Goal: Task Accomplishment & Management: Complete application form

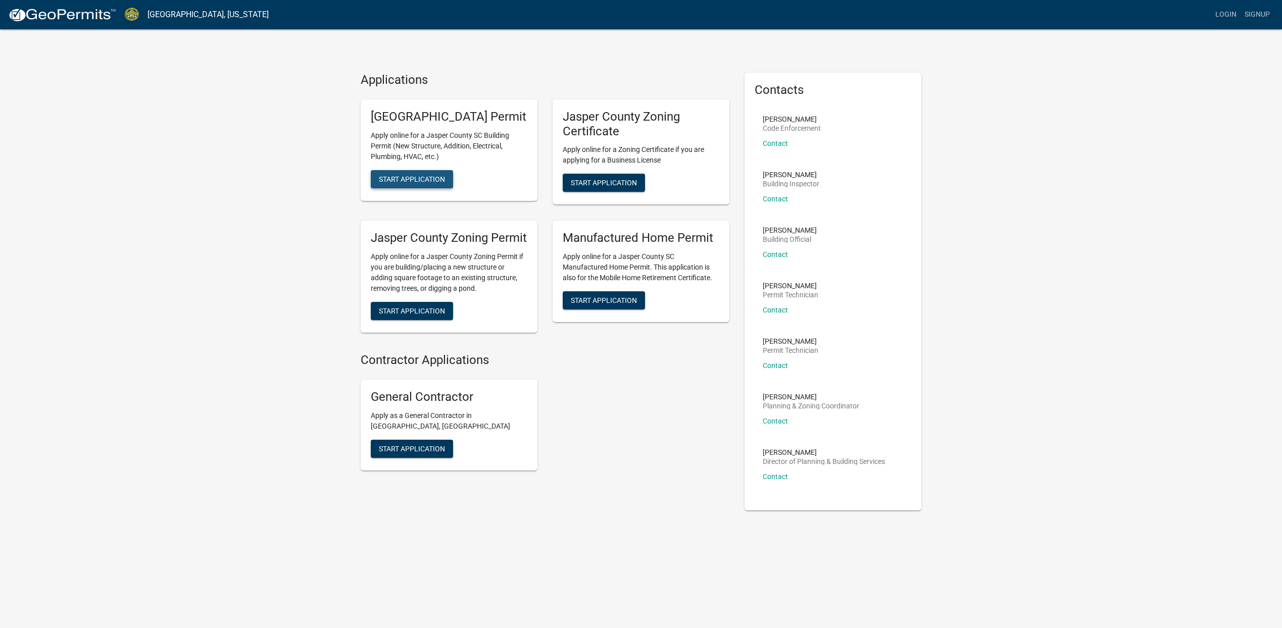
click at [414, 183] on span "Start Application" at bounding box center [412, 179] width 66 height 8
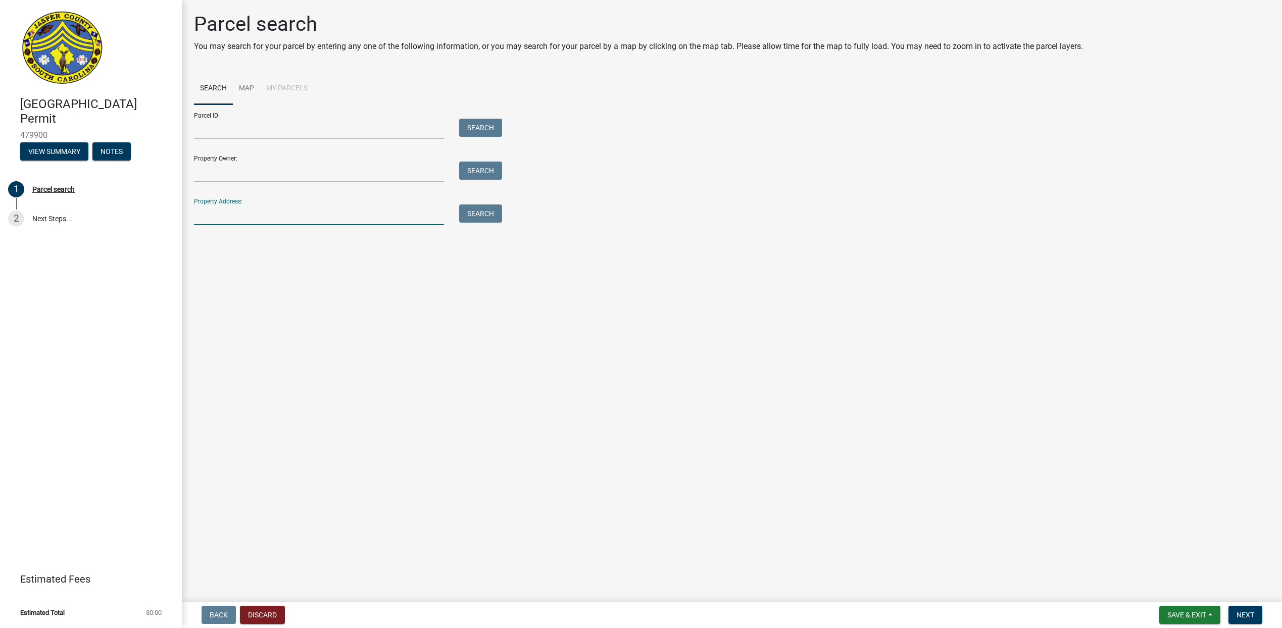
click at [276, 209] on input "Property Address:" at bounding box center [319, 215] width 250 height 21
type input "139 Hartwell Ave, Ridgeland SC 29936"
click at [488, 215] on button "Search" at bounding box center [480, 214] width 43 height 18
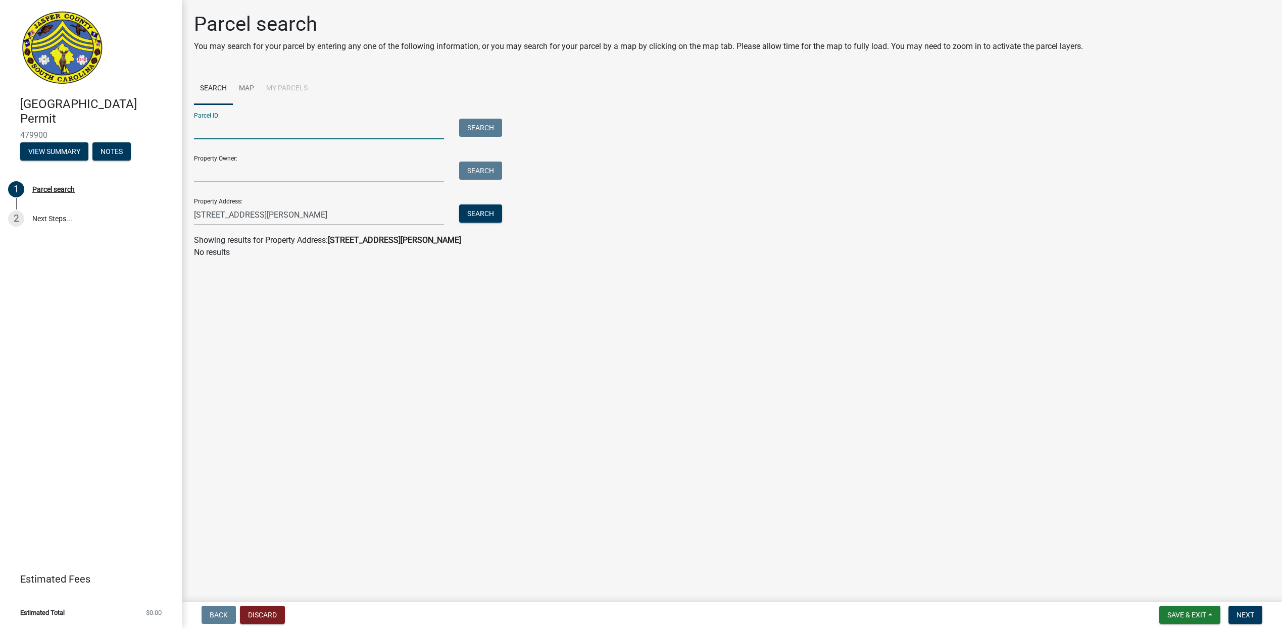
click at [257, 124] on input "Parcel ID:" at bounding box center [319, 129] width 250 height 21
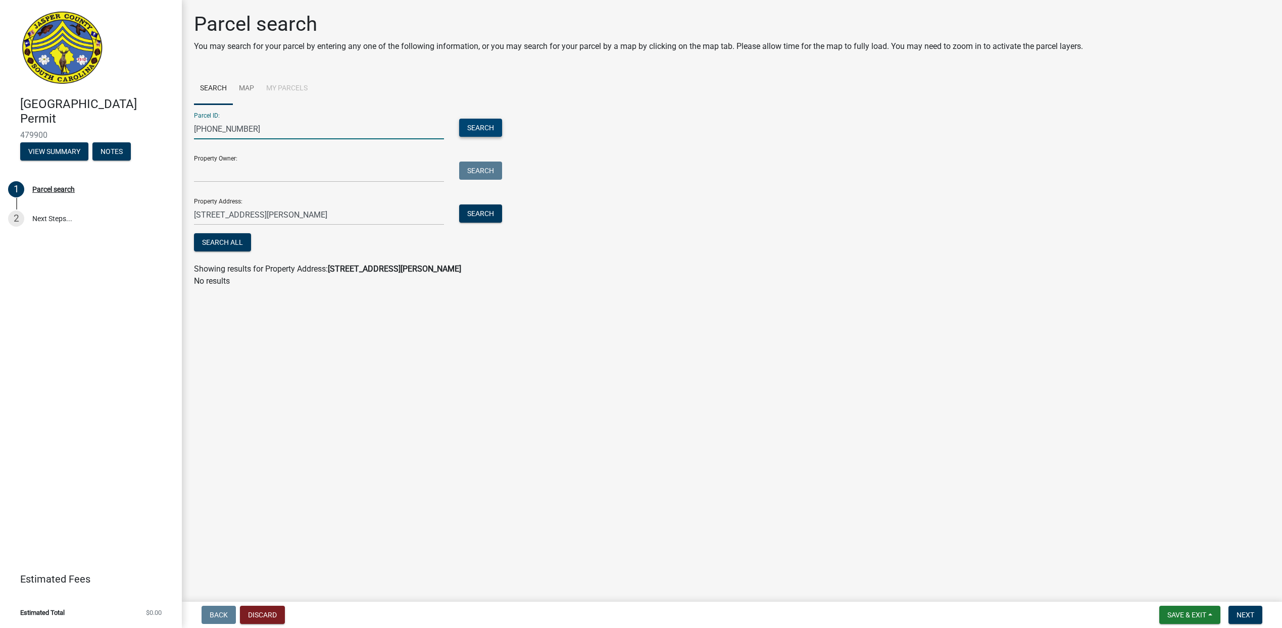
type input "[PHONE_NUMBER]"
click at [486, 126] on button "Search" at bounding box center [480, 128] width 43 height 18
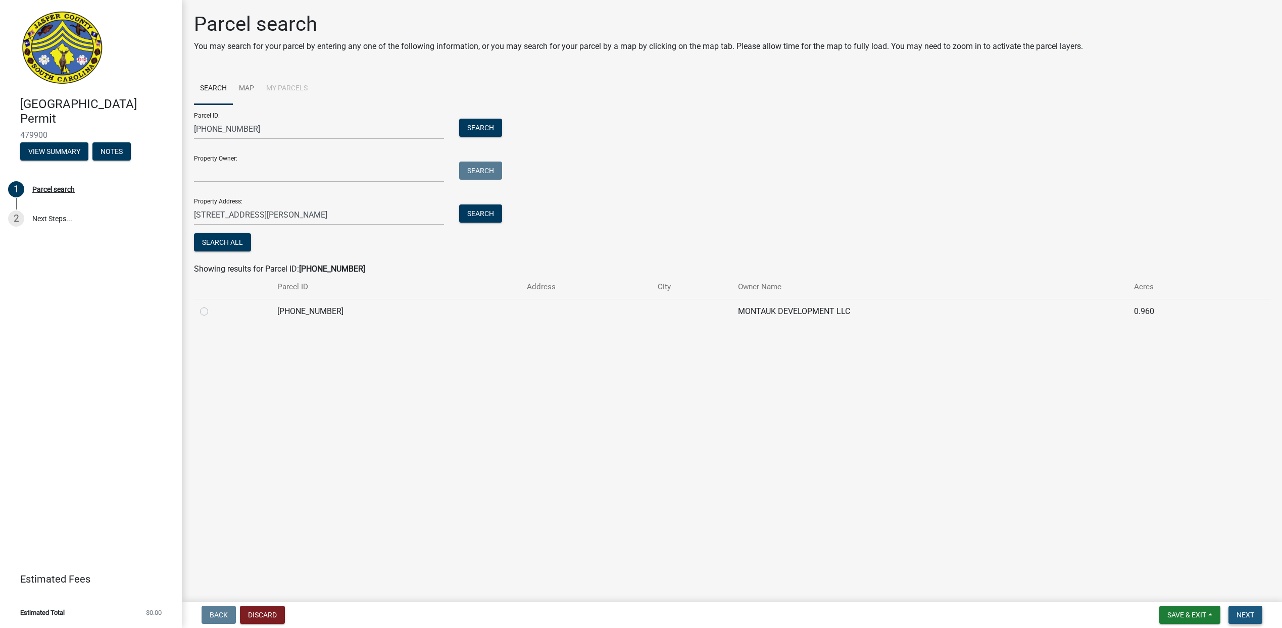
click at [1249, 614] on span "Next" at bounding box center [1245, 615] width 18 height 8
click at [232, 241] on button "Search All" at bounding box center [222, 242] width 57 height 18
click at [1245, 612] on span "Next" at bounding box center [1245, 615] width 18 height 8
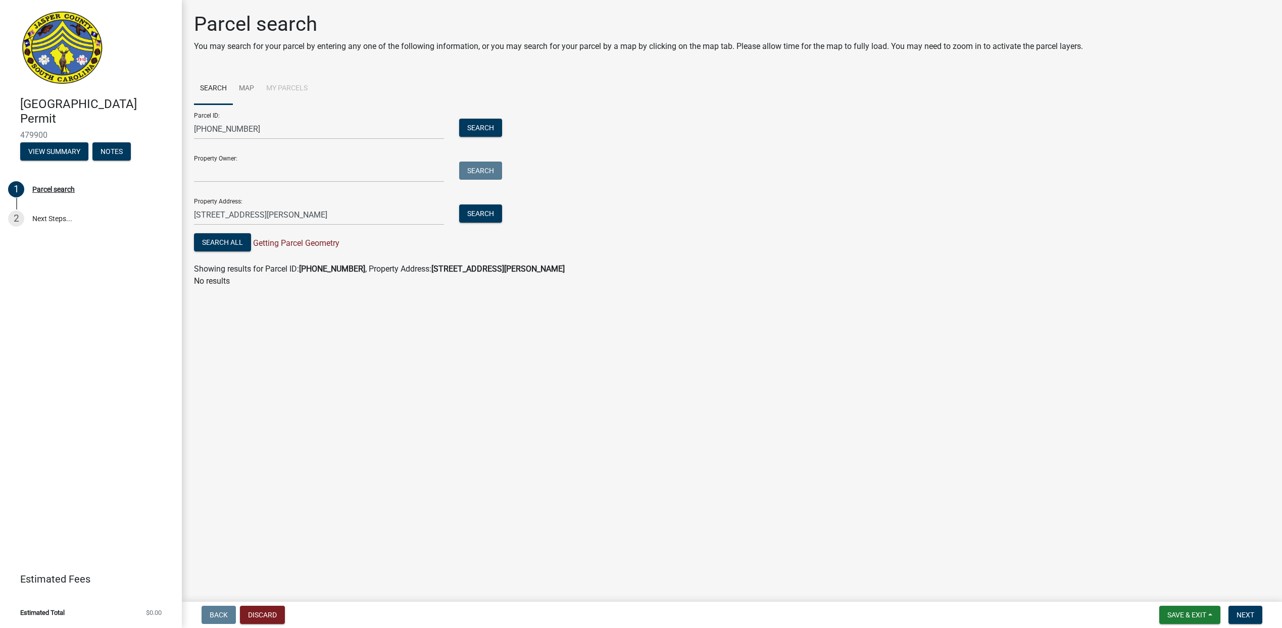
click at [673, 428] on main "Parcel search You may search for your parcel by entering any one of the followi…" at bounding box center [732, 299] width 1100 height 598
click at [1248, 611] on span "Next" at bounding box center [1245, 615] width 18 height 8
click at [46, 218] on link "2 Next Steps..." at bounding box center [91, 218] width 182 height 29
drag, startPoint x: 87, startPoint y: 218, endPoint x: 28, endPoint y: 220, distance: 58.6
click at [86, 218] on link "2 Next Steps..." at bounding box center [91, 218] width 182 height 29
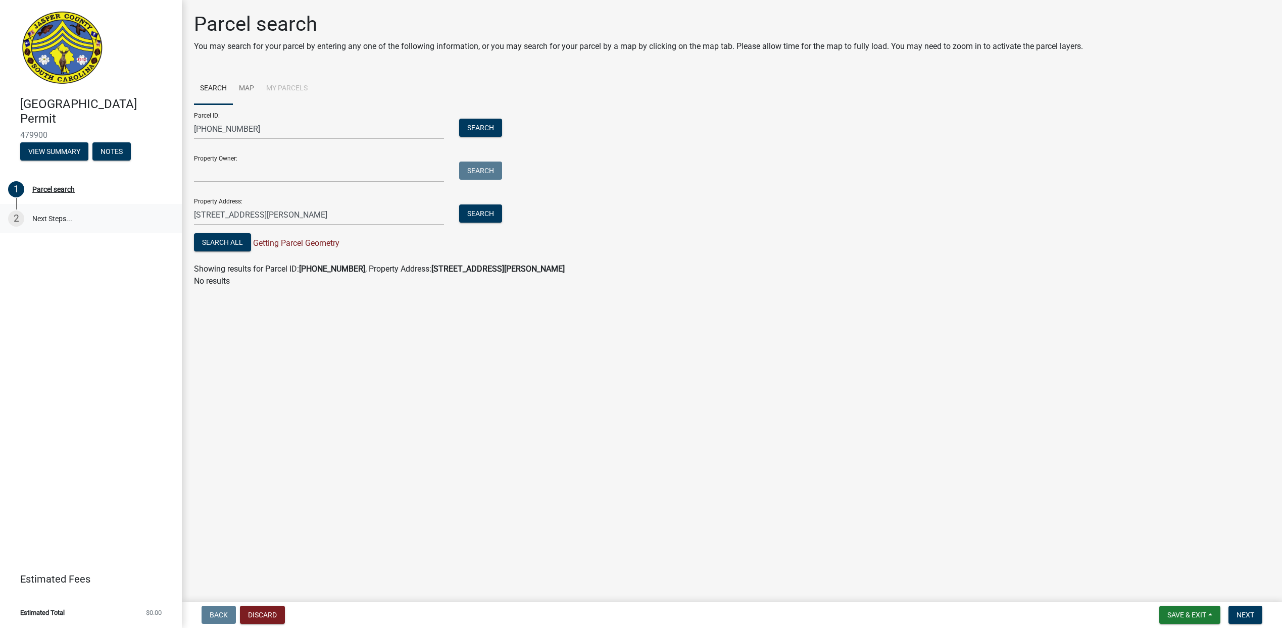
click at [12, 215] on div "2" at bounding box center [16, 219] width 16 height 16
click at [218, 168] on input "Property Owner:" at bounding box center [319, 172] width 250 height 21
type input "Montauk Development LLC"
click at [486, 169] on button "Search" at bounding box center [480, 171] width 43 height 18
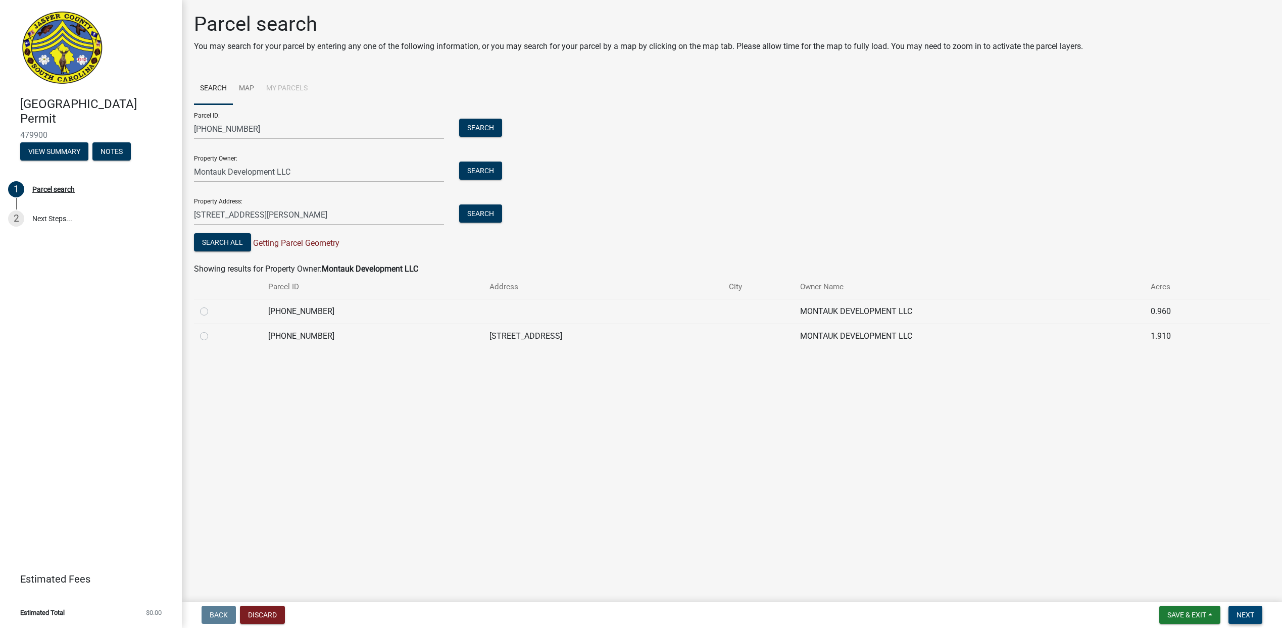
click at [1250, 613] on span "Next" at bounding box center [1245, 615] width 18 height 8
click at [232, 241] on button "Search All" at bounding box center [222, 242] width 57 height 18
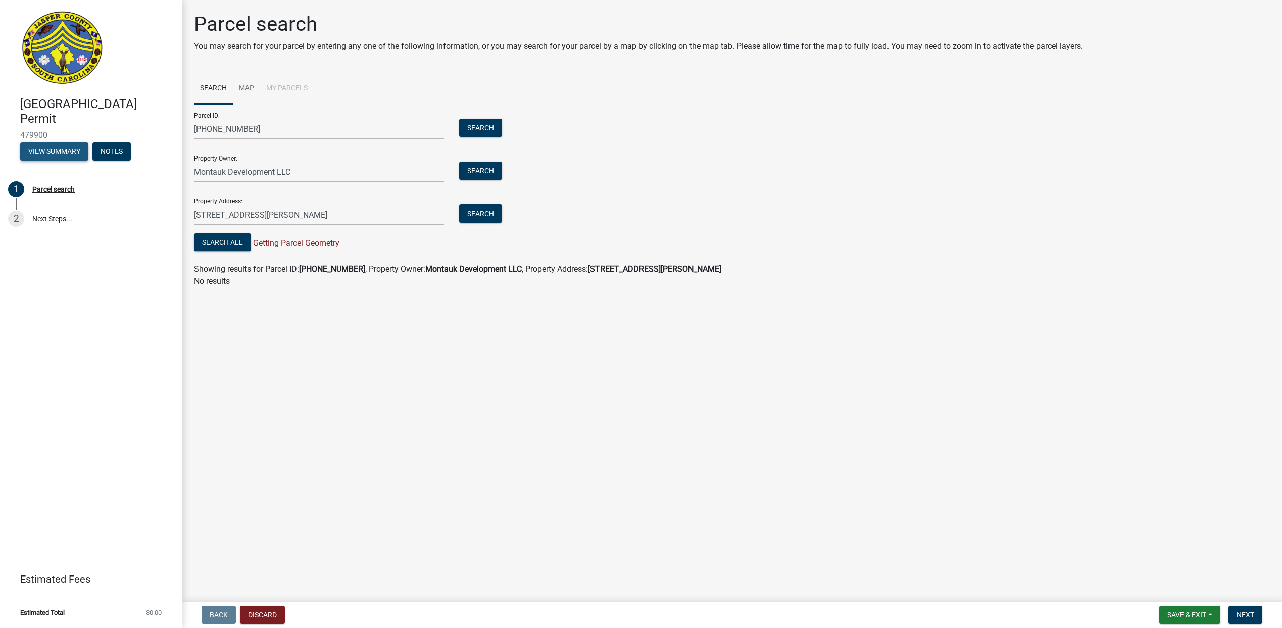
click at [57, 148] on button "View Summary" at bounding box center [54, 151] width 68 height 18
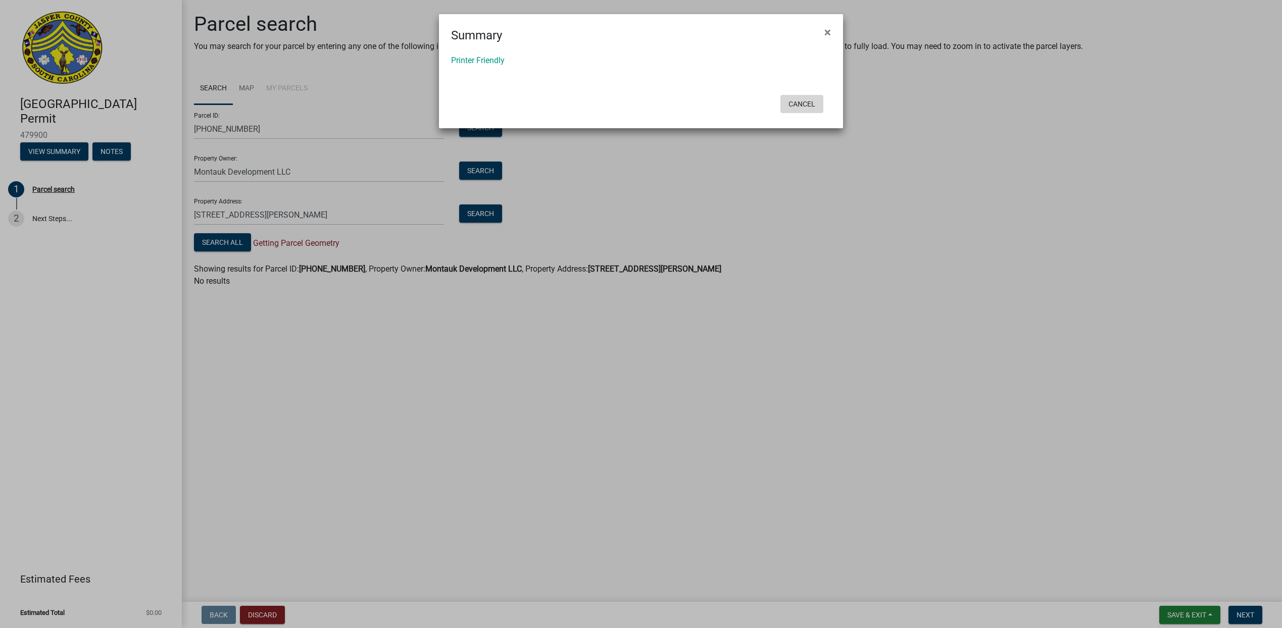
click at [802, 100] on button "Cancel" at bounding box center [801, 104] width 43 height 18
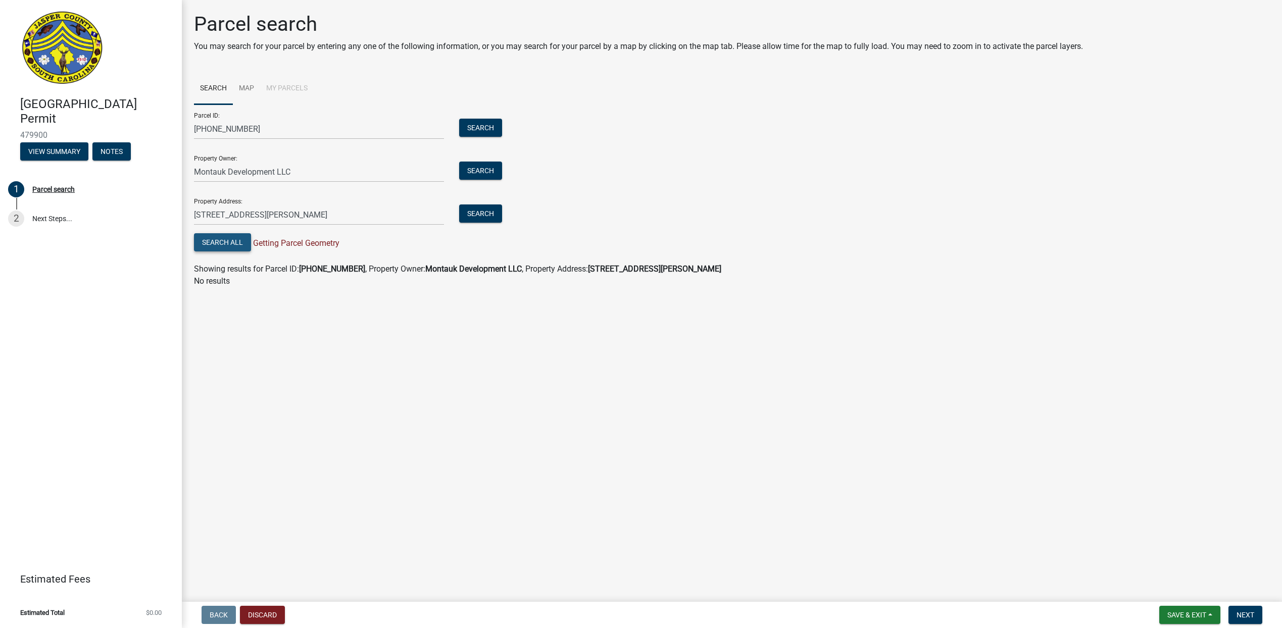
click at [217, 244] on button "Search All" at bounding box center [222, 242] width 57 height 18
click at [62, 188] on div "Parcel search" at bounding box center [53, 189] width 42 height 7
click at [301, 173] on input "Montauk Development LLC" at bounding box center [319, 172] width 250 height 21
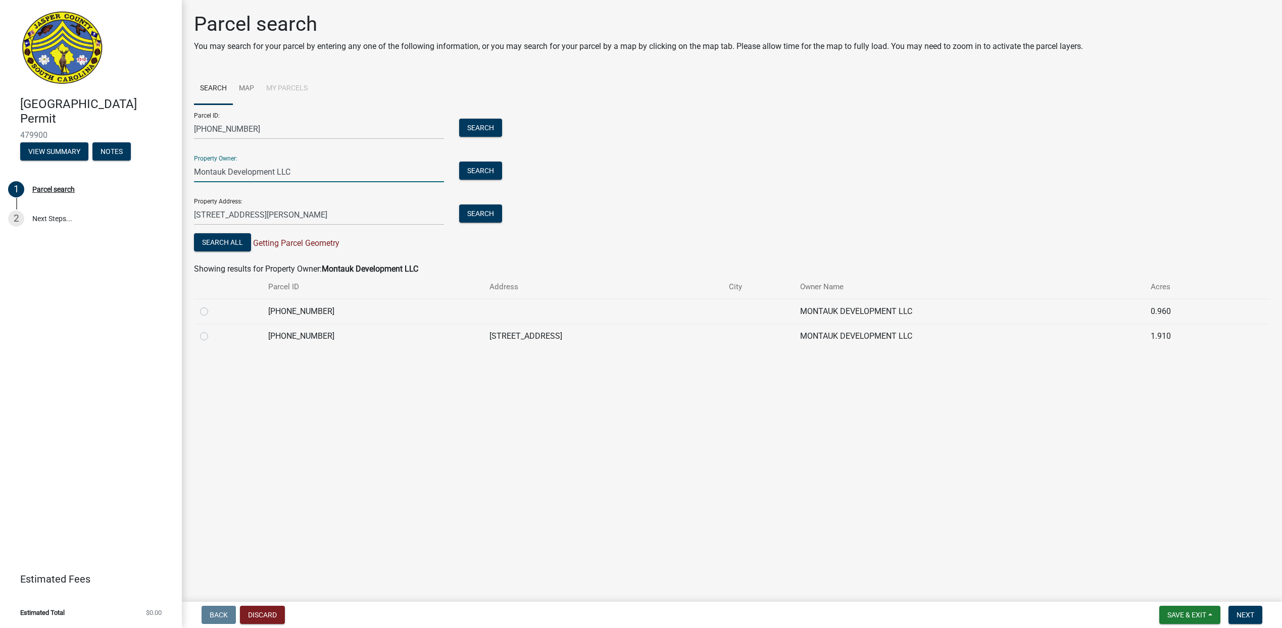
click at [428, 407] on main "Parcel search You may search for your parcel by entering any one of the followi…" at bounding box center [732, 299] width 1100 height 598
click at [1246, 612] on span "Next" at bounding box center [1245, 615] width 18 height 8
click at [50, 218] on link "2 Next Steps..." at bounding box center [91, 218] width 182 height 29
click at [16, 216] on div "2" at bounding box center [16, 219] width 16 height 16
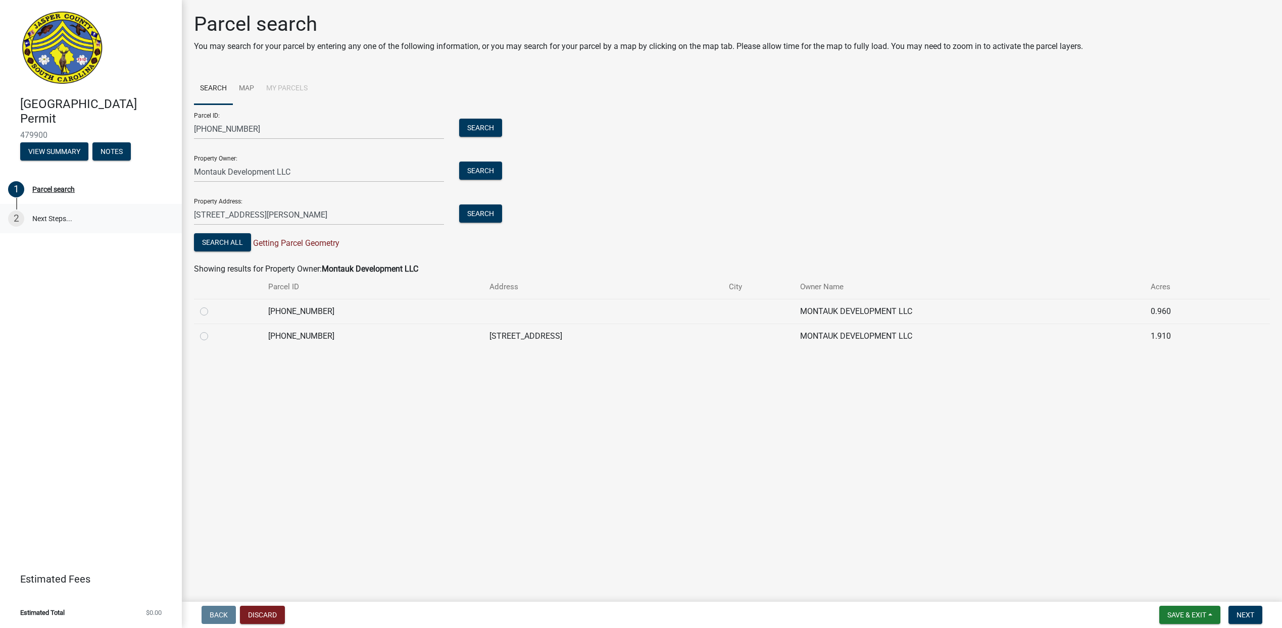
click at [15, 216] on div "2" at bounding box center [16, 219] width 16 height 16
click at [245, 88] on link "Map" at bounding box center [246, 89] width 27 height 32
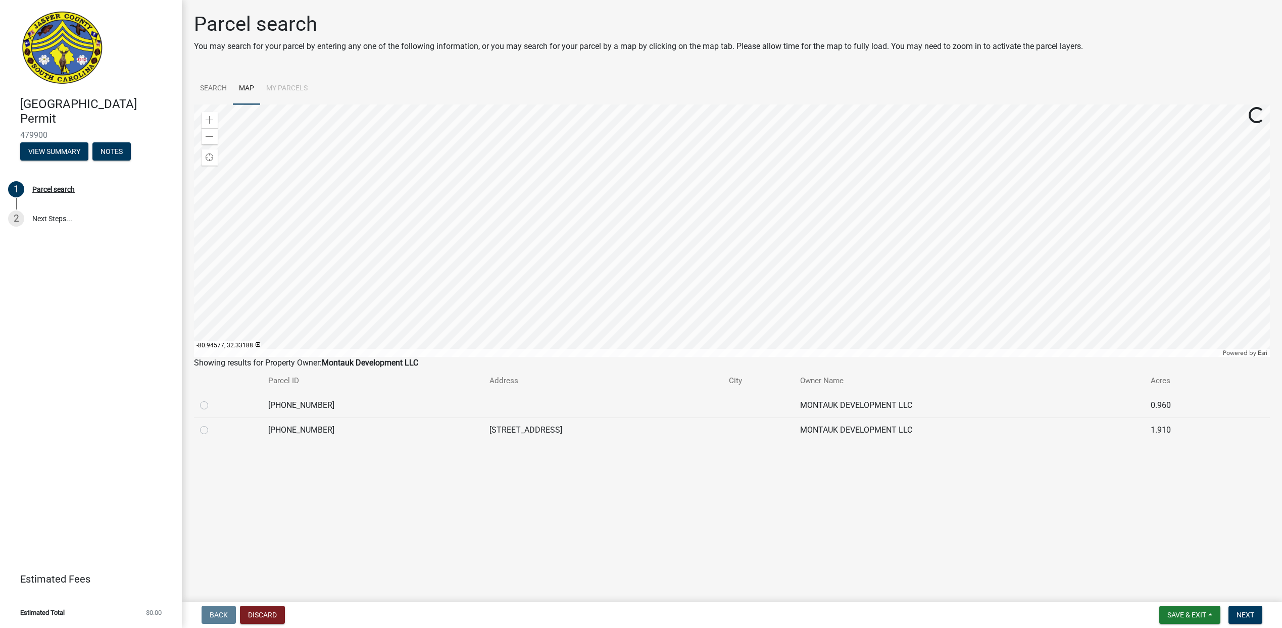
click at [289, 86] on li "My Parcels" at bounding box center [287, 89] width 54 height 32
click at [1249, 611] on span "Next" at bounding box center [1245, 615] width 18 height 8
click at [283, 85] on li "My Parcels" at bounding box center [287, 89] width 54 height 32
click at [56, 216] on link "2 Next Steps..." at bounding box center [91, 218] width 182 height 29
click at [287, 86] on li "My Parcels" at bounding box center [287, 89] width 54 height 32
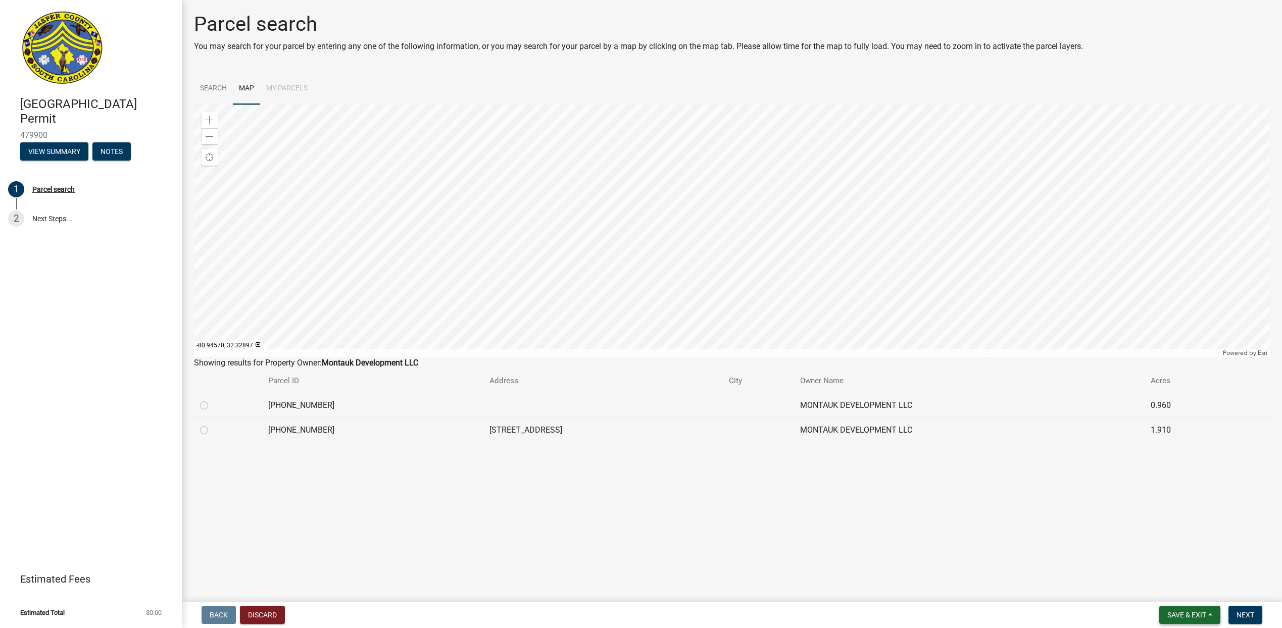
click at [1182, 615] on span "Save & Exit" at bounding box center [1186, 615] width 39 height 8
drag, startPoint x: 1159, startPoint y: 565, endPoint x: 641, endPoint y: 545, distance: 517.6
click at [1155, 565] on button "Save" at bounding box center [1180, 565] width 81 height 24
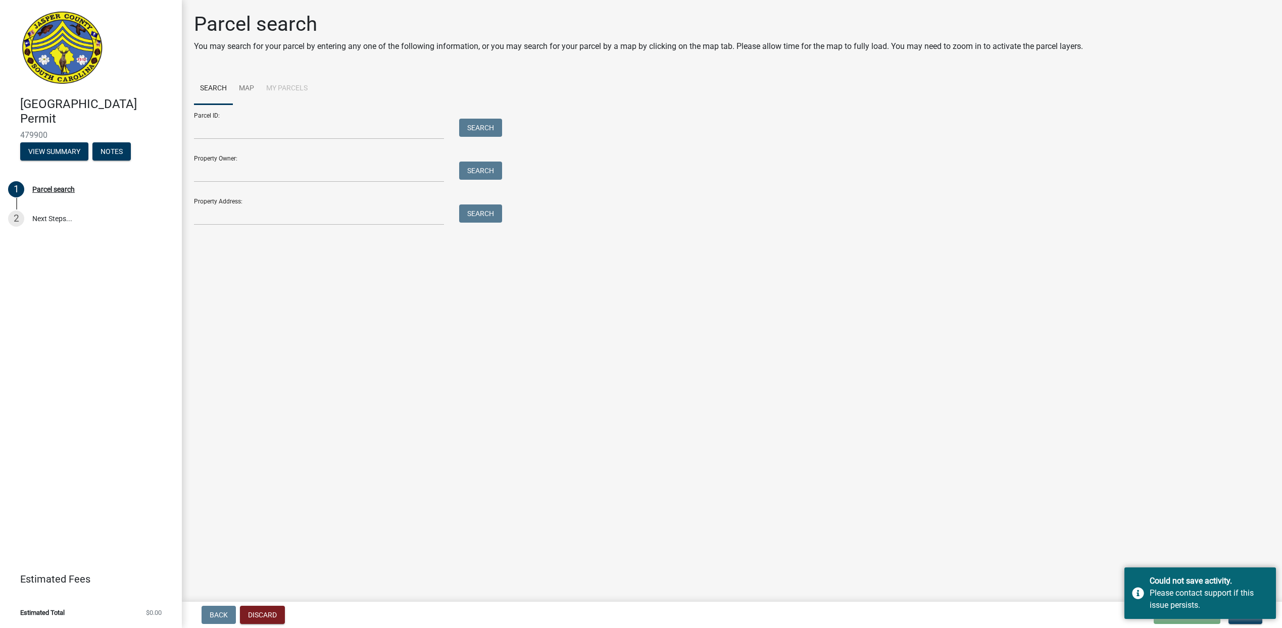
click at [887, 514] on main "Parcel search You may search for your parcel by entering any one of the followi…" at bounding box center [732, 299] width 1100 height 598
click at [1074, 573] on main "Parcel search You may search for your parcel by entering any one of the followi…" at bounding box center [732, 299] width 1100 height 598
click at [404, 450] on main "Parcel search You may search for your parcel by entering any one of the followi…" at bounding box center [732, 299] width 1100 height 598
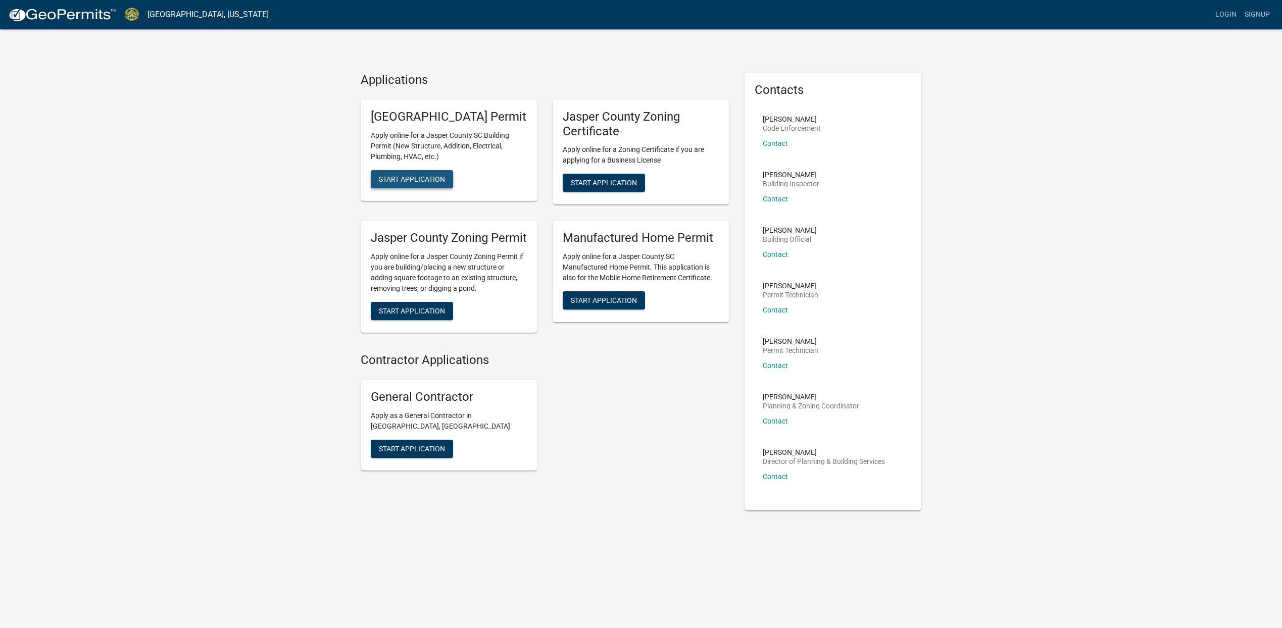
click at [429, 183] on span "Start Application" at bounding box center [412, 179] width 66 height 8
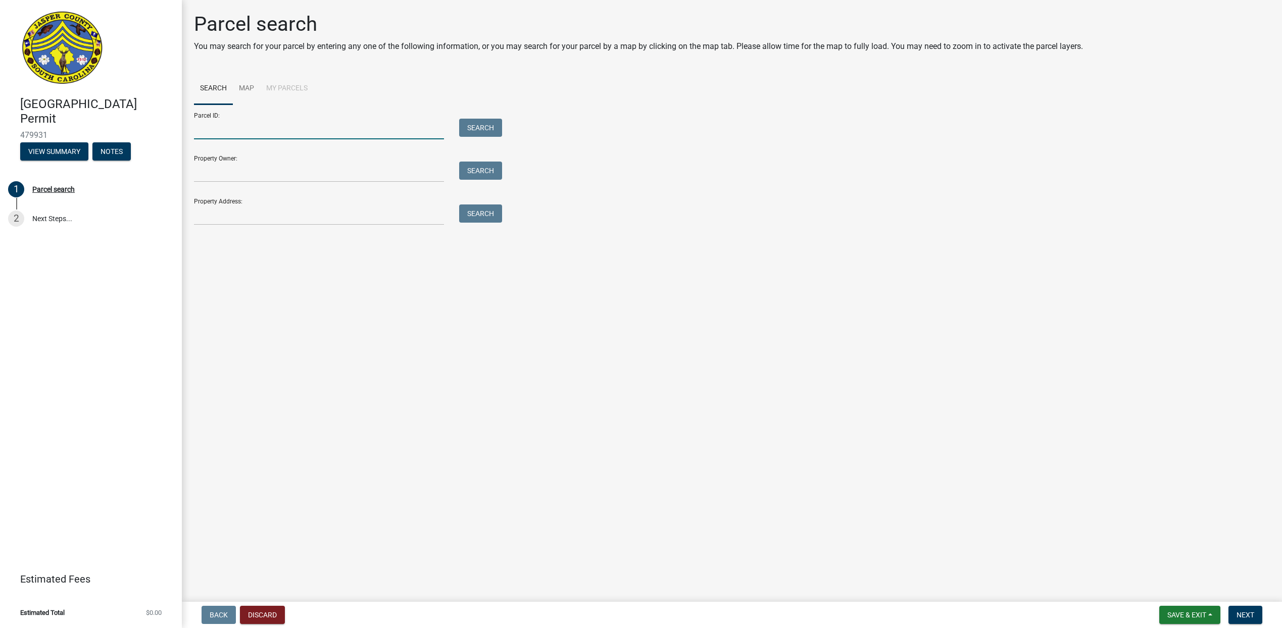
click at [251, 126] on input "Parcel ID:" at bounding box center [319, 129] width 250 height 21
type input "[PHONE_NUMBER]"
click at [487, 125] on button "Search" at bounding box center [480, 128] width 43 height 18
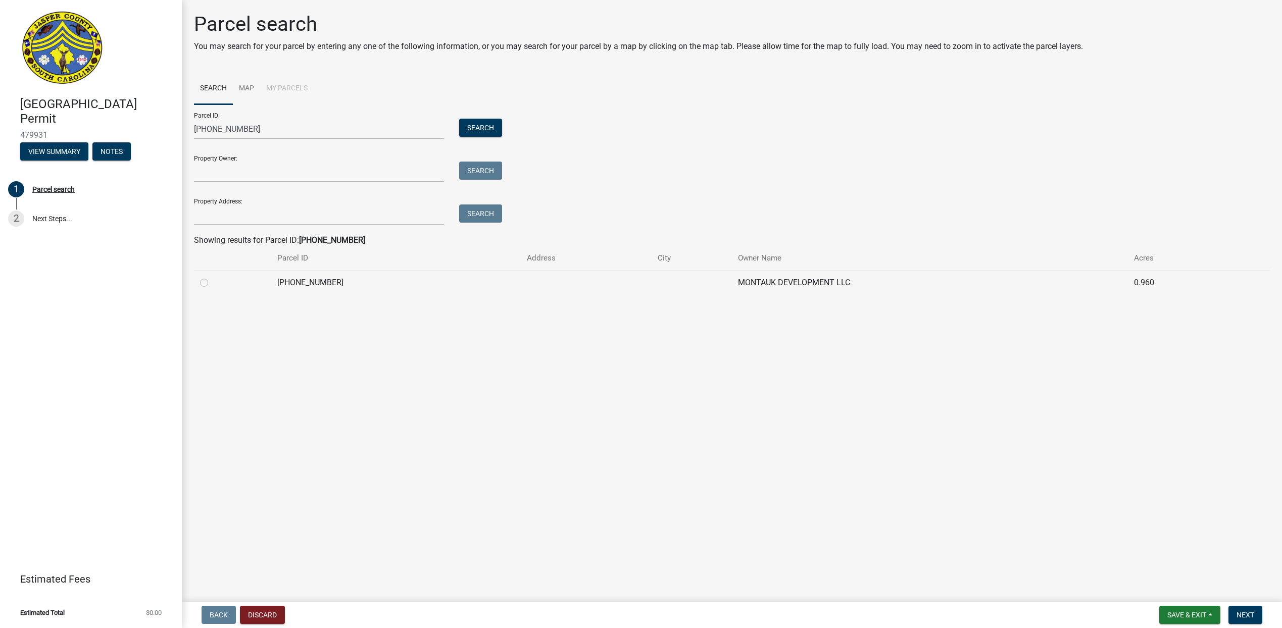
click at [212, 277] on label at bounding box center [212, 277] width 0 height 0
click at [212, 282] on input "radio" at bounding box center [215, 280] width 7 height 7
radio input "true"
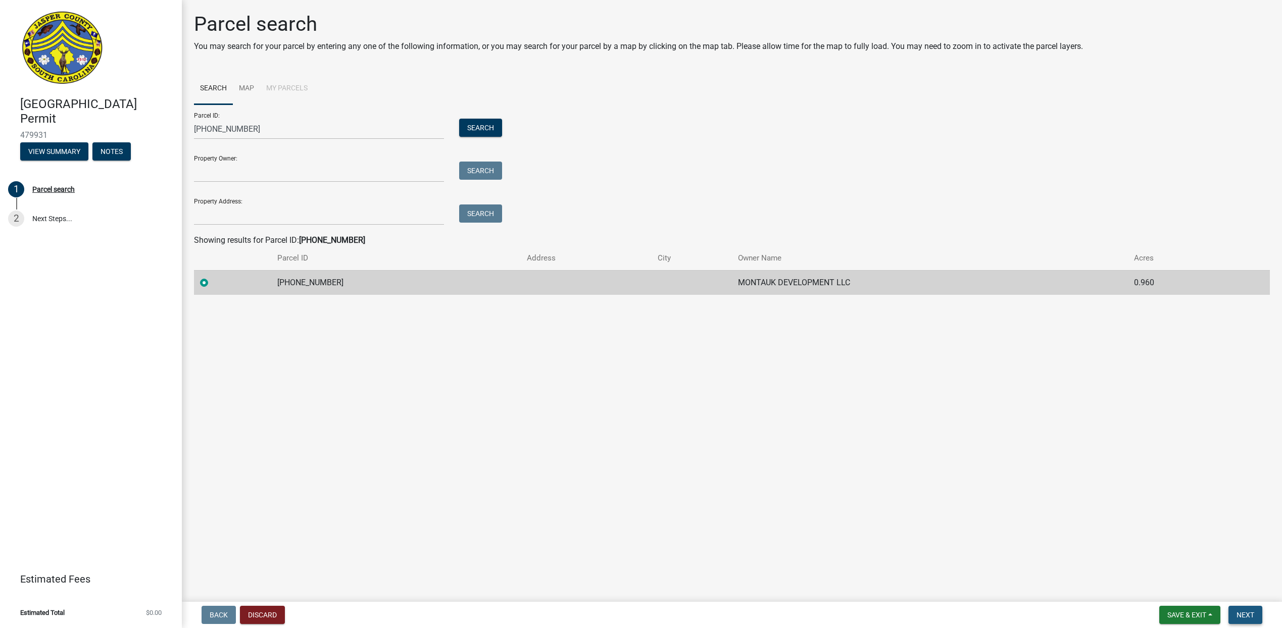
click at [1246, 616] on span "Next" at bounding box center [1245, 615] width 18 height 8
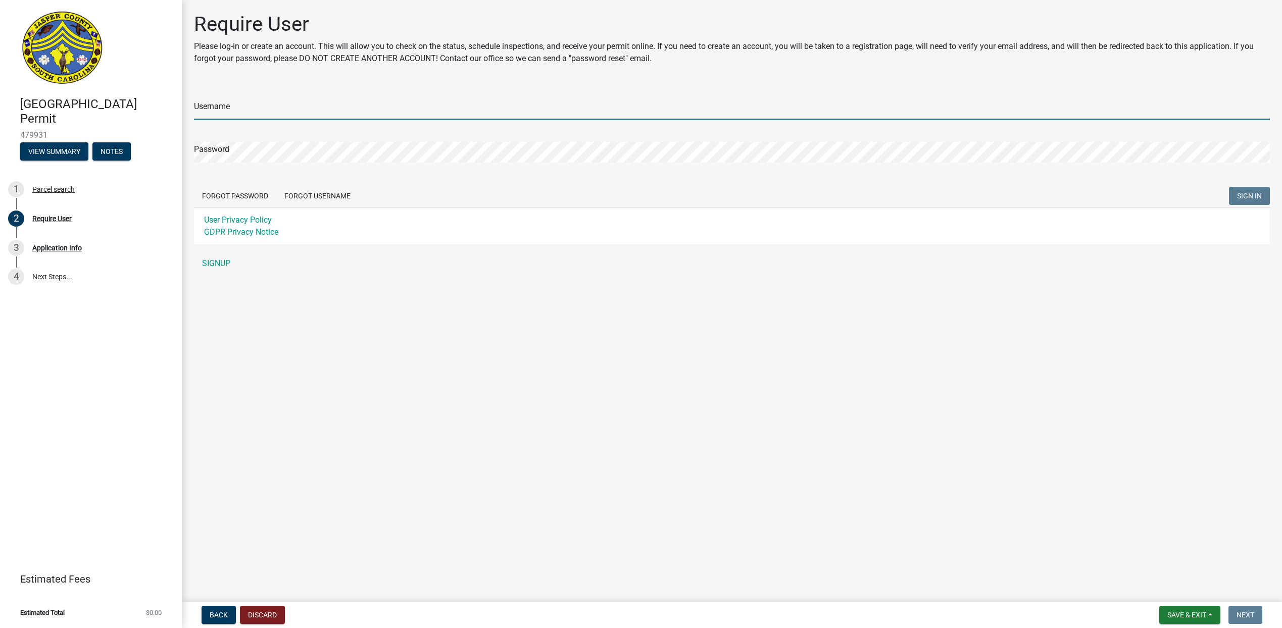
click at [242, 109] on input "Username" at bounding box center [732, 109] width 1076 height 21
click at [265, 109] on input "K Company Builders2025" at bounding box center [732, 109] width 1076 height 21
type input "K Company Builders 2025"
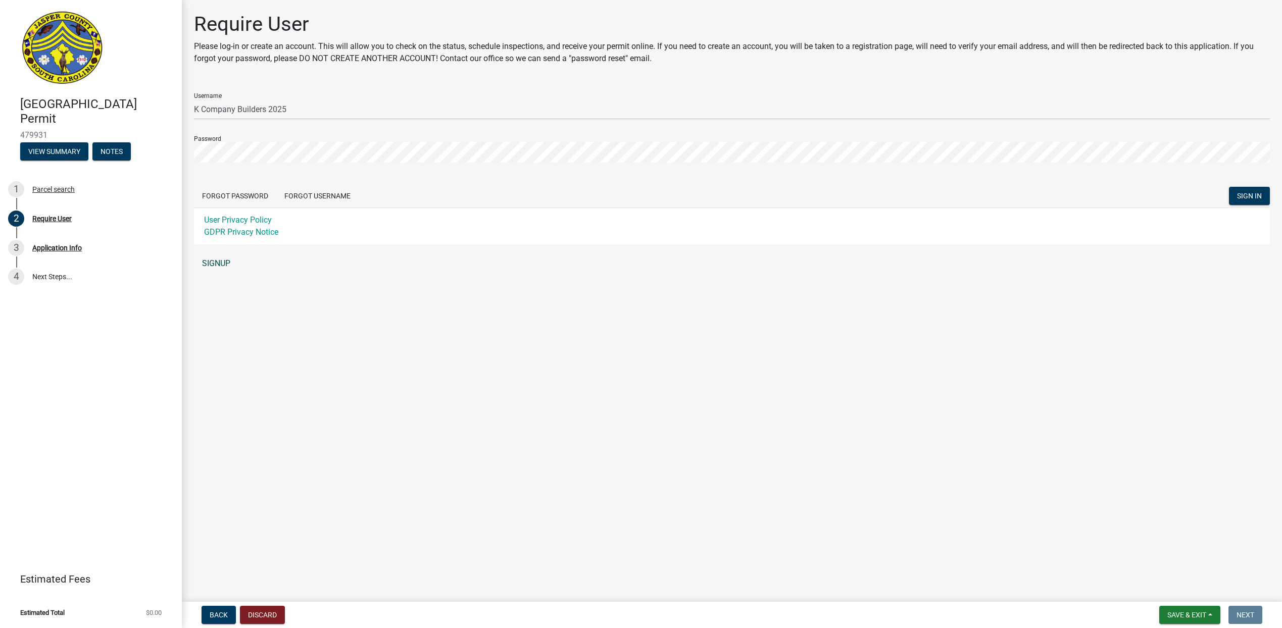
click at [217, 261] on link "SIGNUP" at bounding box center [732, 264] width 1076 height 20
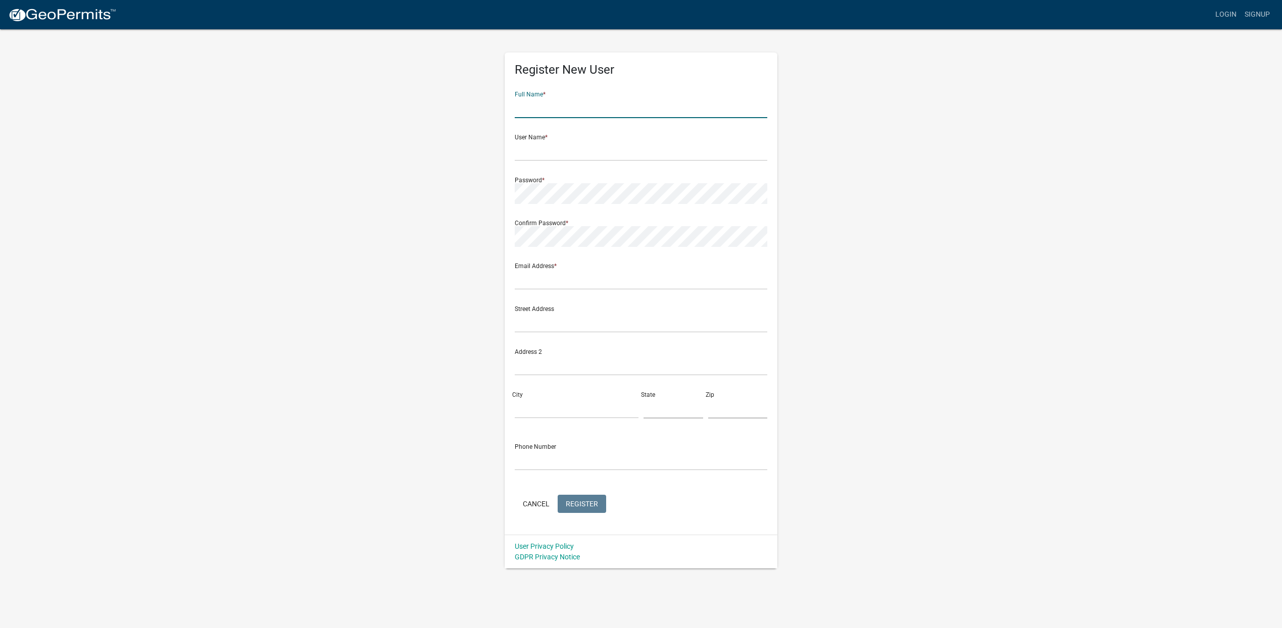
click at [550, 98] on input "text" at bounding box center [641, 107] width 253 height 21
type input "William DeTorre"
type input "bigdollarb@aol.com"
type input "557 McElwee Estates rd"
type input "Hardeeville"
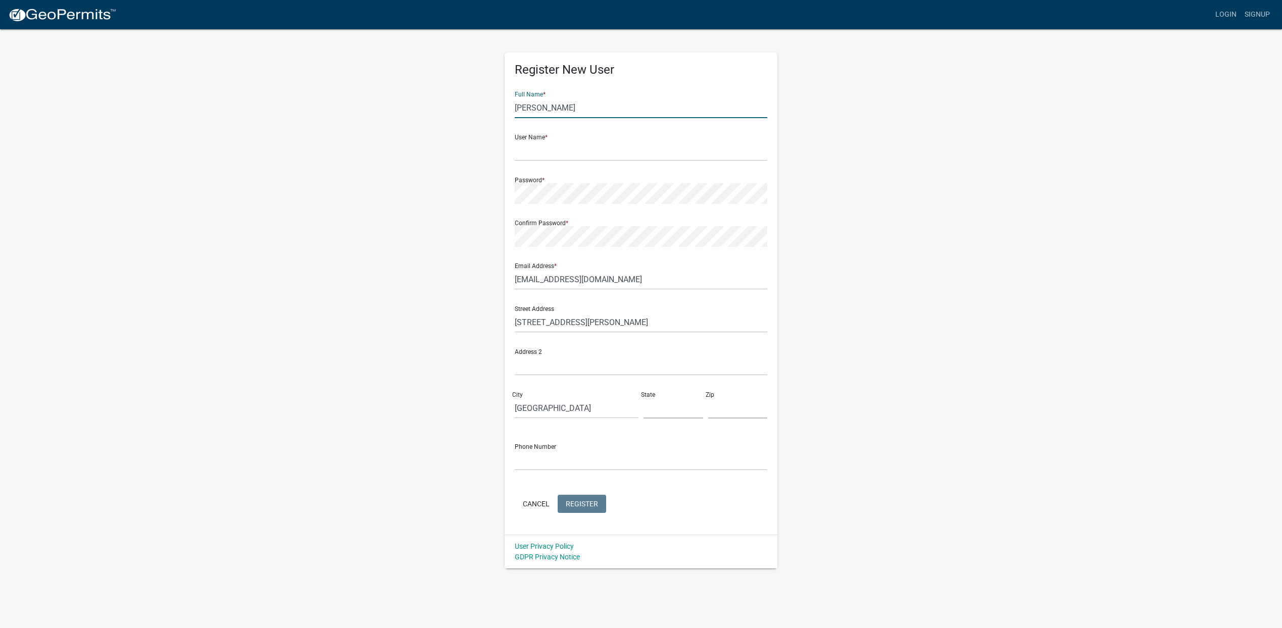
type input "SC"
type input "29927"
type input "8438166162"
click at [532, 144] on input "text" at bounding box center [641, 150] width 253 height 21
click at [554, 149] on input "K Compant Builders 2025" at bounding box center [641, 150] width 253 height 21
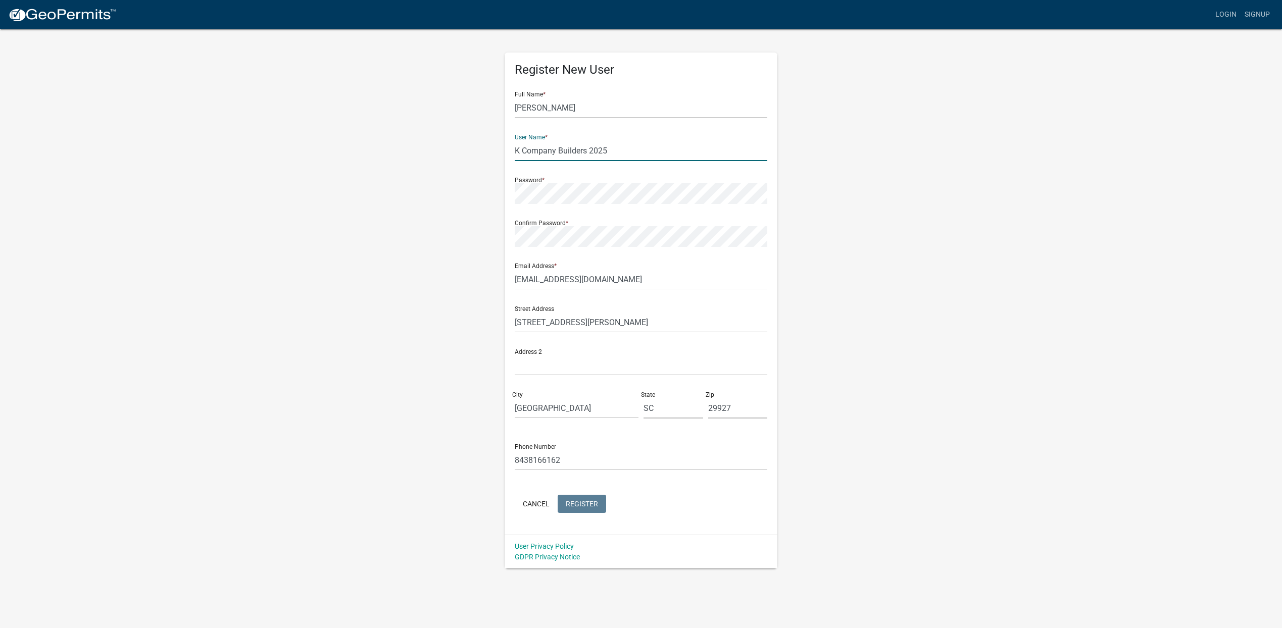
type input "K Company Builders 2025"
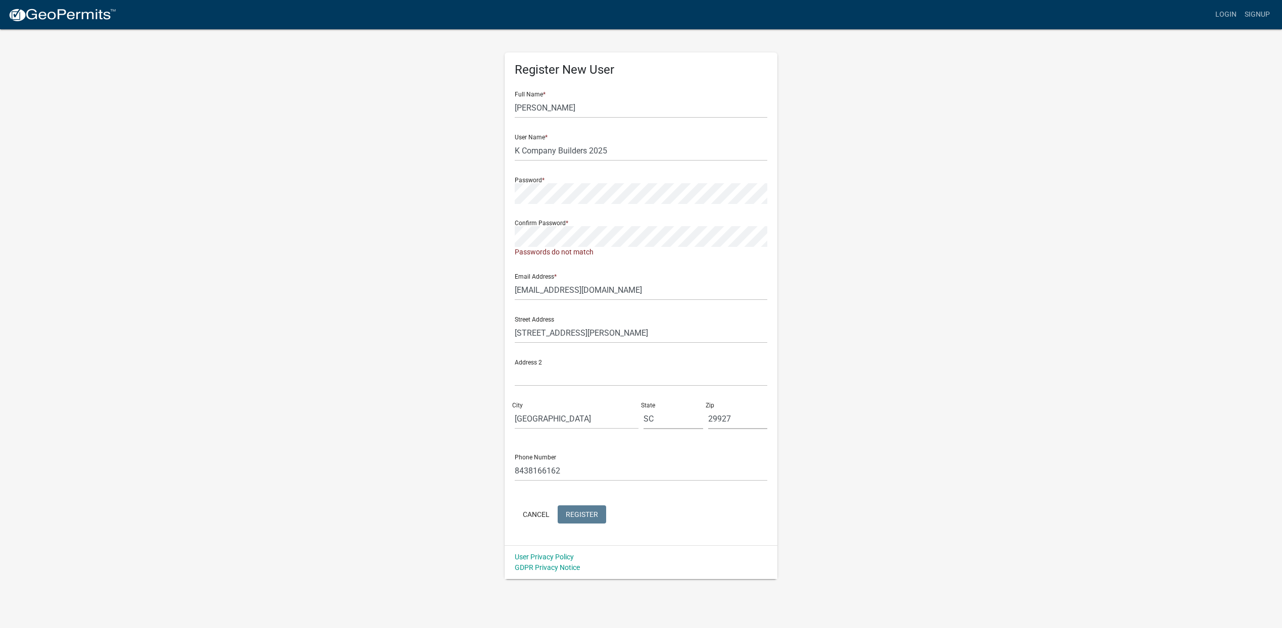
click at [585, 504] on form "Full Name * William DeTorre User Name * K Company Builders 2025 Password * Conf…" at bounding box center [641, 304] width 253 height 443
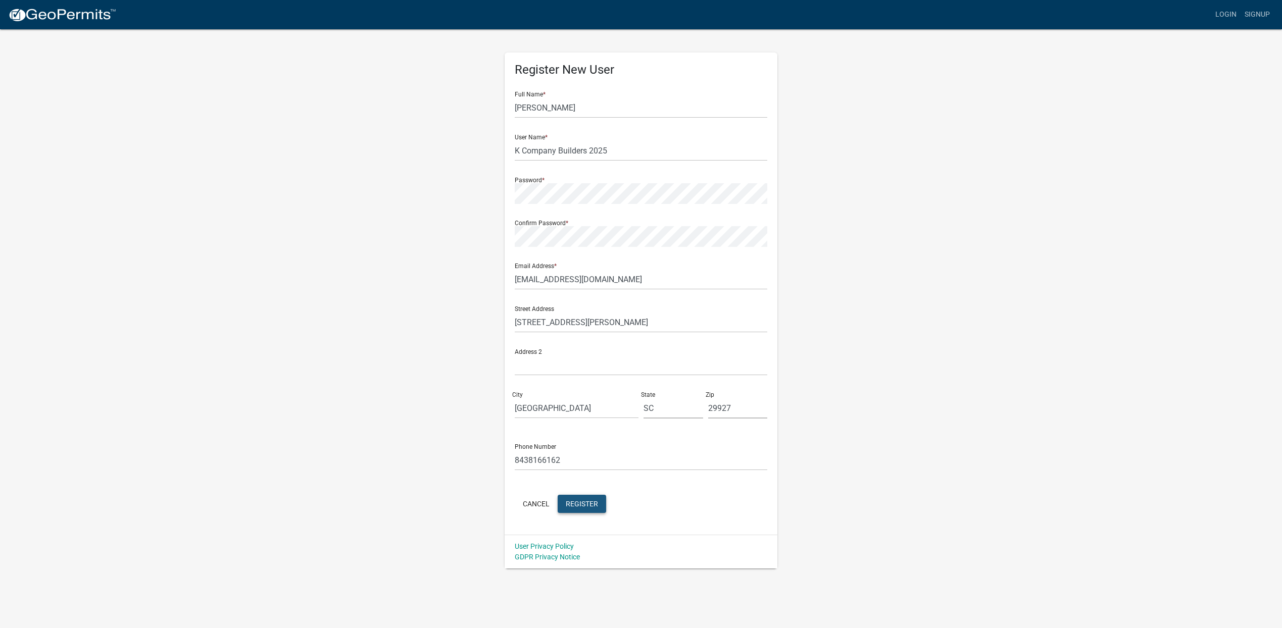
click at [580, 503] on span "Register" at bounding box center [582, 504] width 32 height 8
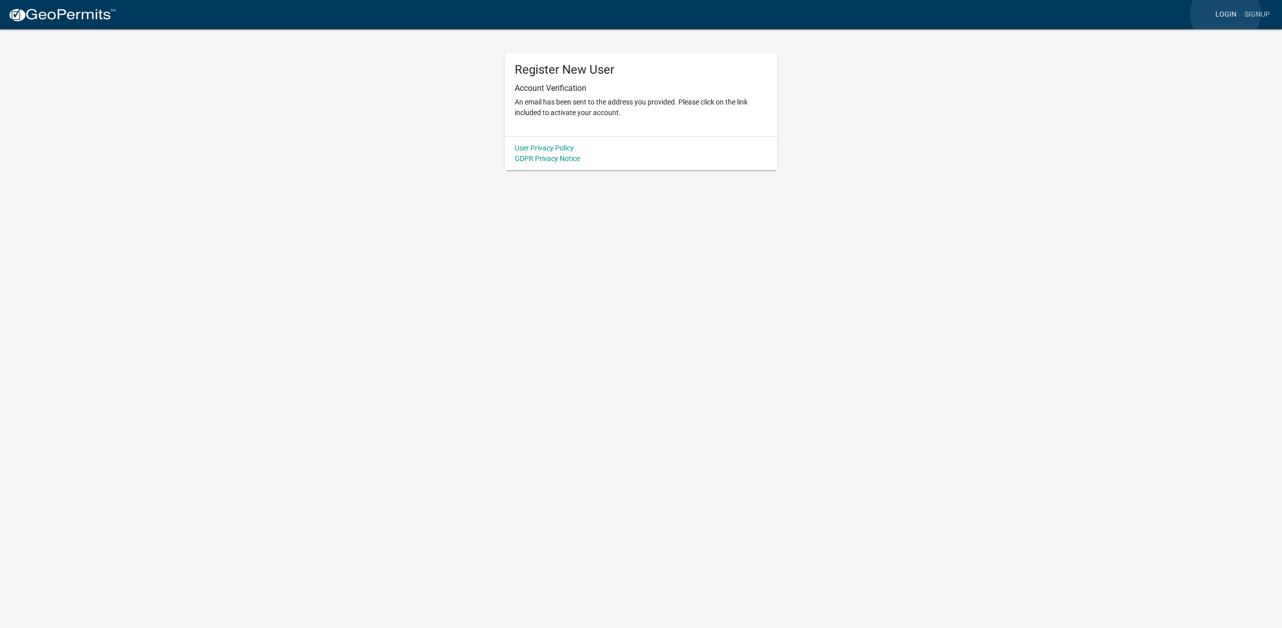
click at [1225, 13] on link "Login" at bounding box center [1225, 14] width 29 height 19
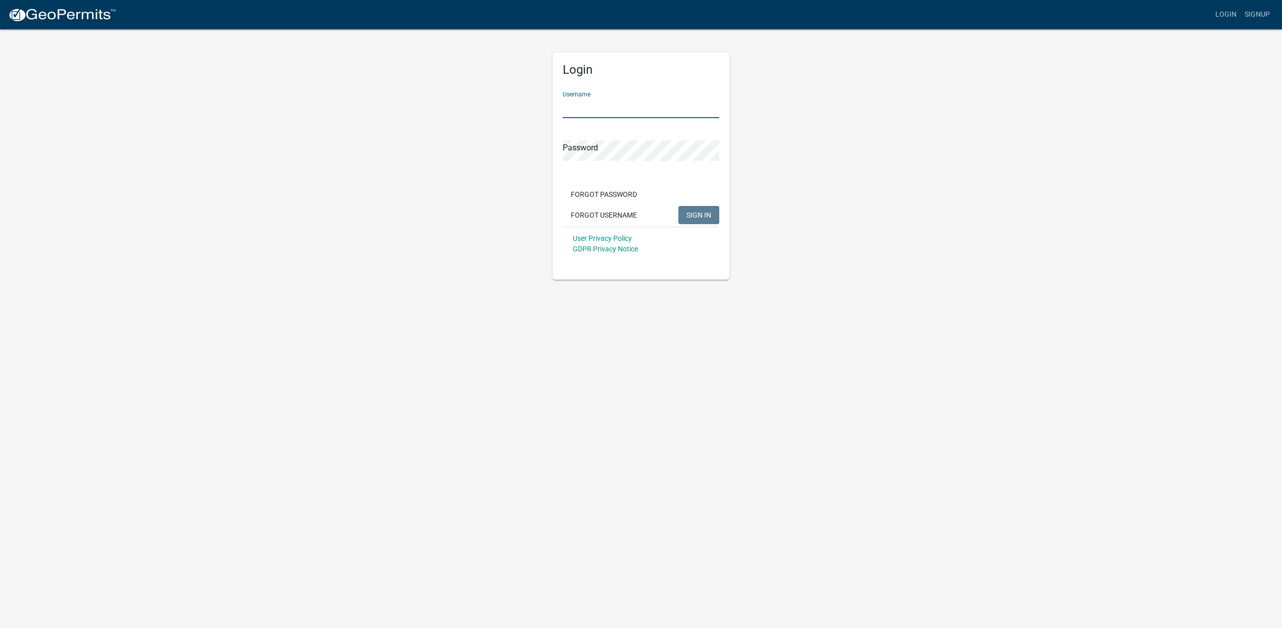
click at [654, 107] on input "Username" at bounding box center [641, 107] width 157 height 21
type input "K Company Builders 2025"
click at [700, 212] on span "SIGN IN" at bounding box center [698, 215] width 25 height 8
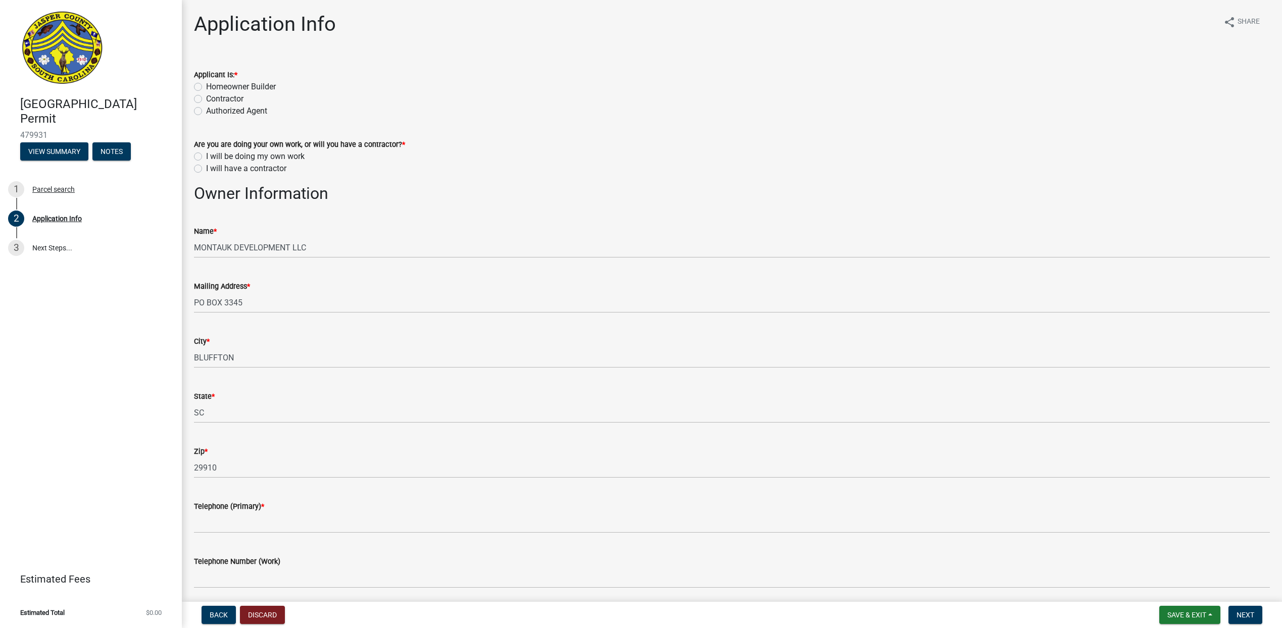
click at [206, 98] on label "Contractor" at bounding box center [224, 99] width 37 height 12
click at [206, 98] on input "Contractor" at bounding box center [209, 96] width 7 height 7
radio input "true"
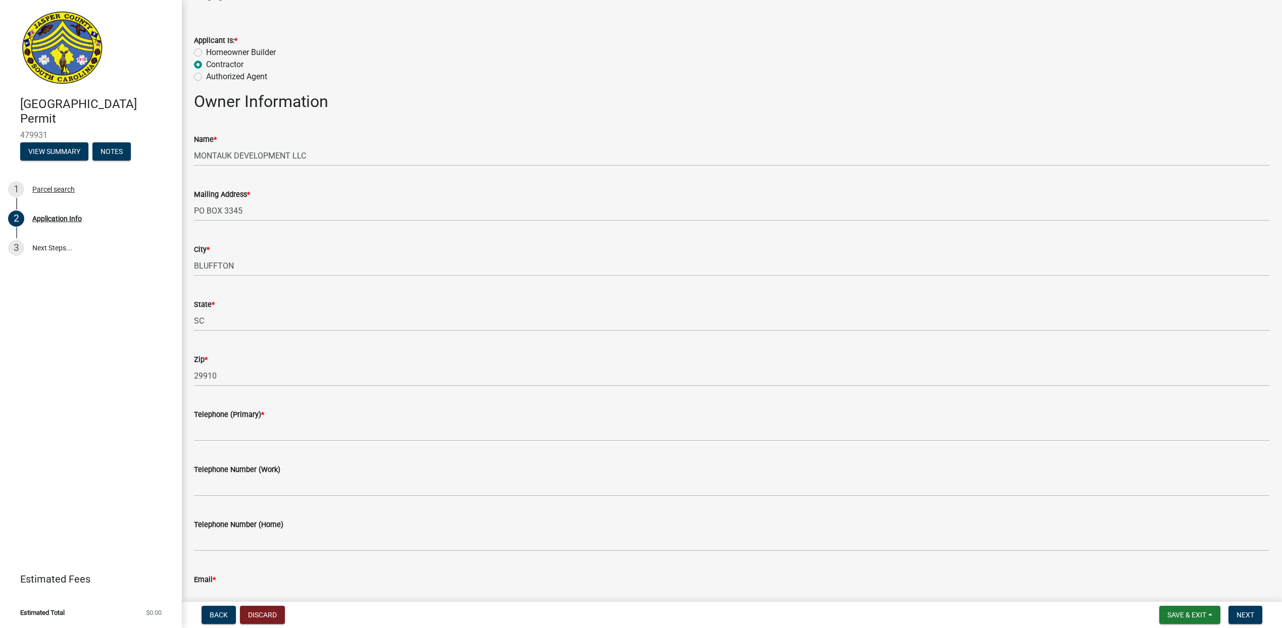
scroll to position [101, 0]
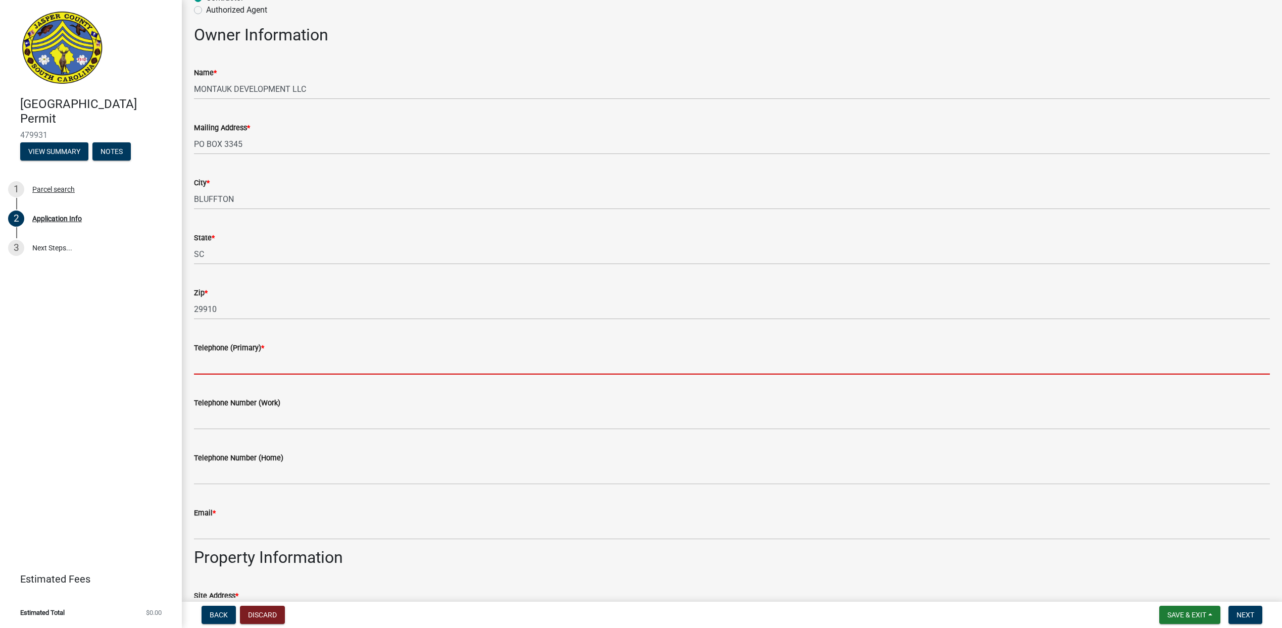
click at [290, 356] on input "Telephone (Primary) *" at bounding box center [732, 364] width 1076 height 21
type input "8438166162"
type input "[EMAIL_ADDRESS][DOMAIN_NAME]"
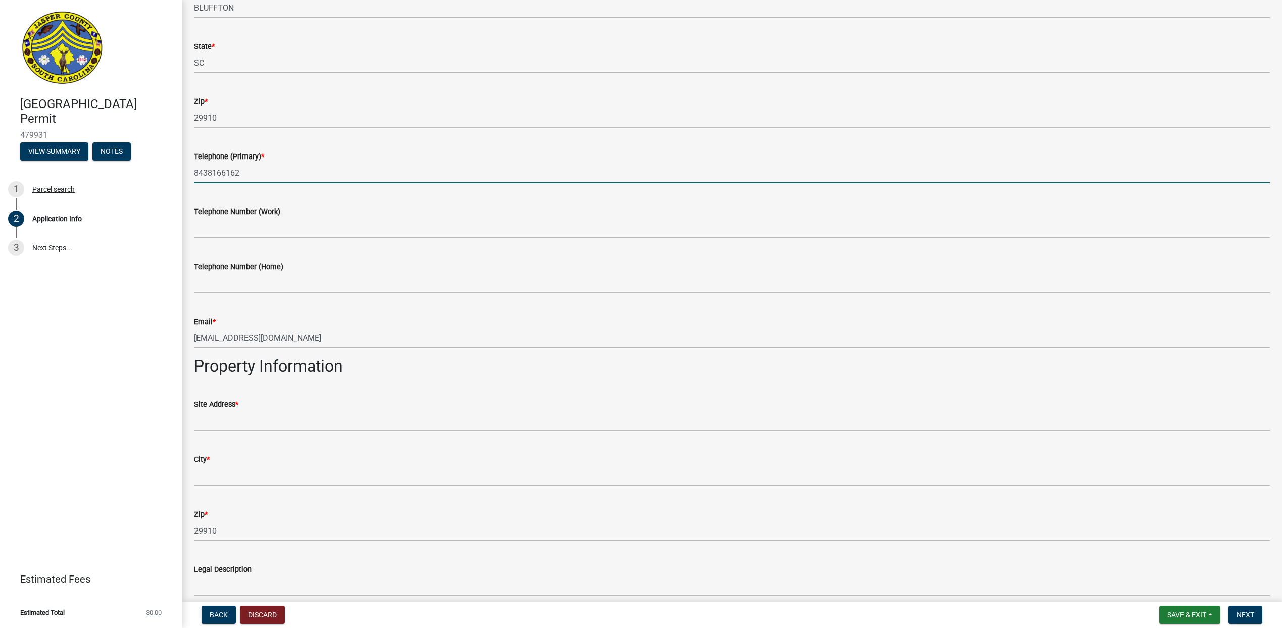
scroll to position [303, 0]
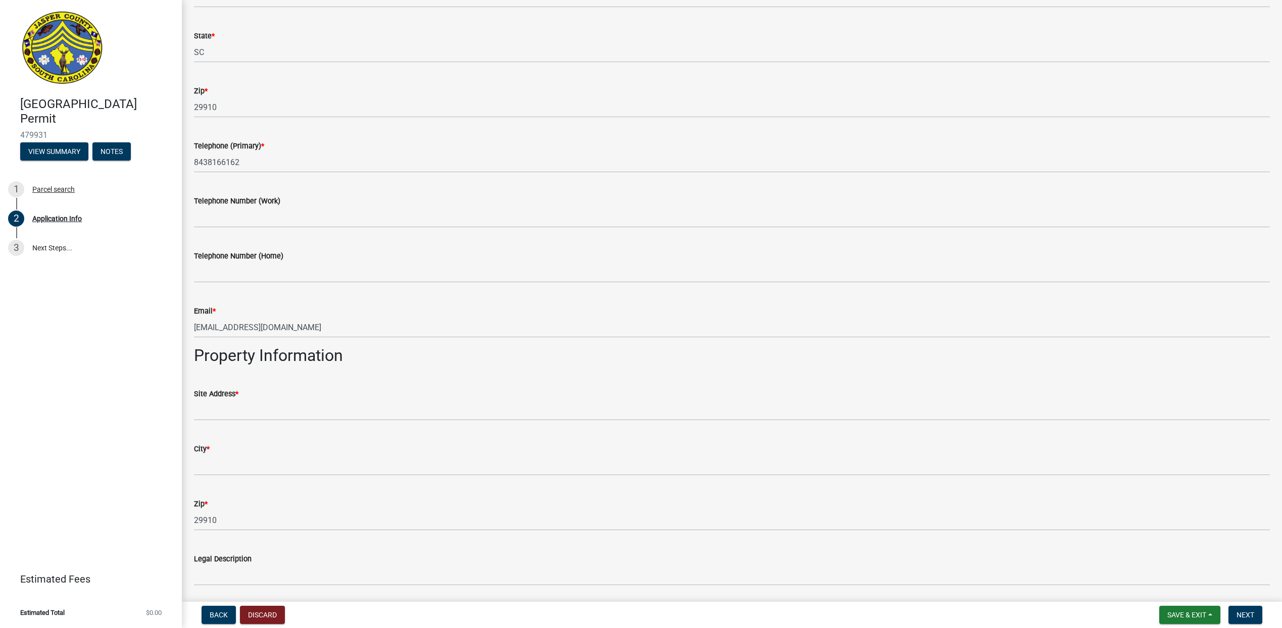
click at [262, 393] on div "Site Address *" at bounding box center [732, 394] width 1076 height 12
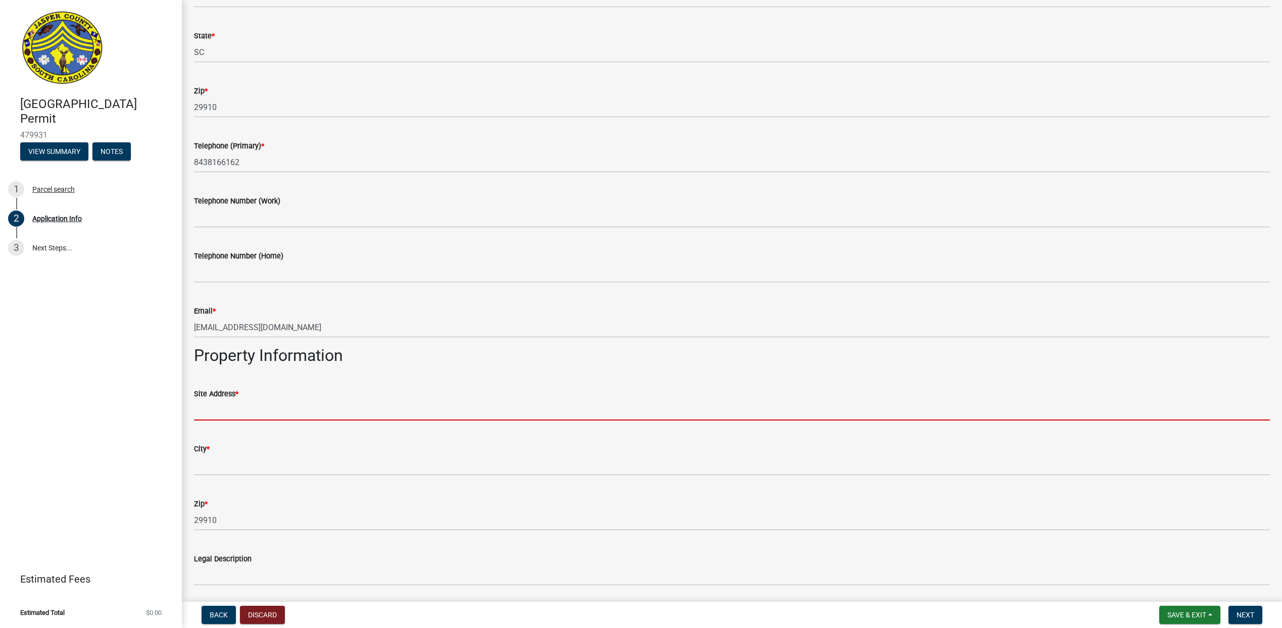
click at [246, 404] on input "Site Address *" at bounding box center [732, 410] width 1076 height 21
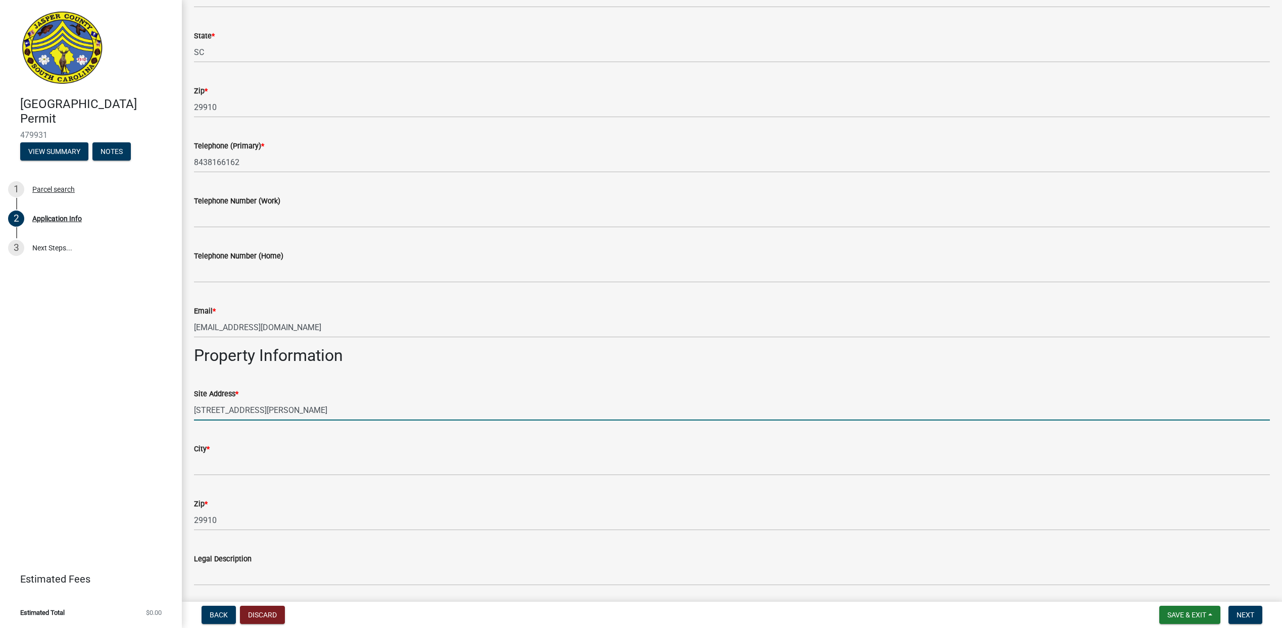
type input "139 Hartwell Ave"
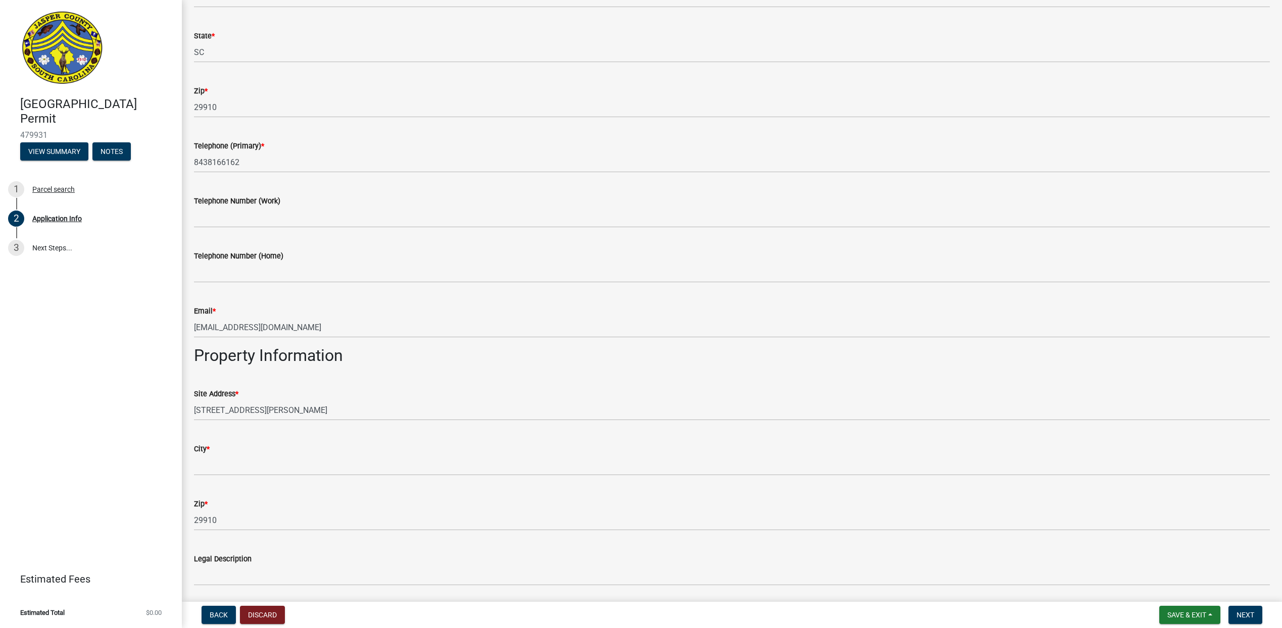
click at [223, 453] on div "City *" at bounding box center [732, 449] width 1076 height 12
click at [224, 453] on div "City *" at bounding box center [732, 449] width 1076 height 12
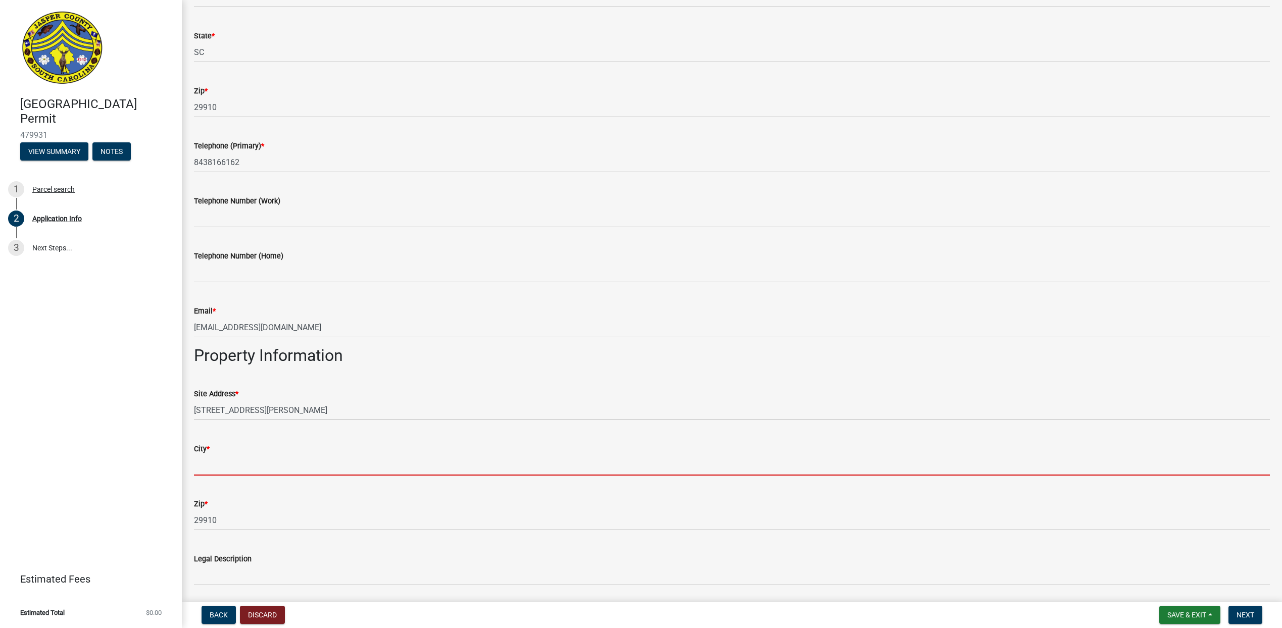
click at [215, 468] on input "City *" at bounding box center [732, 465] width 1076 height 21
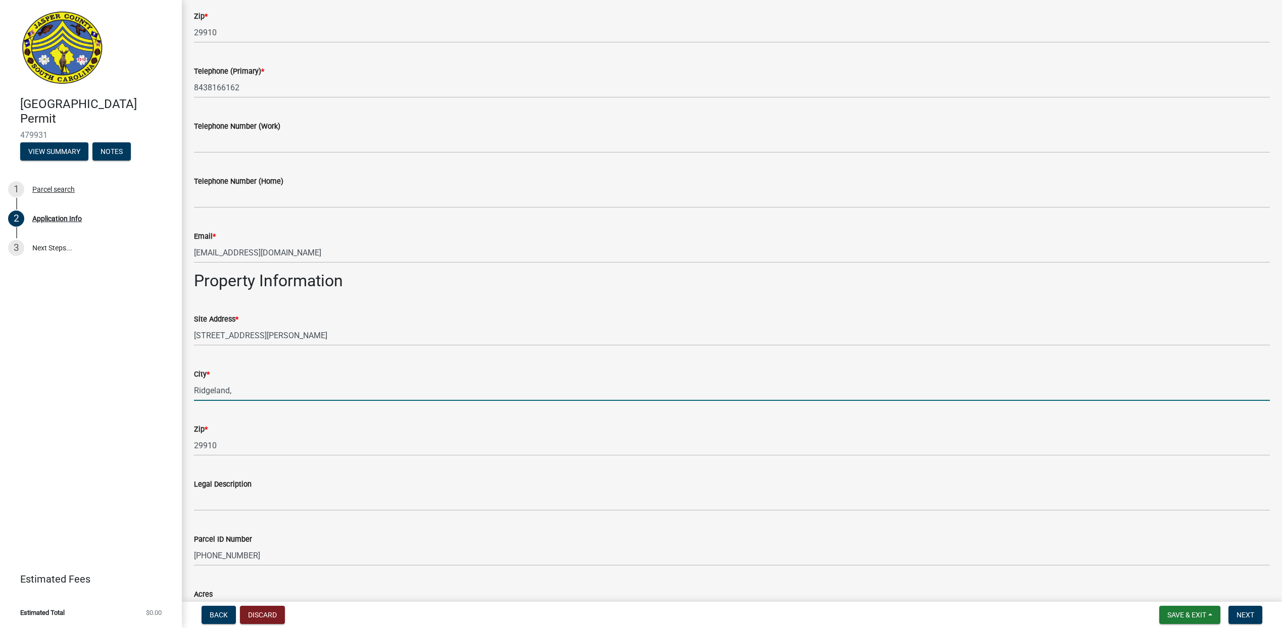
scroll to position [404, 0]
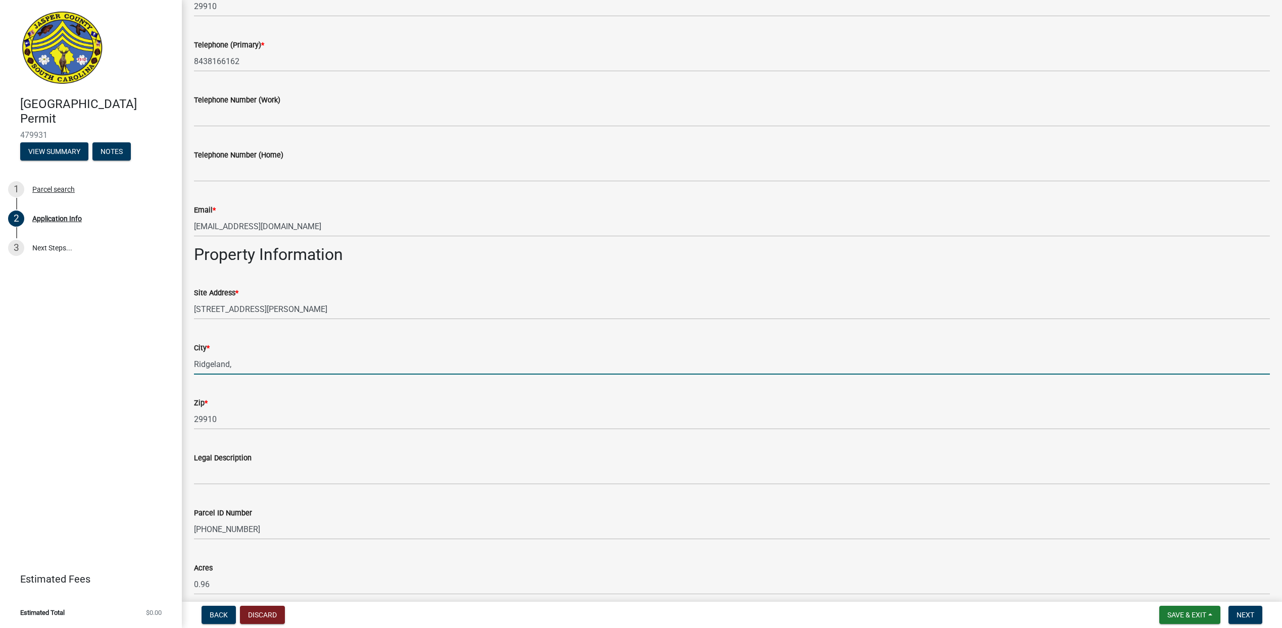
type input "Ridgeland,"
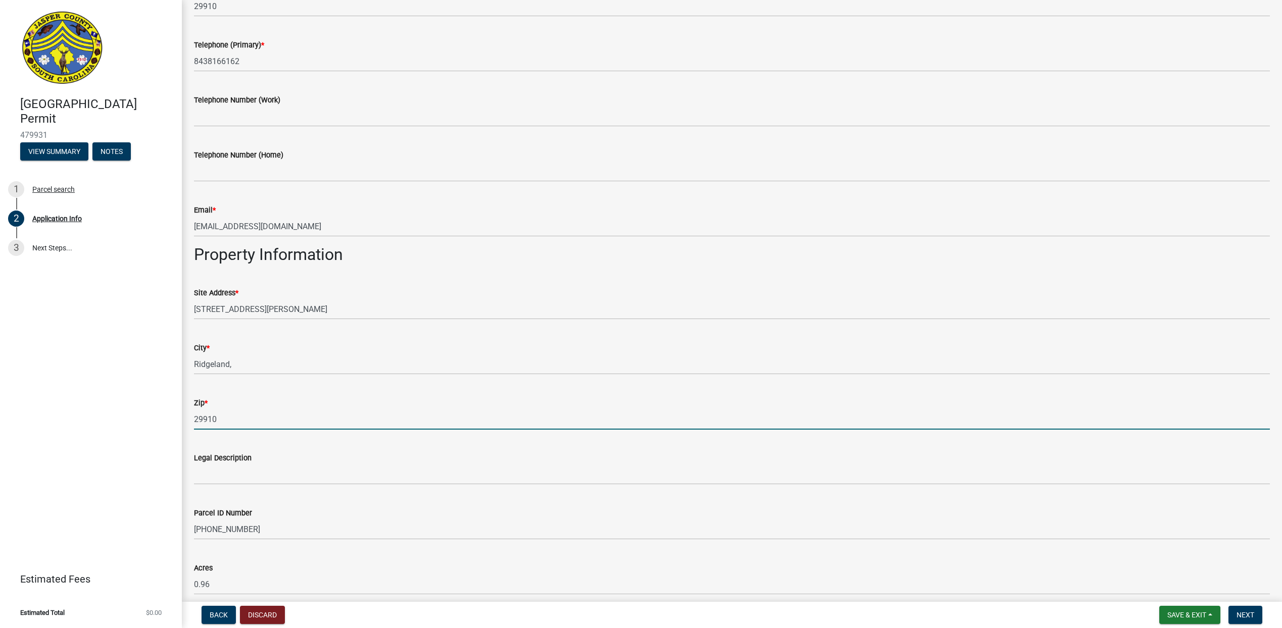
click at [218, 419] on input "29910" at bounding box center [732, 419] width 1076 height 21
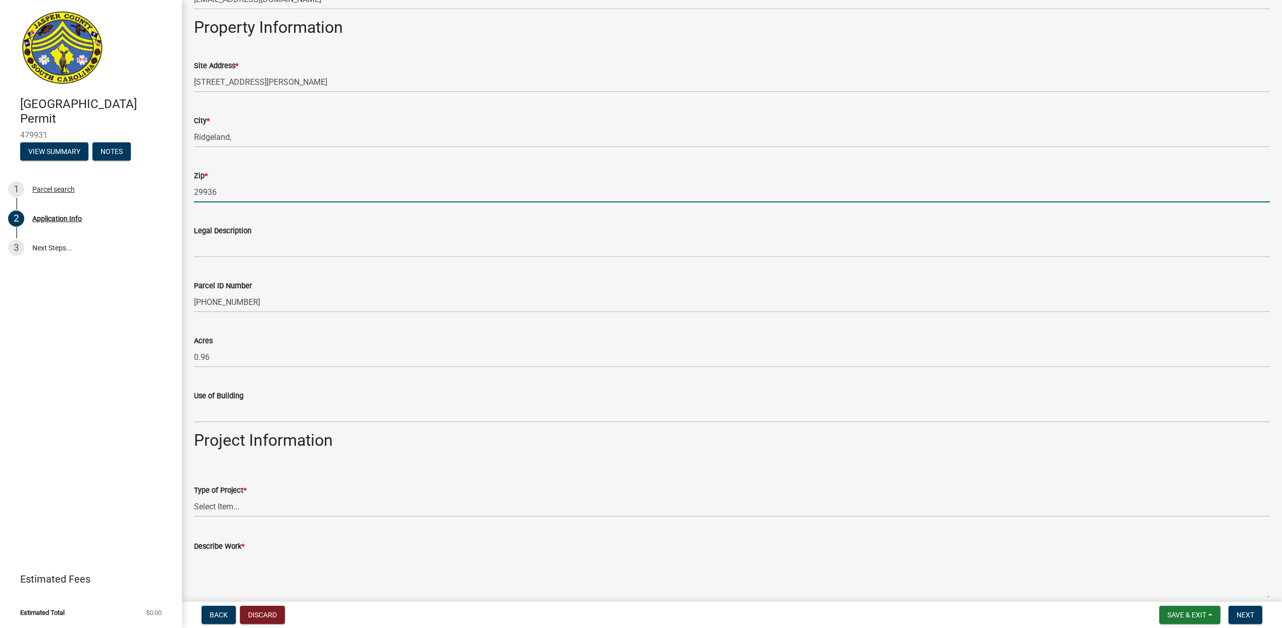
scroll to position [707, 0]
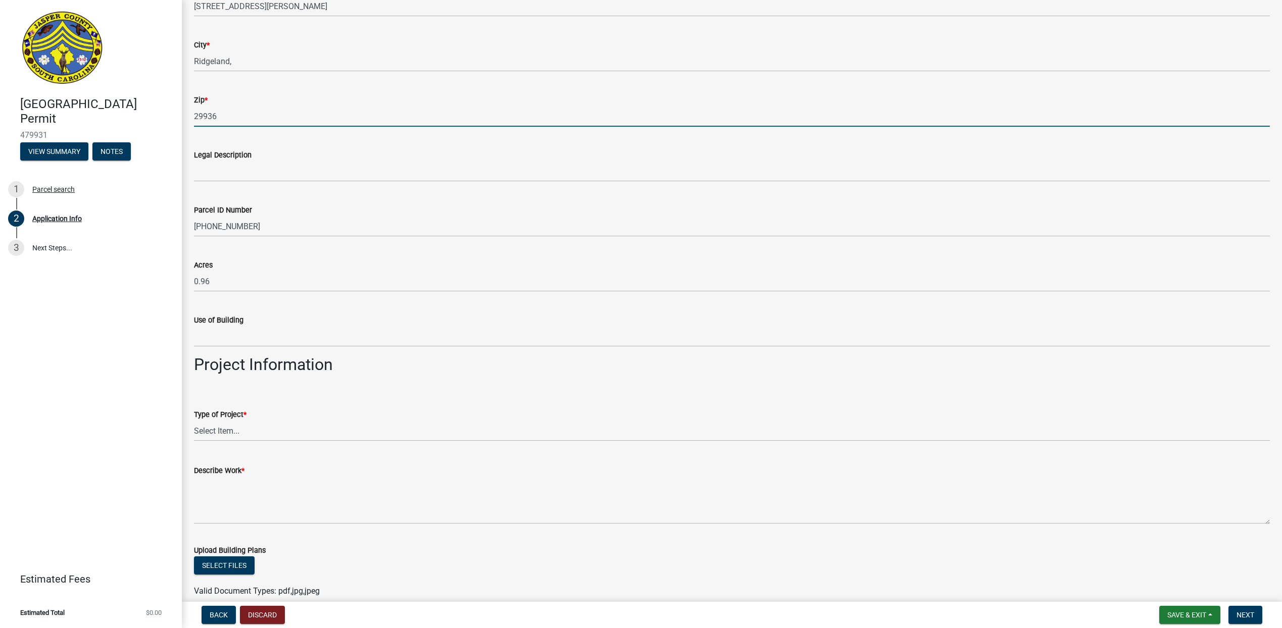
type input "29936"
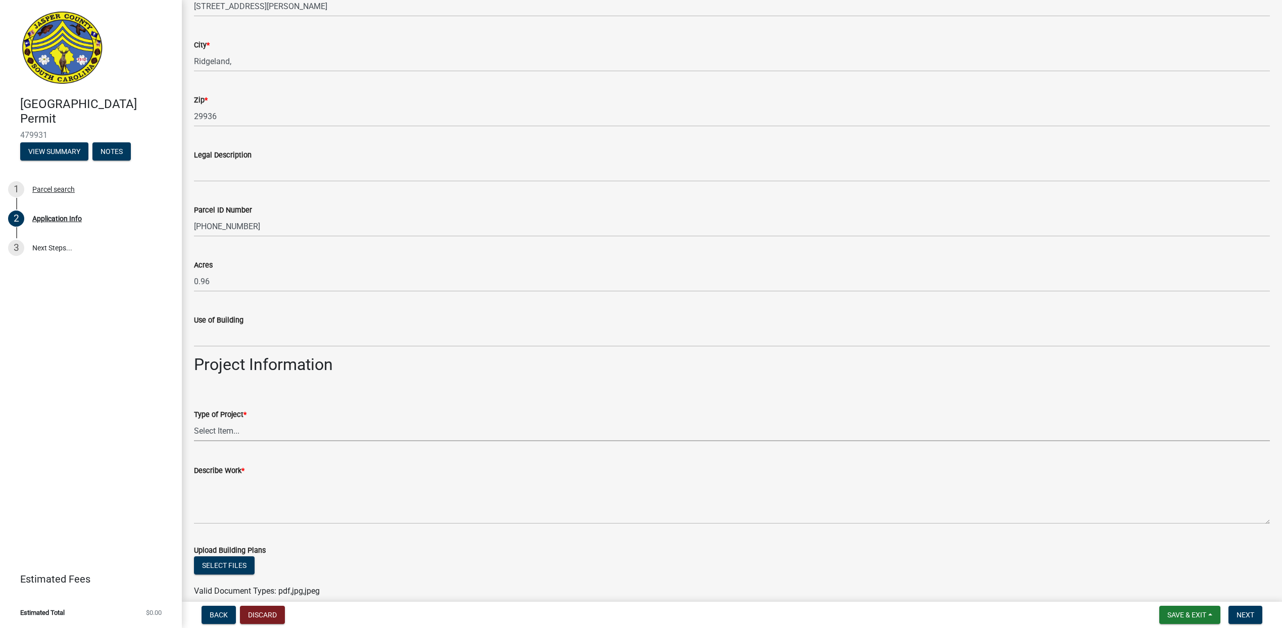
click at [225, 429] on select "Select Item... Construction Trailer/Shipping Container Residential Demolition C…" at bounding box center [732, 431] width 1076 height 21
click at [194, 421] on select "Select Item... Construction Trailer/Shipping Container Residential Demolition C…" at bounding box center [732, 431] width 1076 height 21
select select "9ee69ee8-4d28-486b-bc7b-e904e70aa828"
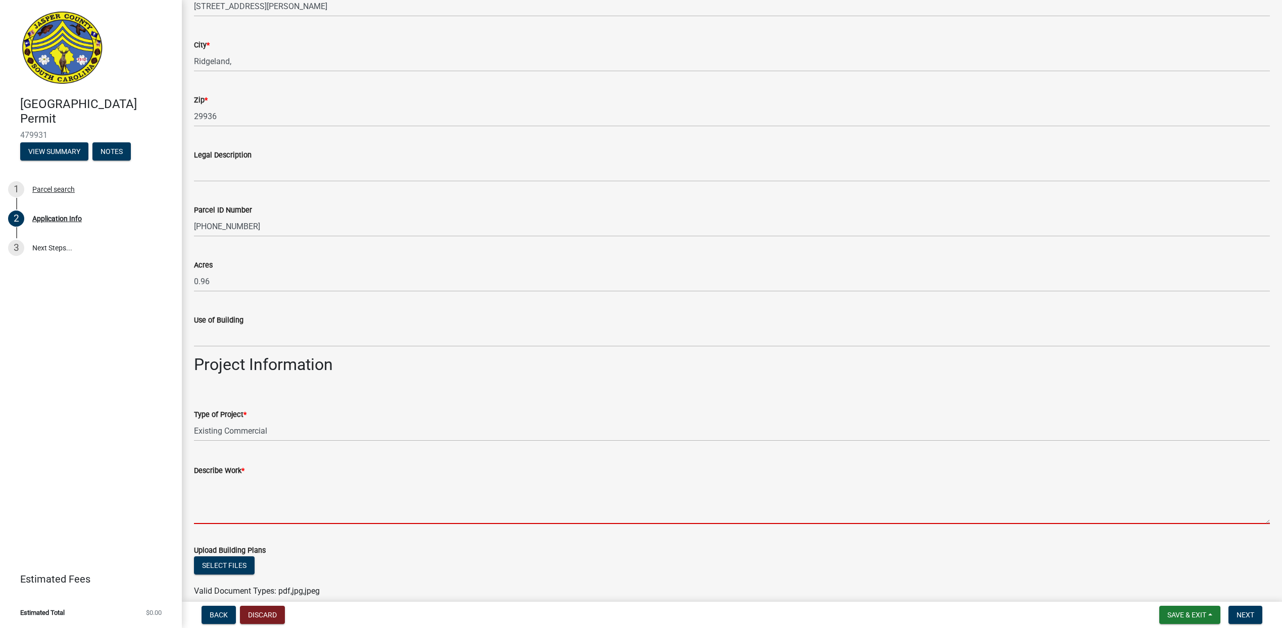
click at [250, 494] on textarea "Describe Work *" at bounding box center [732, 500] width 1076 height 47
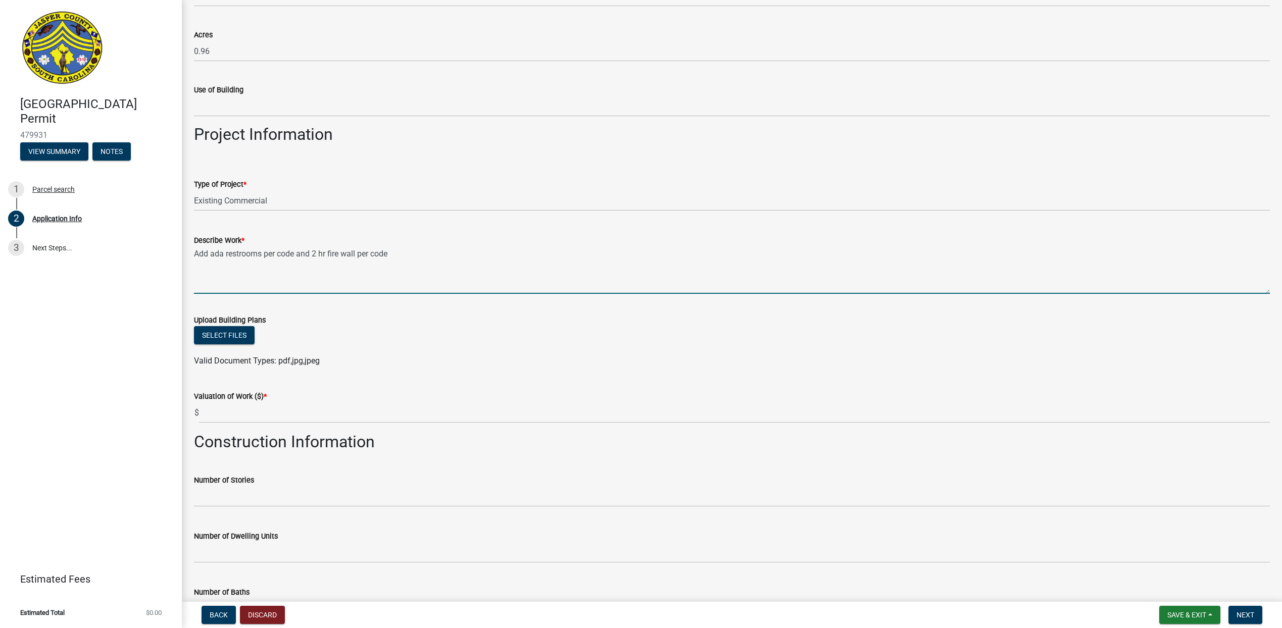
scroll to position [960, 0]
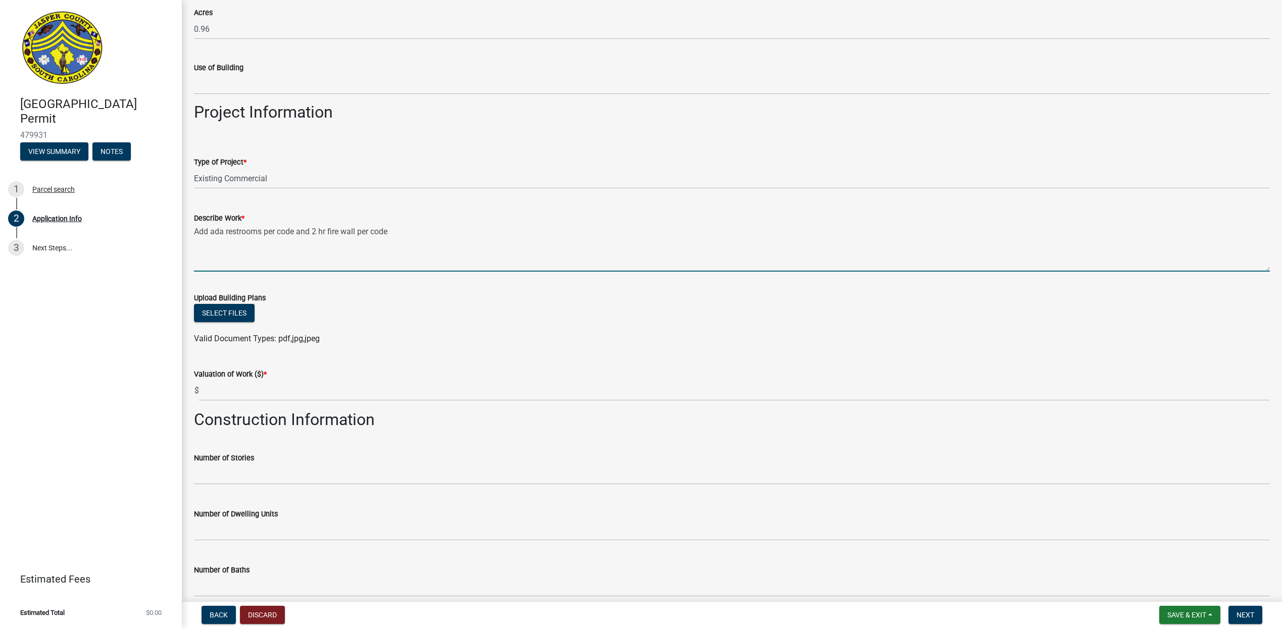
type textarea "Add ada restrooms per code and 2 hr fire wall per code"
click at [230, 387] on input "text" at bounding box center [734, 390] width 1071 height 21
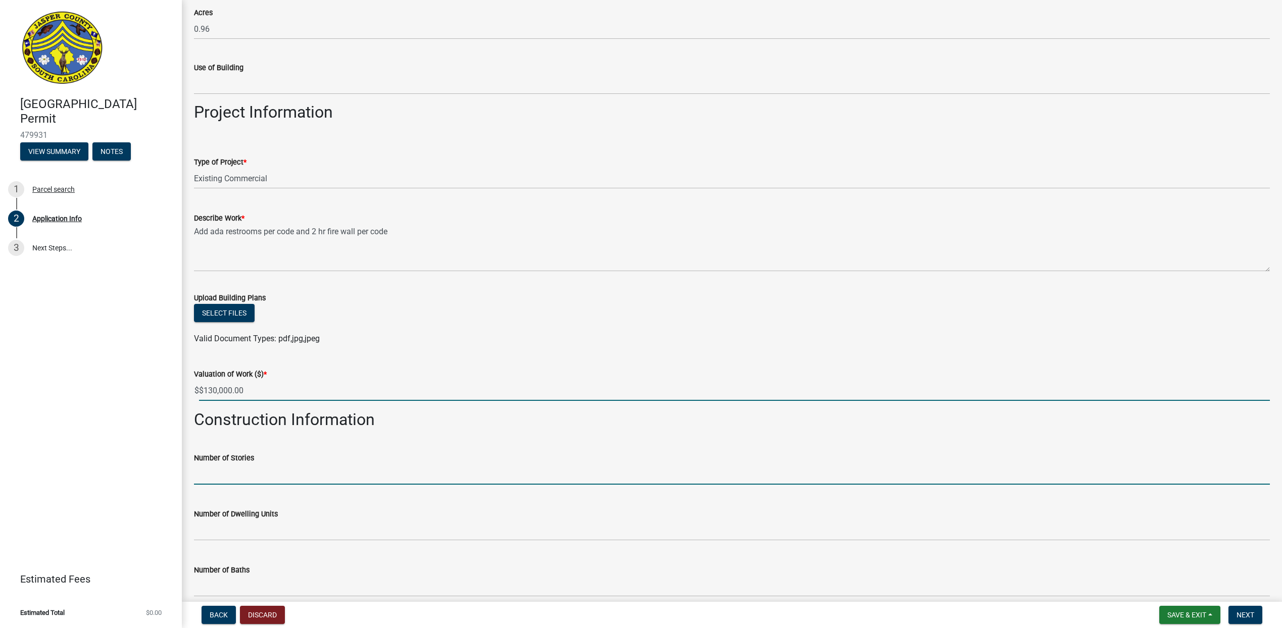
type input "130000"
click at [218, 475] on input "text" at bounding box center [732, 474] width 1076 height 21
type input "1"
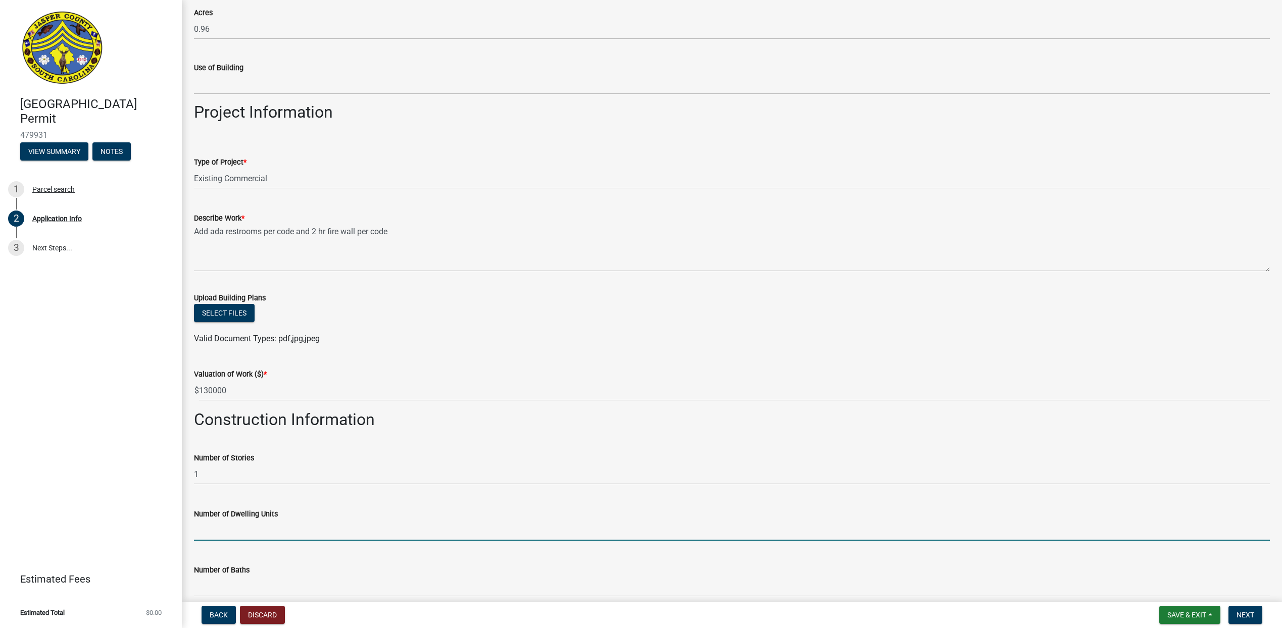
click at [234, 526] on input "text" at bounding box center [732, 530] width 1076 height 21
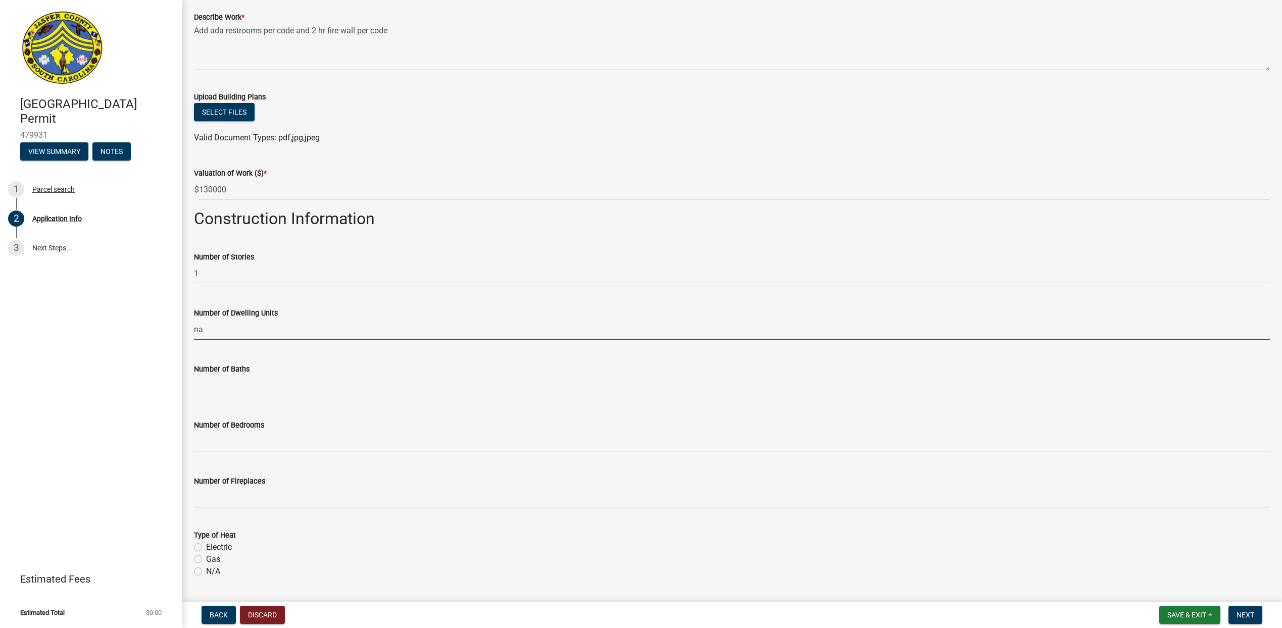
scroll to position [1162, 0]
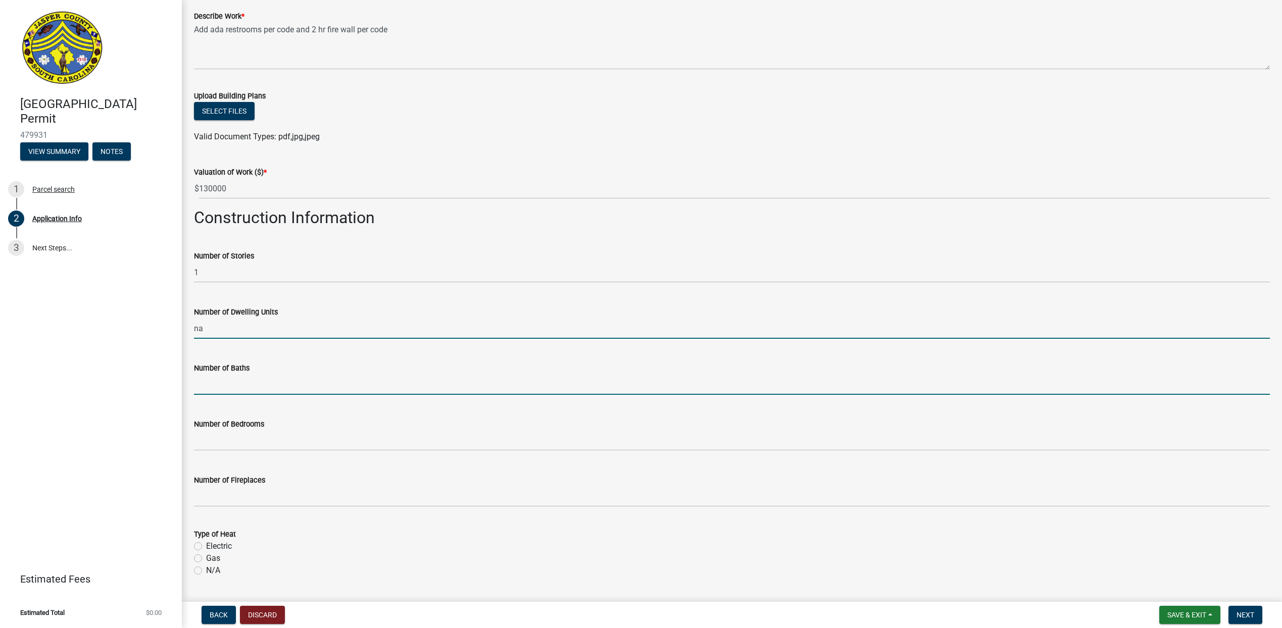
type input "0"
click at [243, 386] on input "text" at bounding box center [732, 384] width 1076 height 21
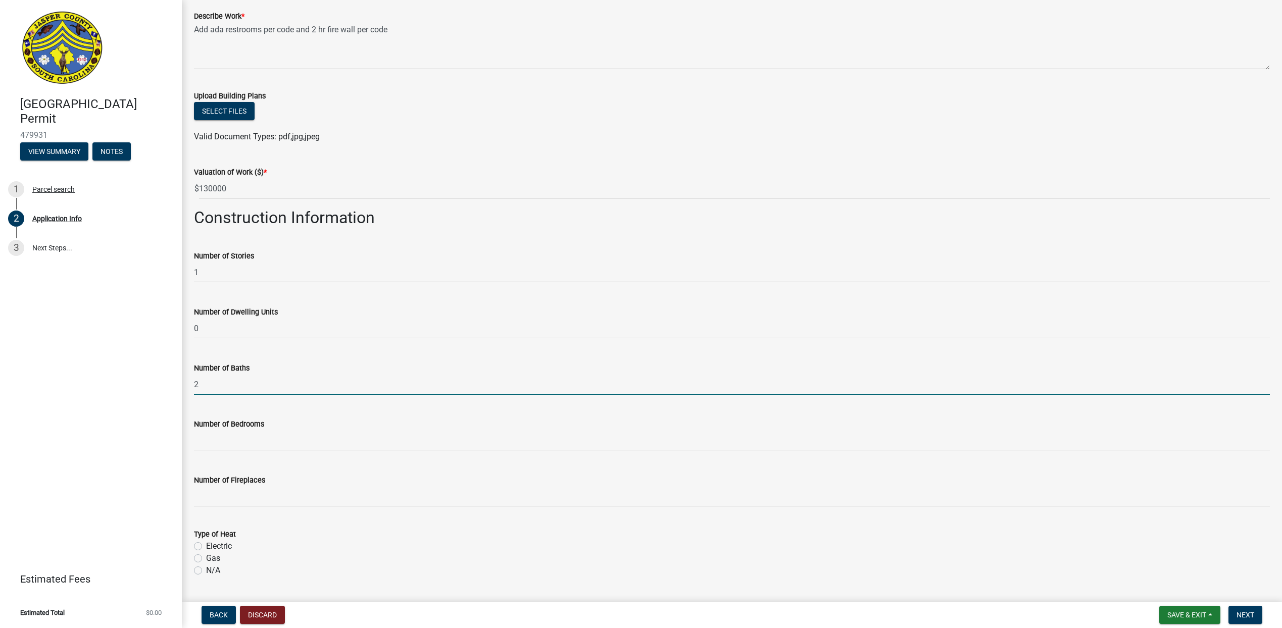
type input "2"
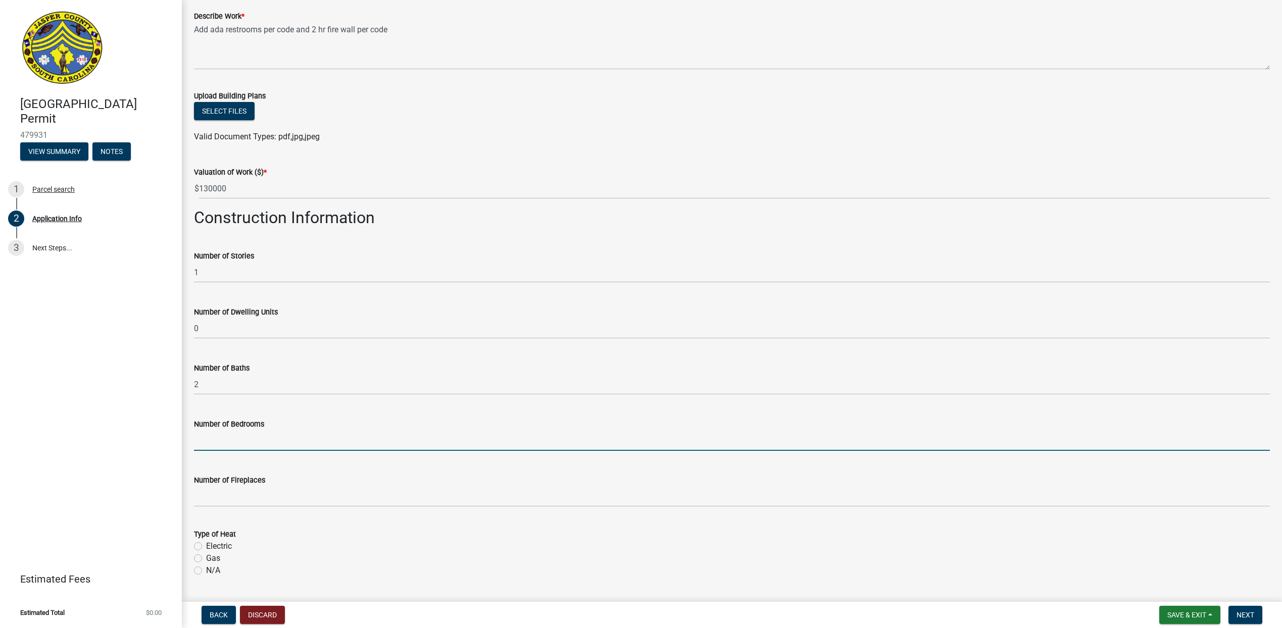
click at [236, 436] on input "text" at bounding box center [732, 440] width 1076 height 21
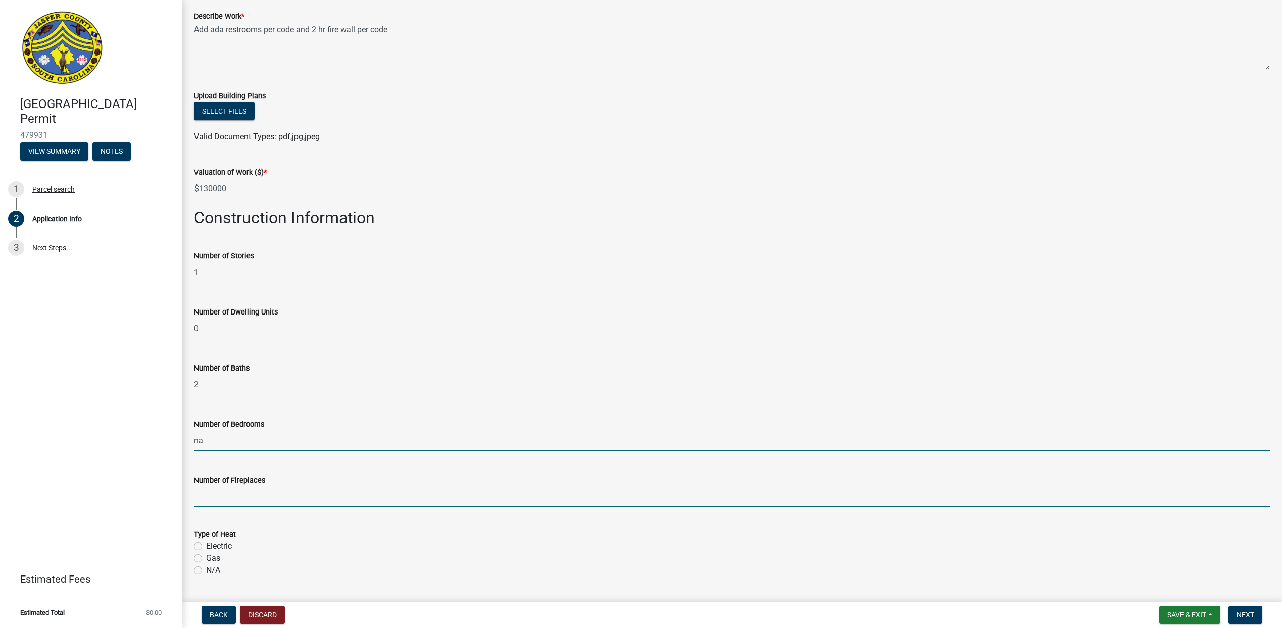
type input "0"
click at [231, 495] on input "text" at bounding box center [732, 496] width 1076 height 21
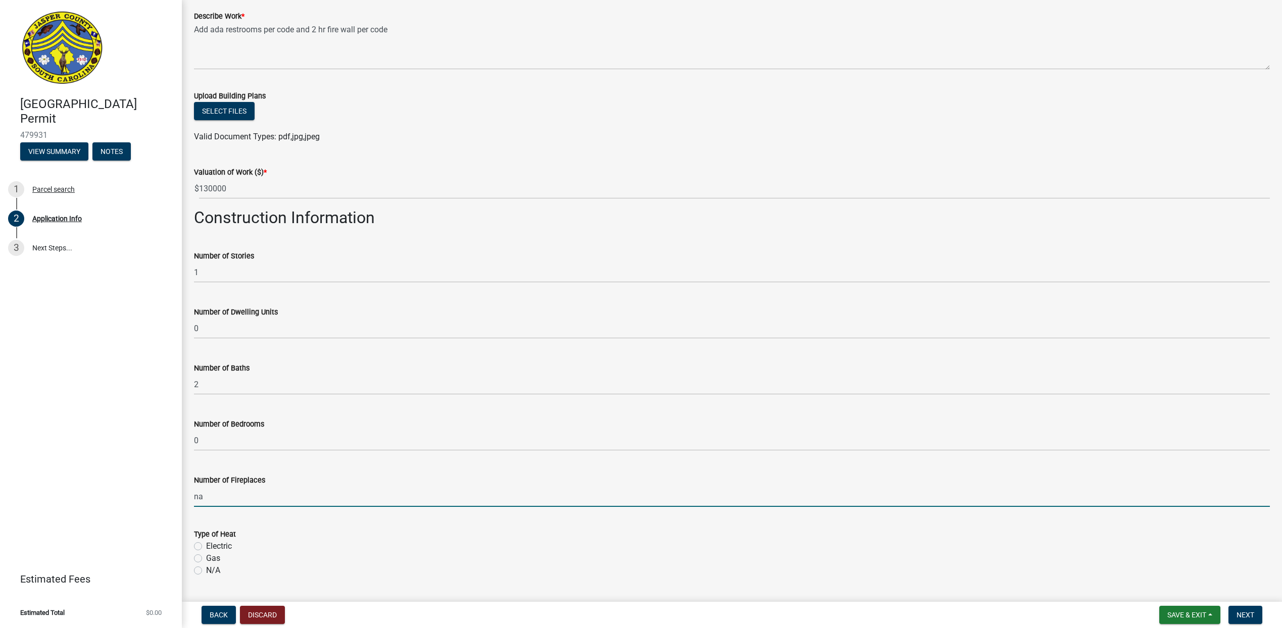
type input "0"
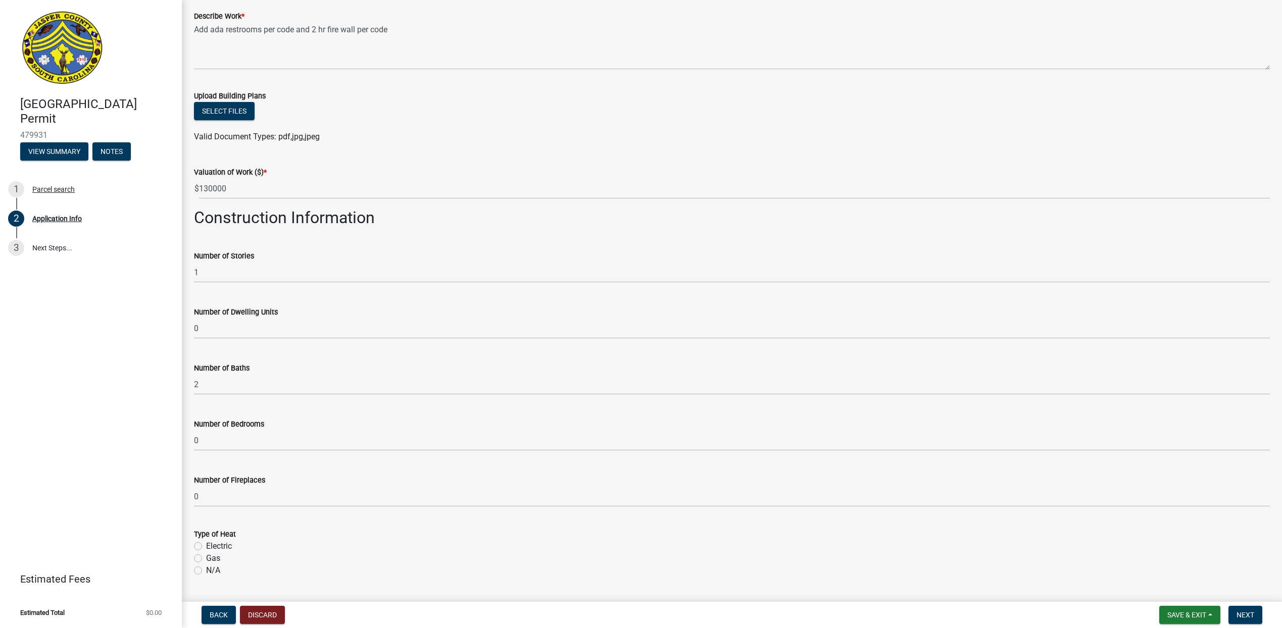
click at [206, 547] on label "Electric" at bounding box center [219, 546] width 26 height 12
click at [206, 547] on input "Electric" at bounding box center [209, 543] width 7 height 7
radio input "true"
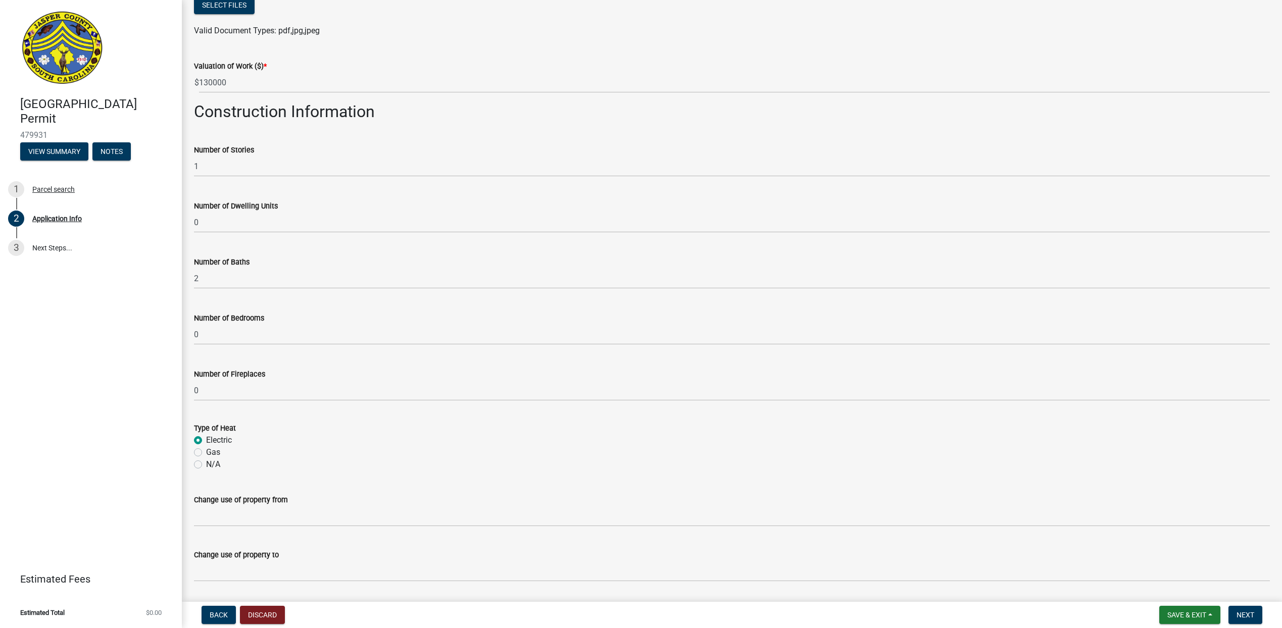
scroll to position [1299, 0]
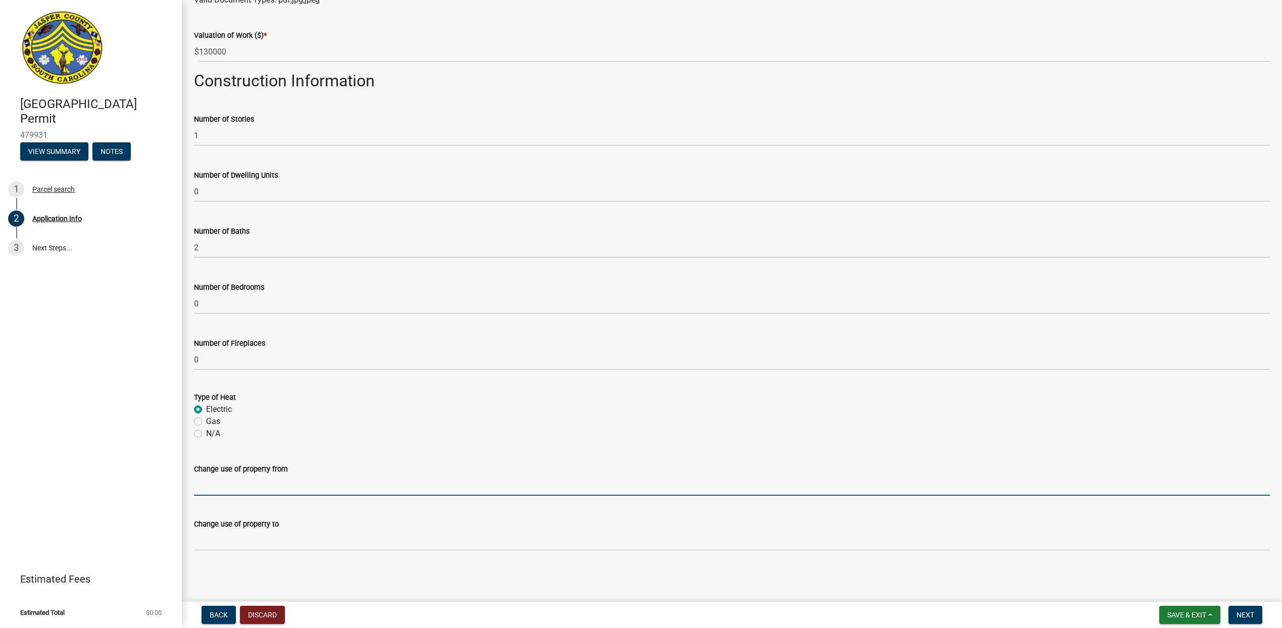
click at [252, 482] on input "Change use of property from" at bounding box center [732, 485] width 1076 height 21
click at [219, 486] on input "na" at bounding box center [732, 485] width 1076 height 21
type input "n"
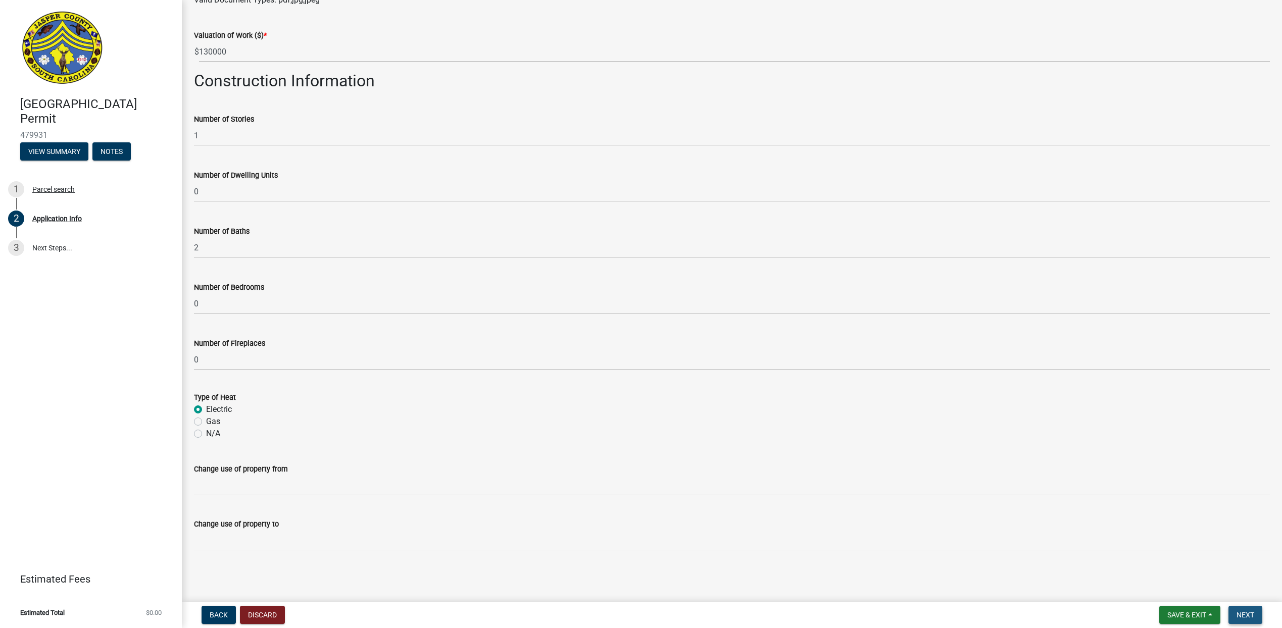
click at [1250, 614] on span "Next" at bounding box center [1245, 615] width 18 height 8
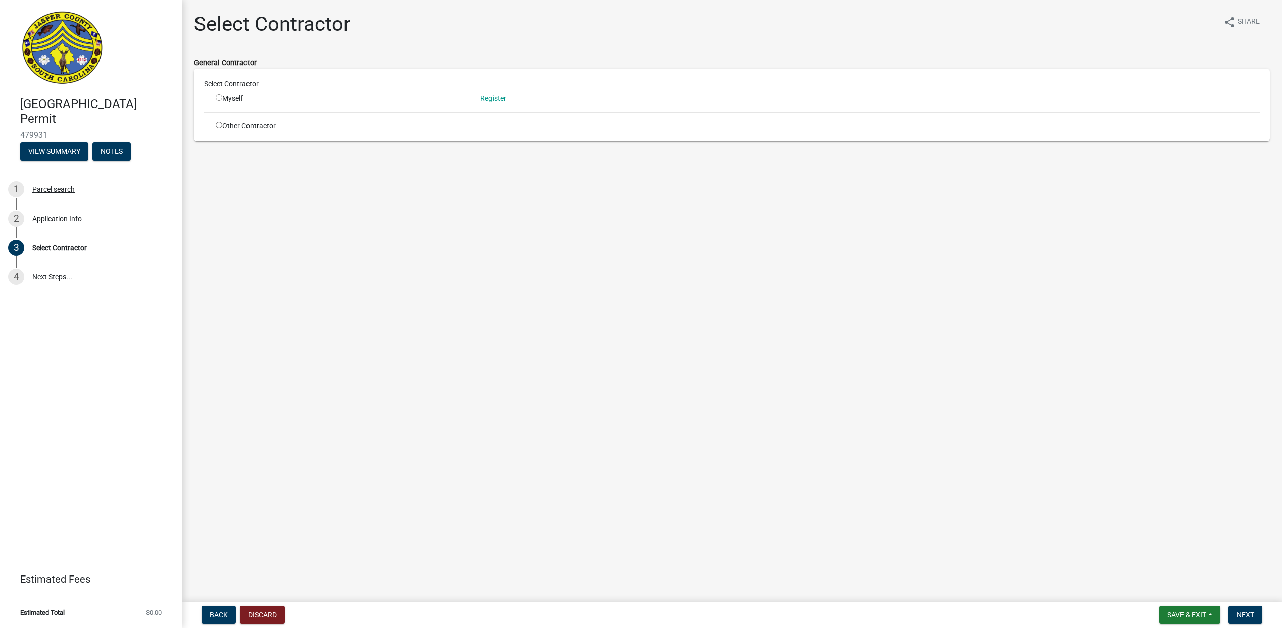
click at [217, 96] on input "radio" at bounding box center [219, 97] width 7 height 7
radio input "true"
click at [219, 123] on input "radio" at bounding box center [219, 125] width 7 height 7
radio input "true"
radio input "false"
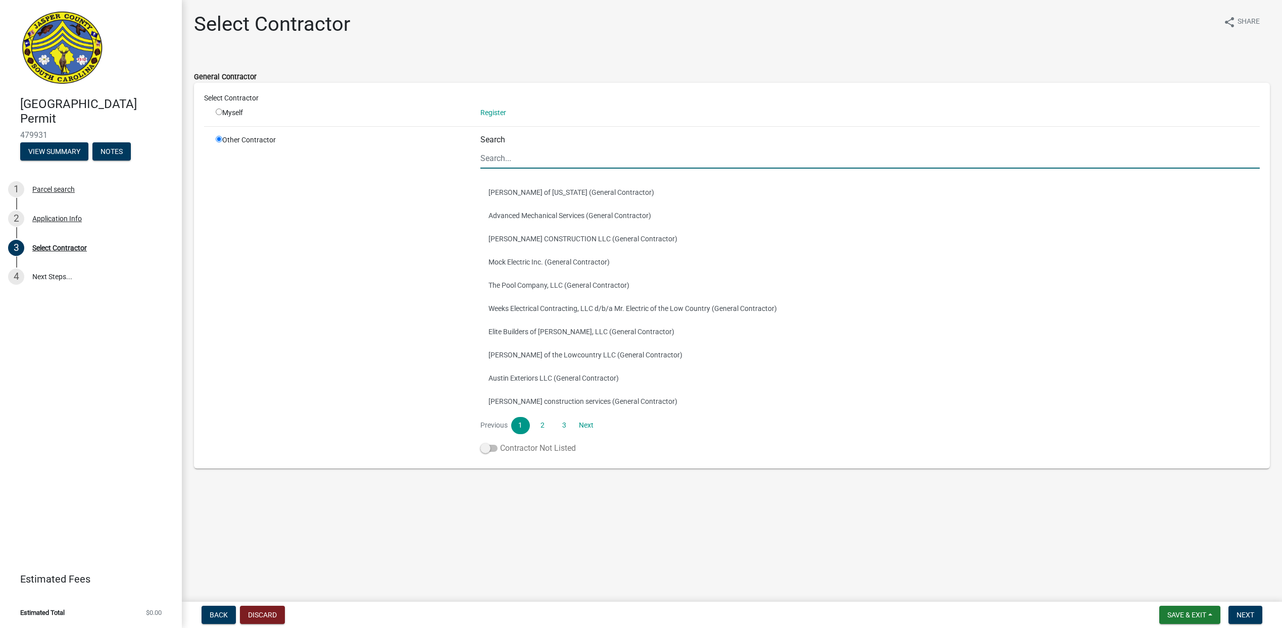
drag, startPoint x: 486, startPoint y: 446, endPoint x: 513, endPoint y: 449, distance: 27.4
click at [514, 449] on label "Contractor Not Listed" at bounding box center [527, 448] width 95 height 12
click at [486, 448] on span at bounding box center [488, 448] width 17 height 7
click at [500, 442] on input "Contractor Not Listed" at bounding box center [500, 442] width 0 height 0
click at [563, 552] on main "Select Contractor share Share General Contractor Select Contractor Myself Regis…" at bounding box center [732, 299] width 1100 height 598
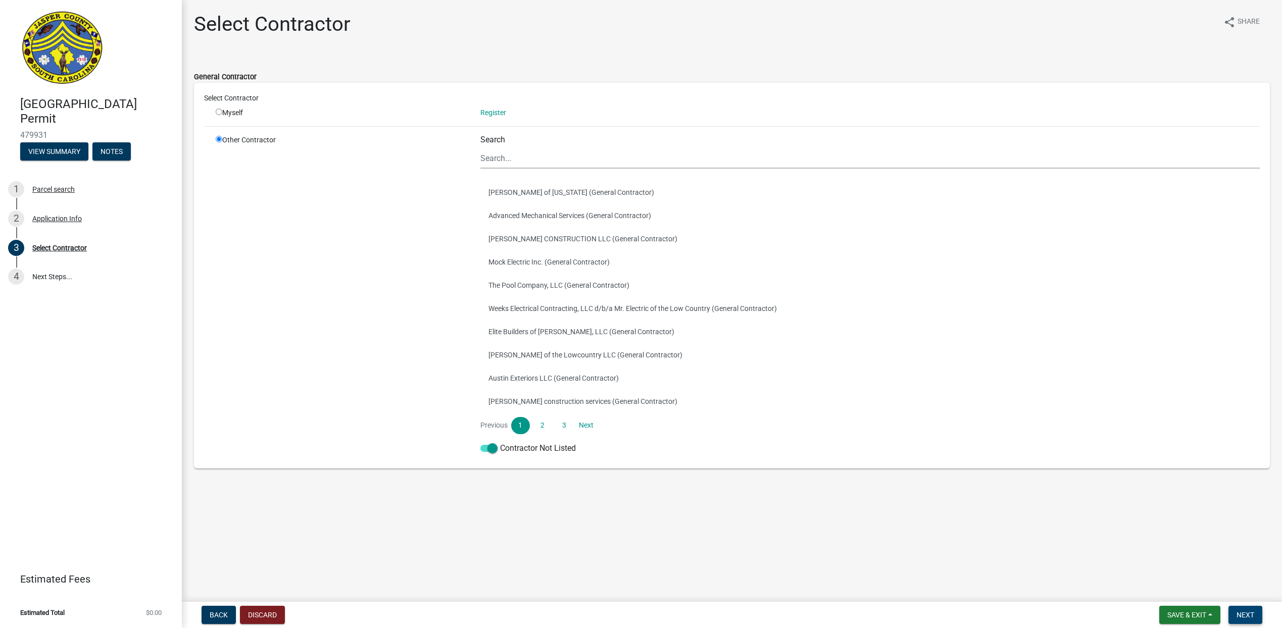
click at [1248, 612] on span "Next" at bounding box center [1245, 615] width 18 height 8
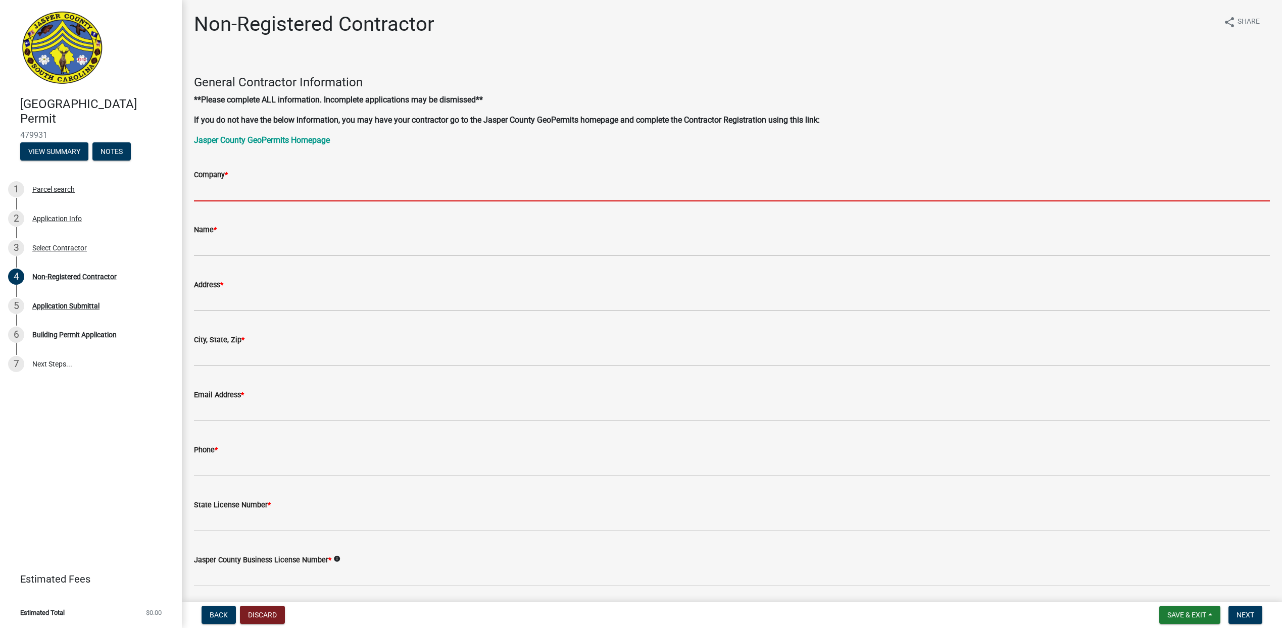
click at [237, 181] on input "Company *" at bounding box center [732, 191] width 1076 height 21
type input "K Company Builder's Inc."
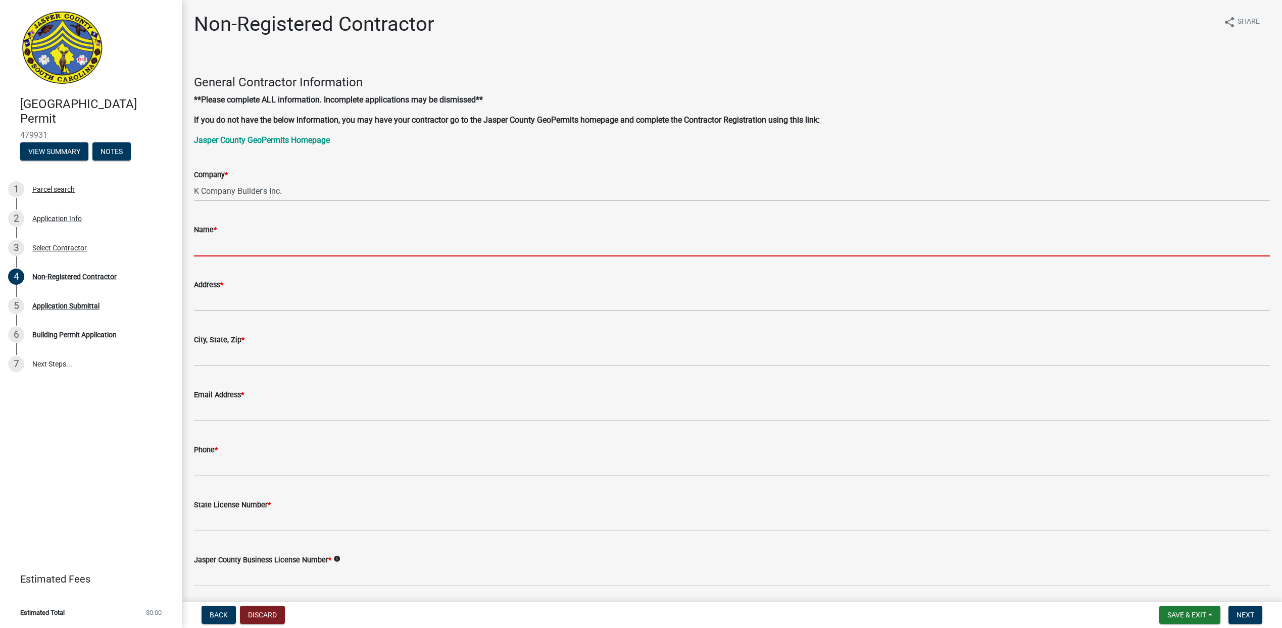
click at [221, 241] on input "Name *" at bounding box center [732, 246] width 1076 height 21
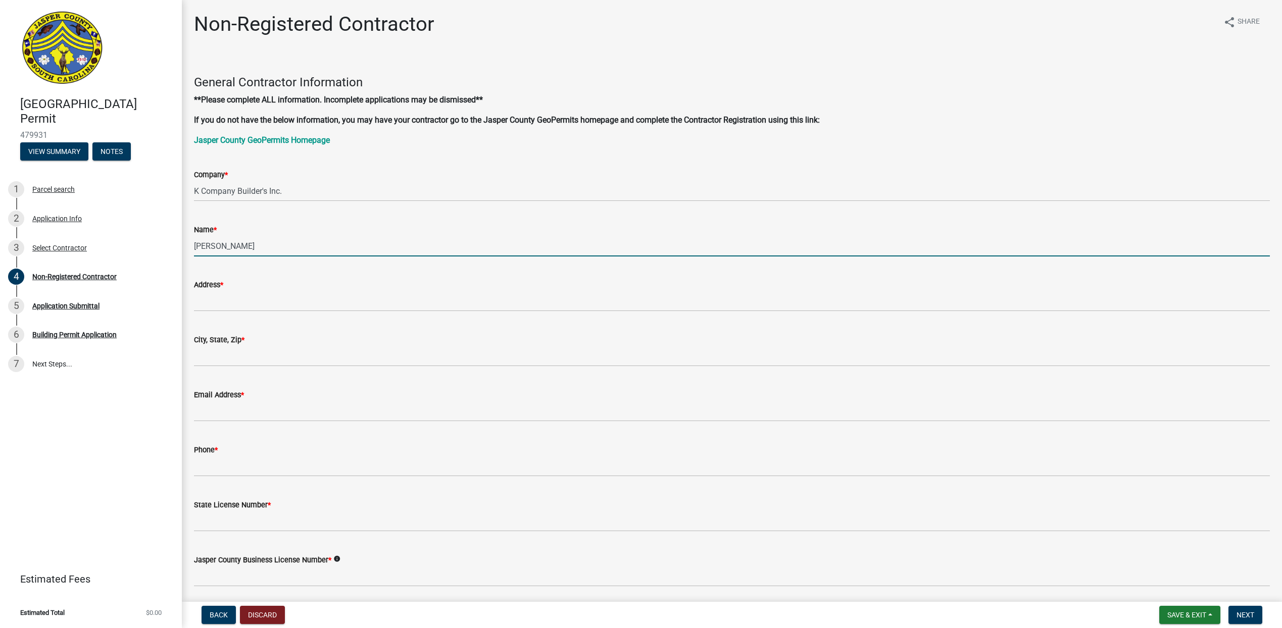
type input "William DeTorre"
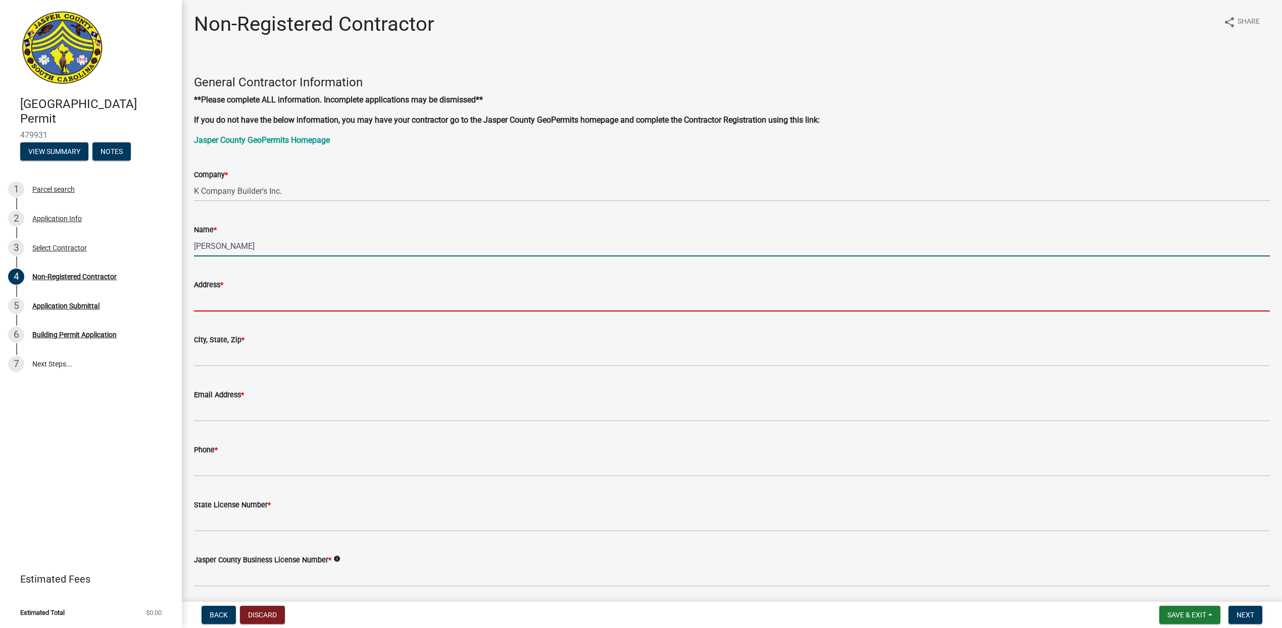
type input "557 McElwee Estates rd"
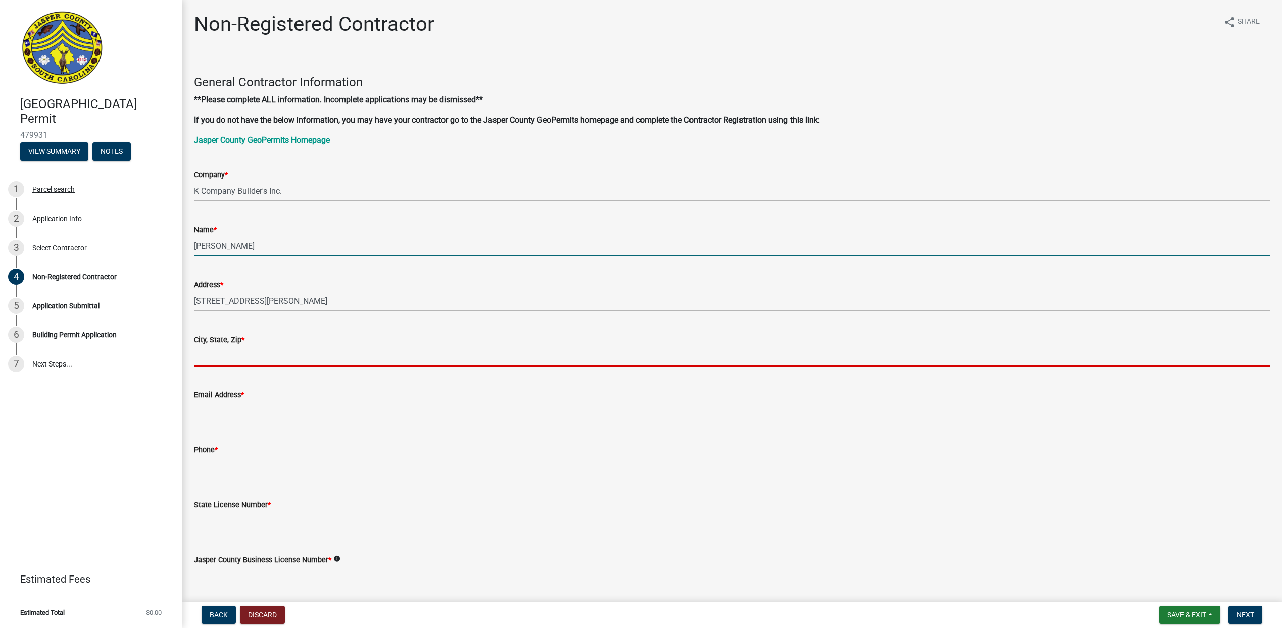
type input "Hardeeville"
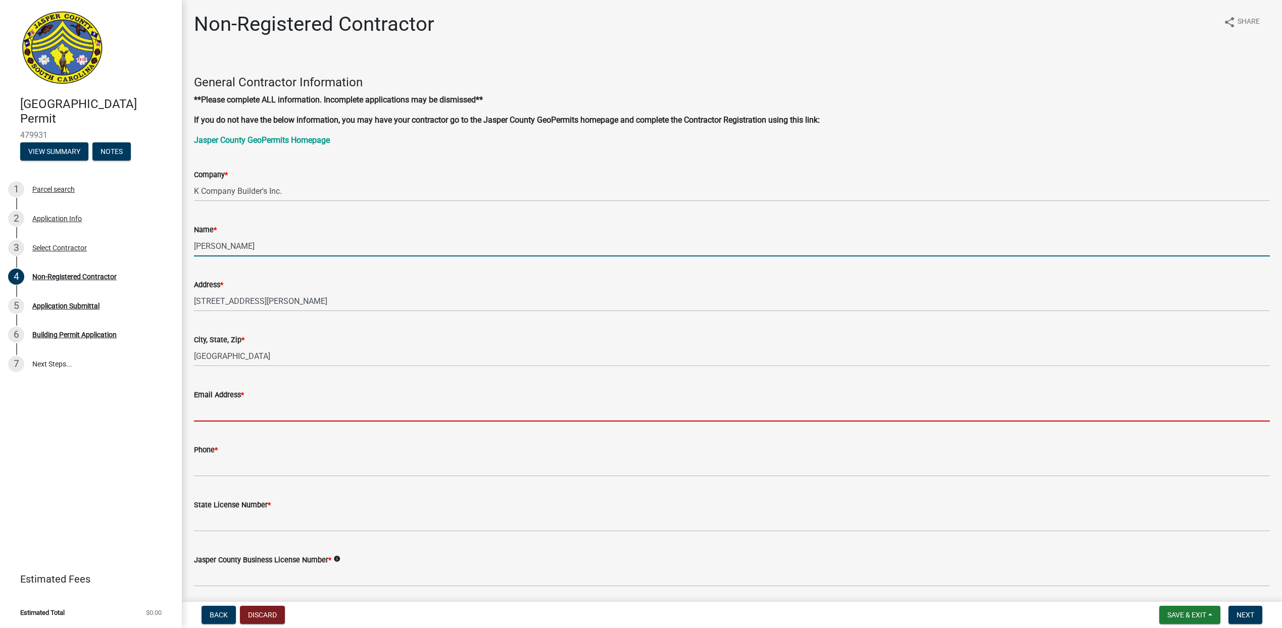
type input "bigdollarb@aol.com"
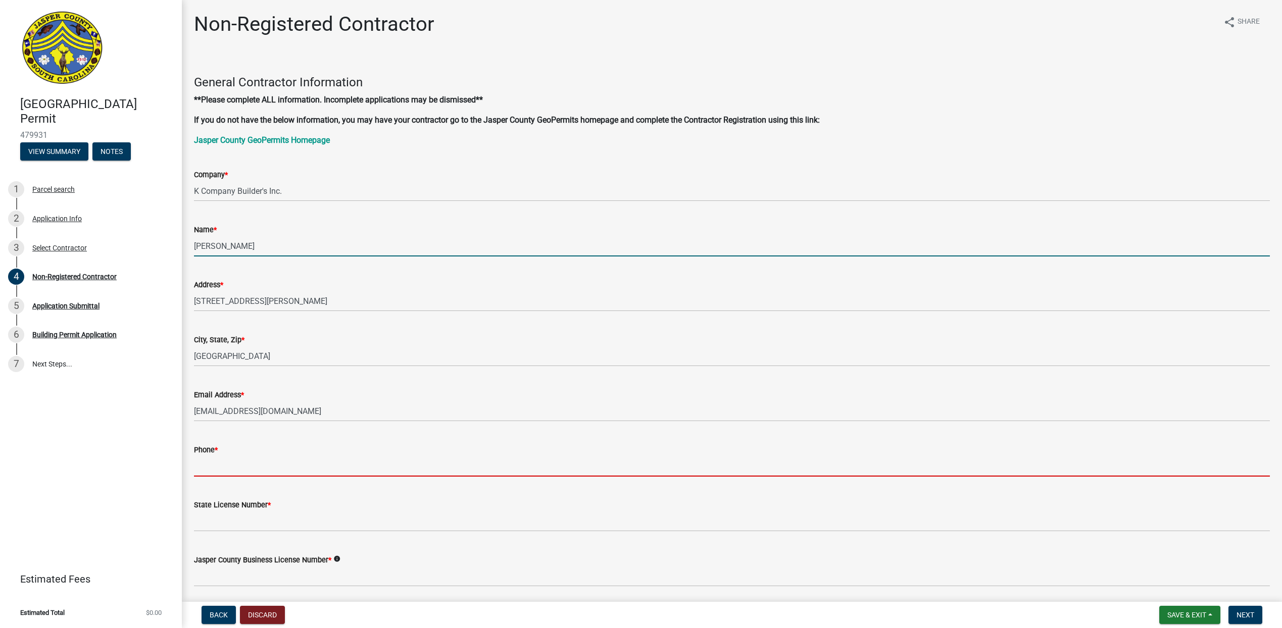
type input "8438166162"
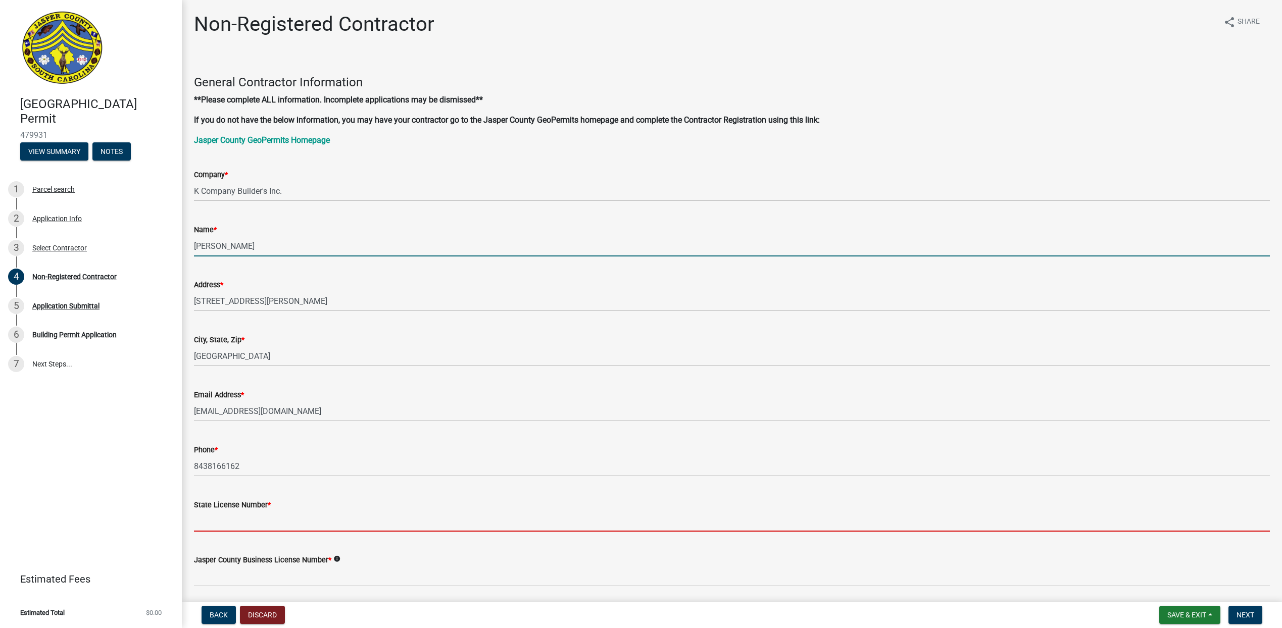
type input "SC"
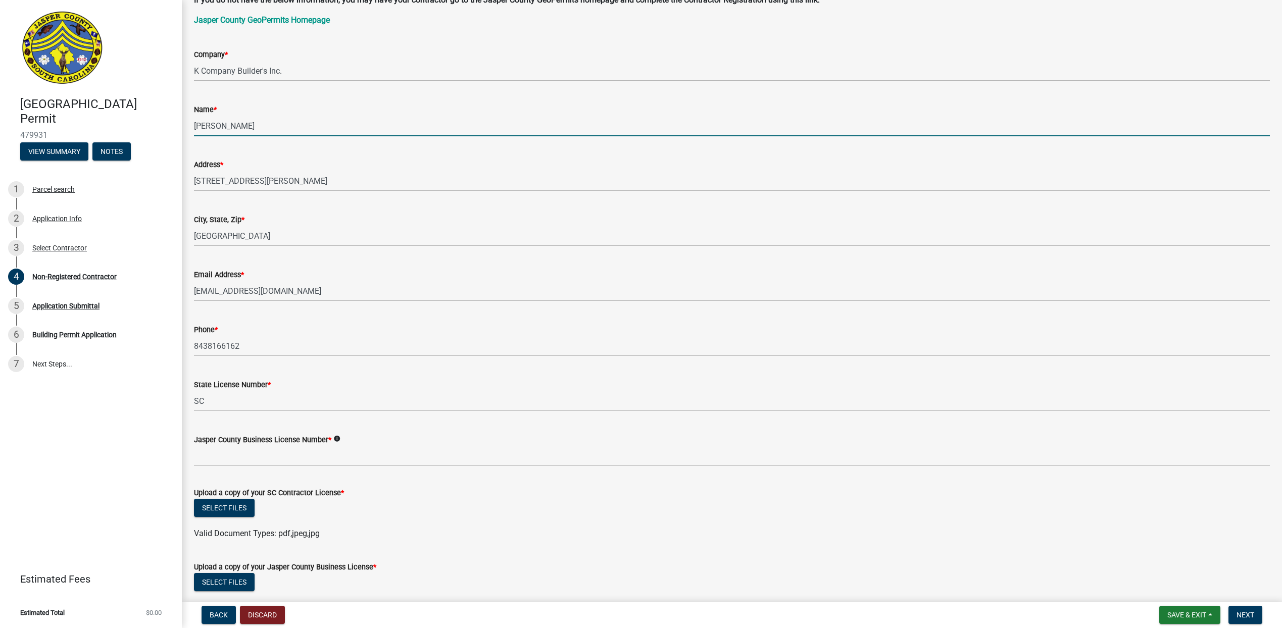
scroll to position [202, 0]
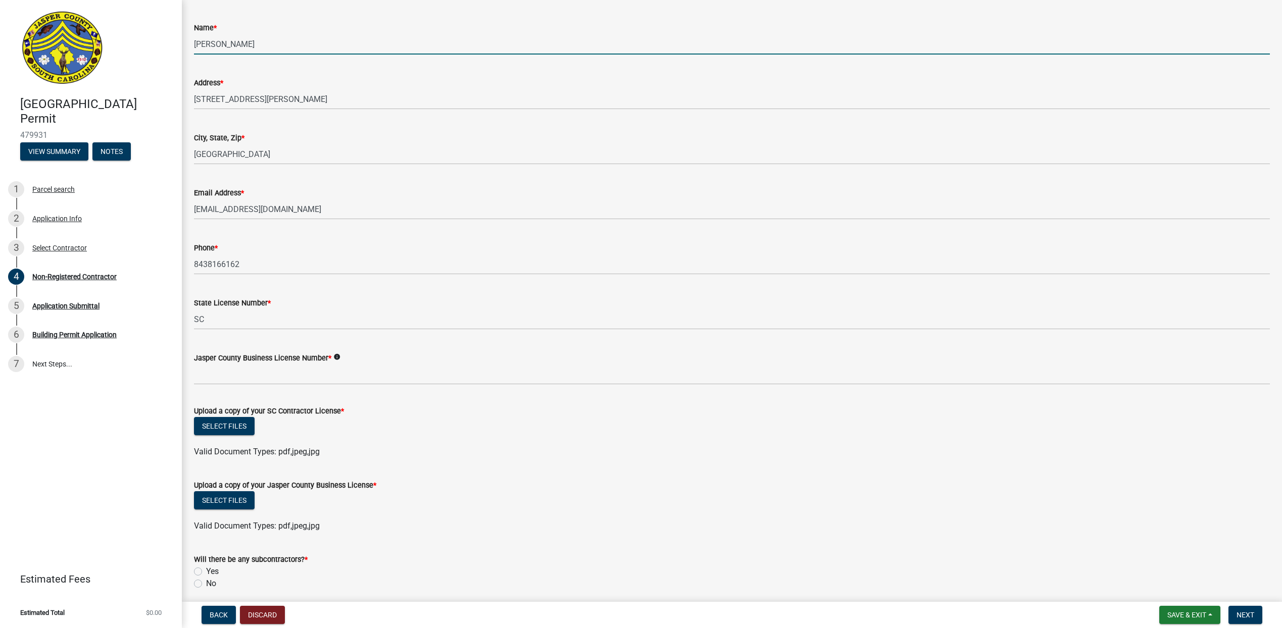
type input "William DeTorre"
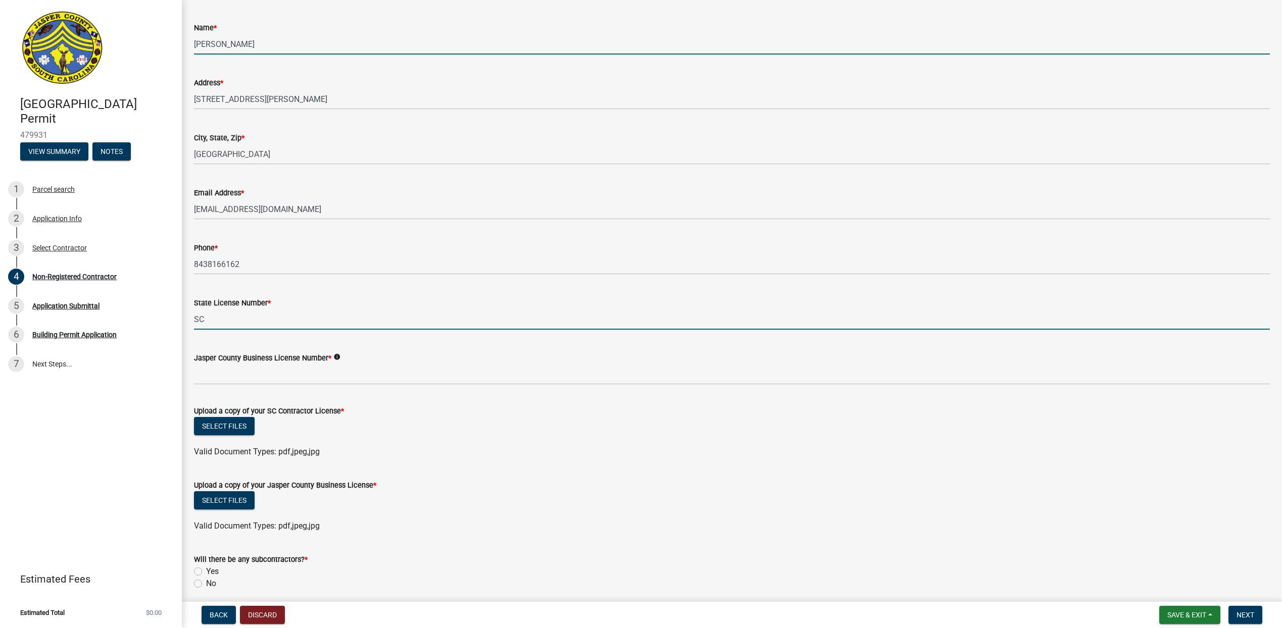
click at [232, 322] on input "SC" at bounding box center [732, 319] width 1076 height 21
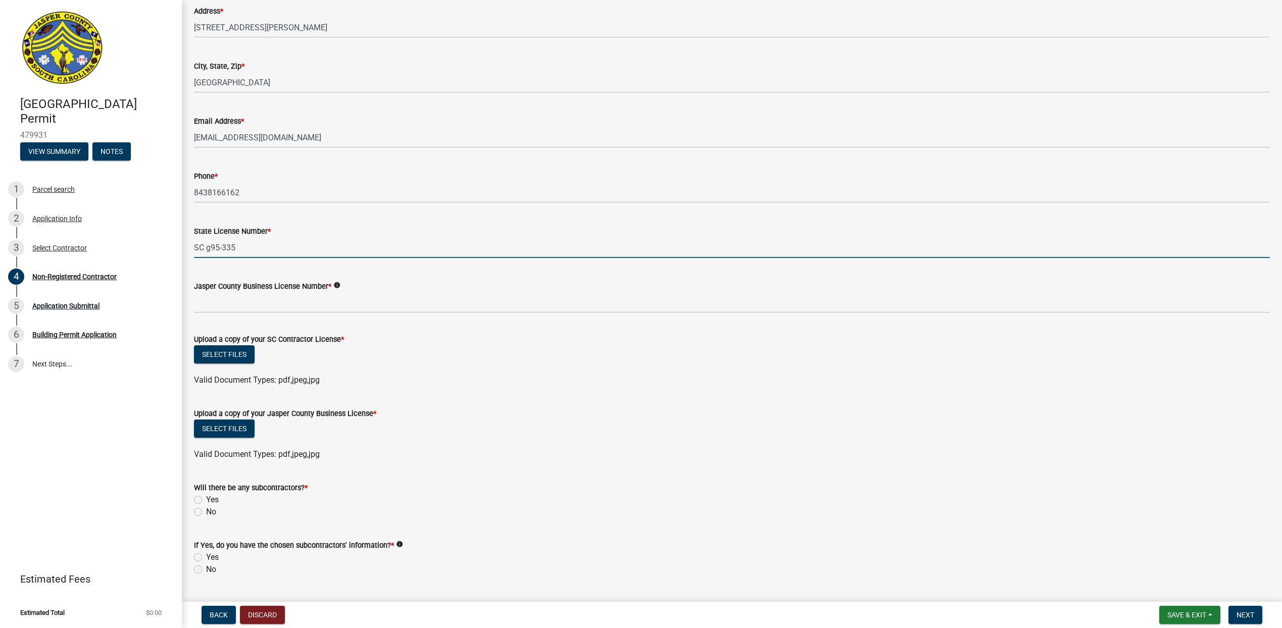
scroll to position [303, 0]
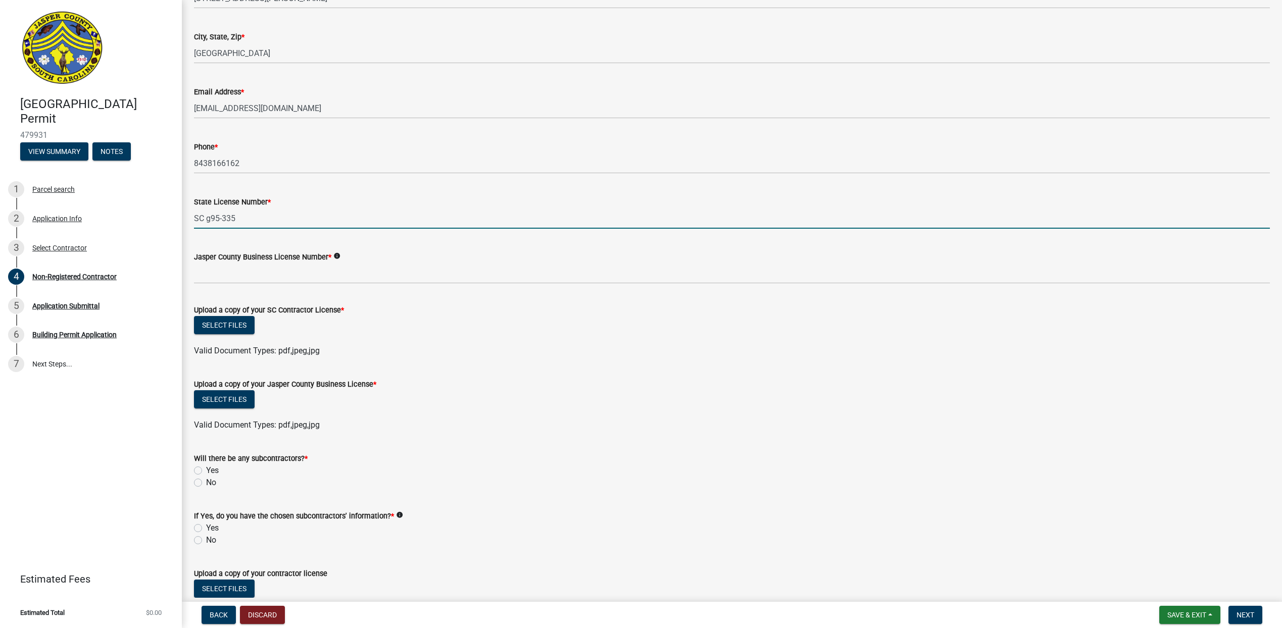
type input "SC g95-335"
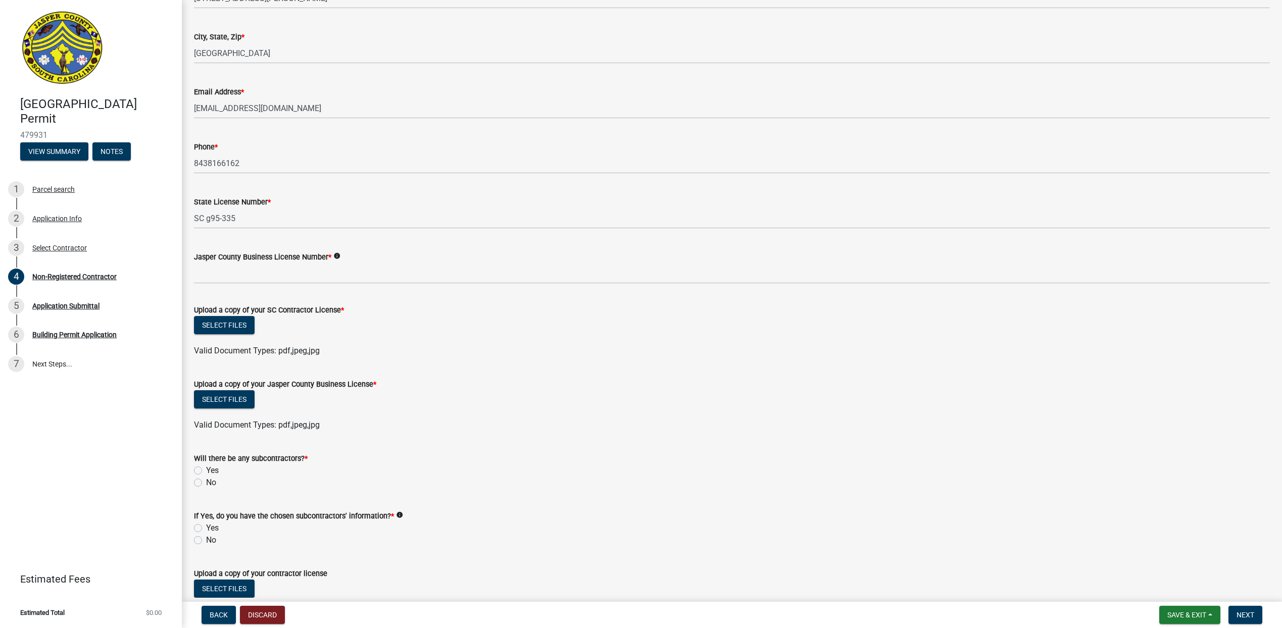
click at [206, 468] on label "Yes" at bounding box center [212, 471] width 13 height 12
click at [206, 468] on input "Yes" at bounding box center [209, 468] width 7 height 7
radio input "true"
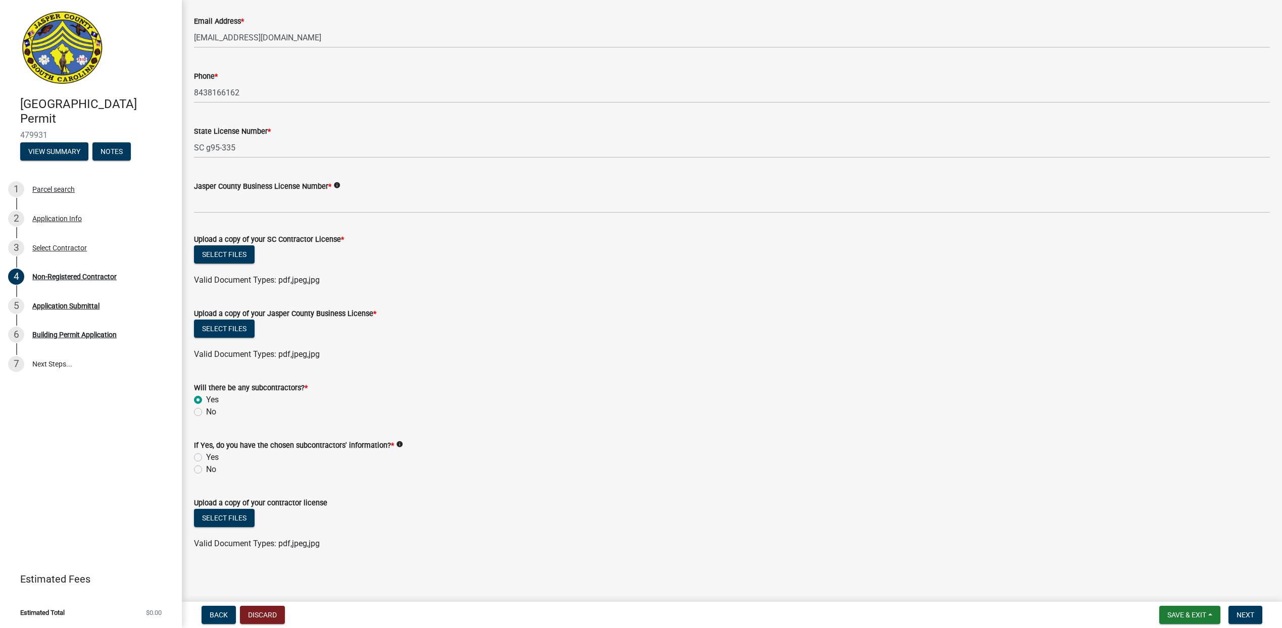
click at [206, 456] on label "Yes" at bounding box center [212, 458] width 13 height 12
click at [206, 456] on input "Yes" at bounding box center [209, 455] width 7 height 7
radio input "true"
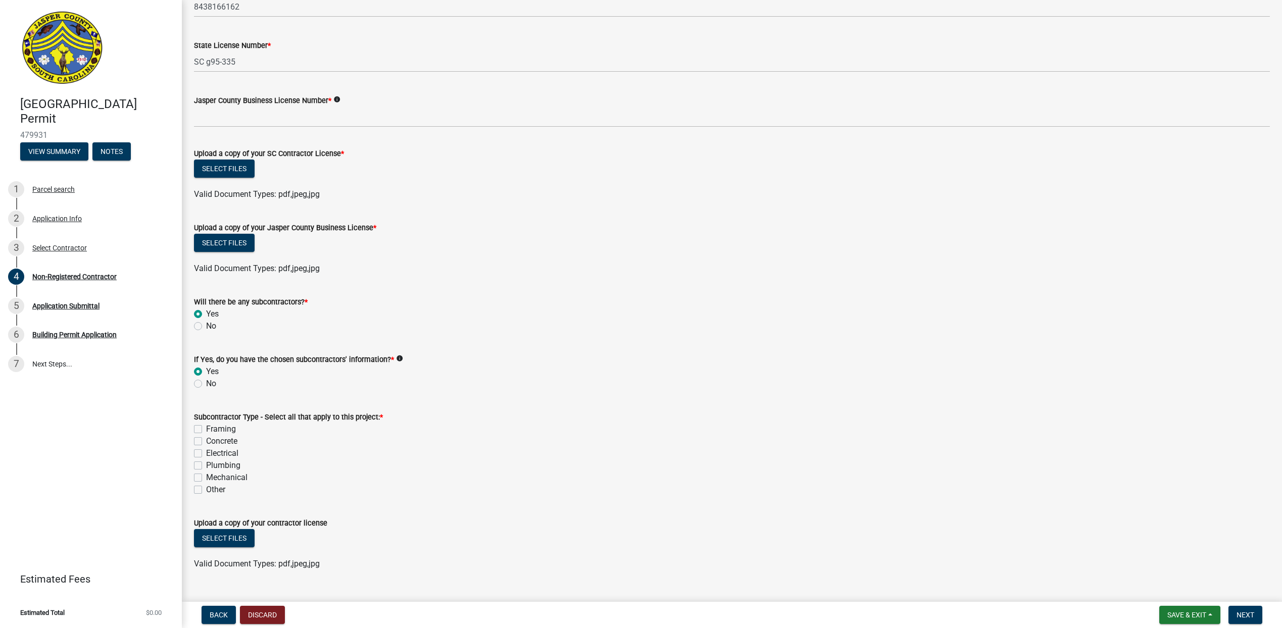
scroll to position [475, 0]
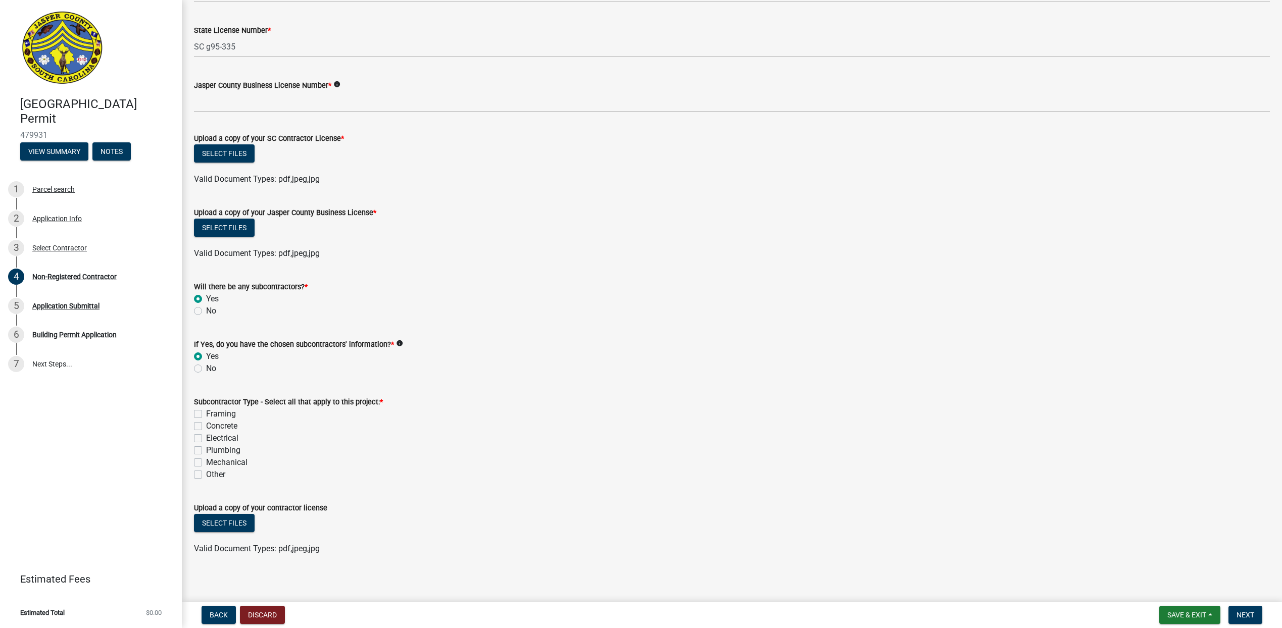
click at [206, 436] on label "Electrical" at bounding box center [222, 438] width 32 height 12
click at [206, 436] on input "Electrical" at bounding box center [209, 435] width 7 height 7
checkbox input "true"
checkbox input "false"
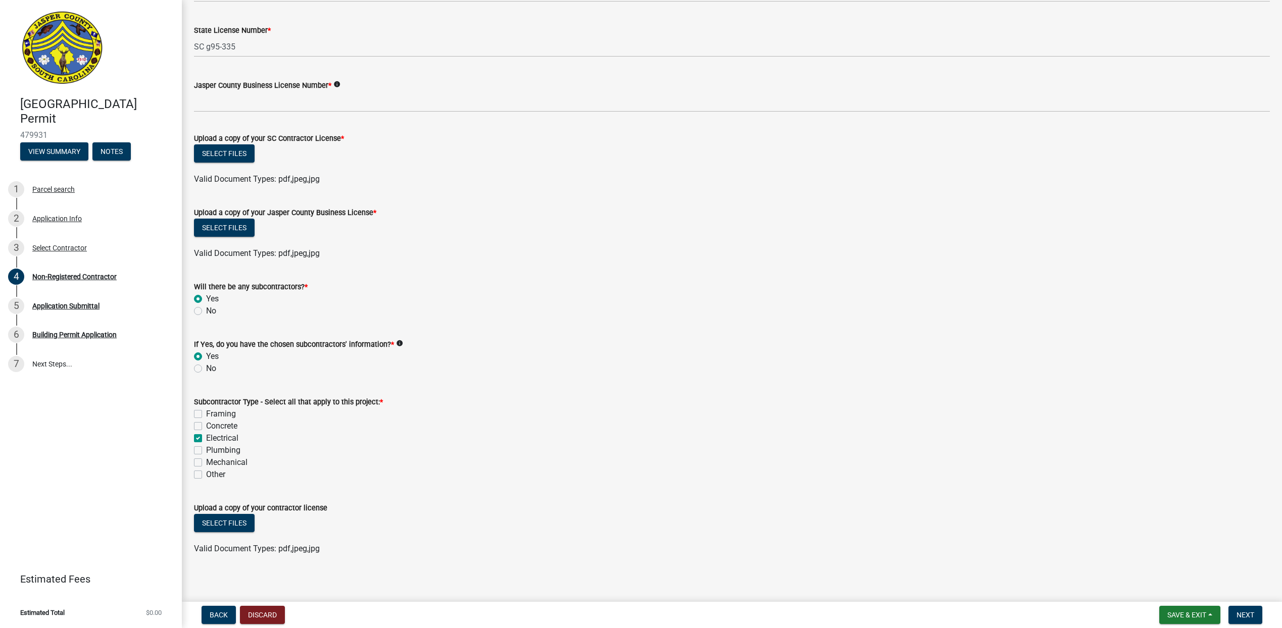
checkbox input "true"
checkbox input "false"
click at [206, 450] on label "Plumbing" at bounding box center [223, 450] width 34 height 12
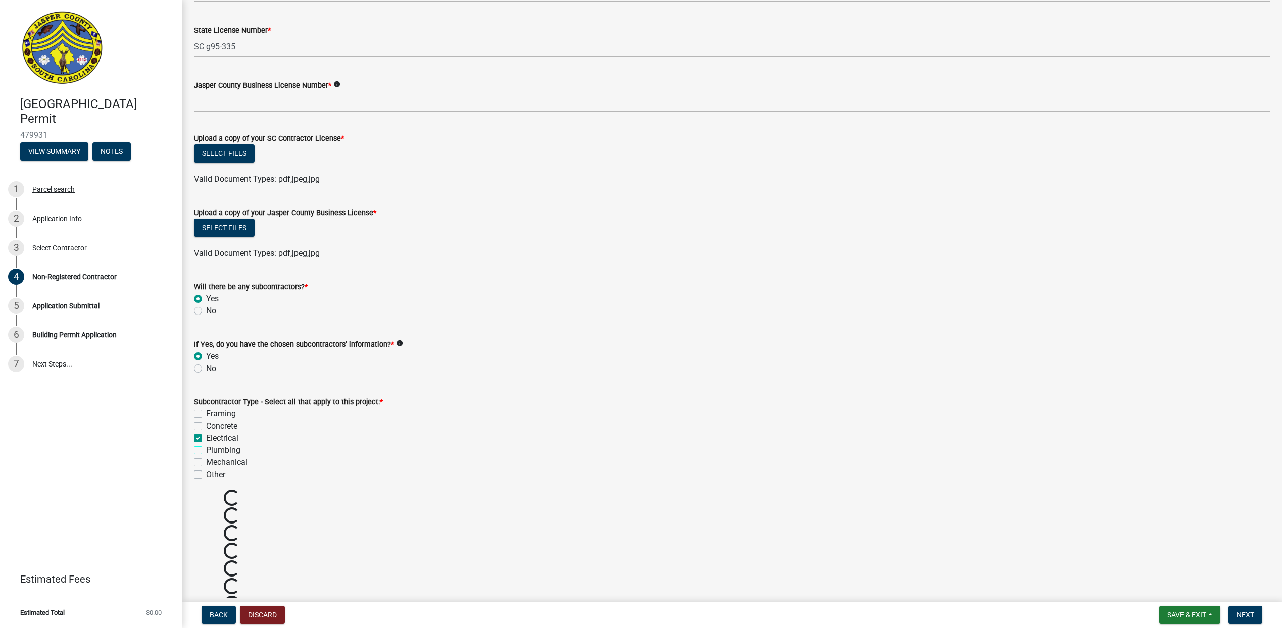
click at [206, 450] on input "Plumbing" at bounding box center [209, 447] width 7 height 7
checkbox input "true"
checkbox input "false"
checkbox input "true"
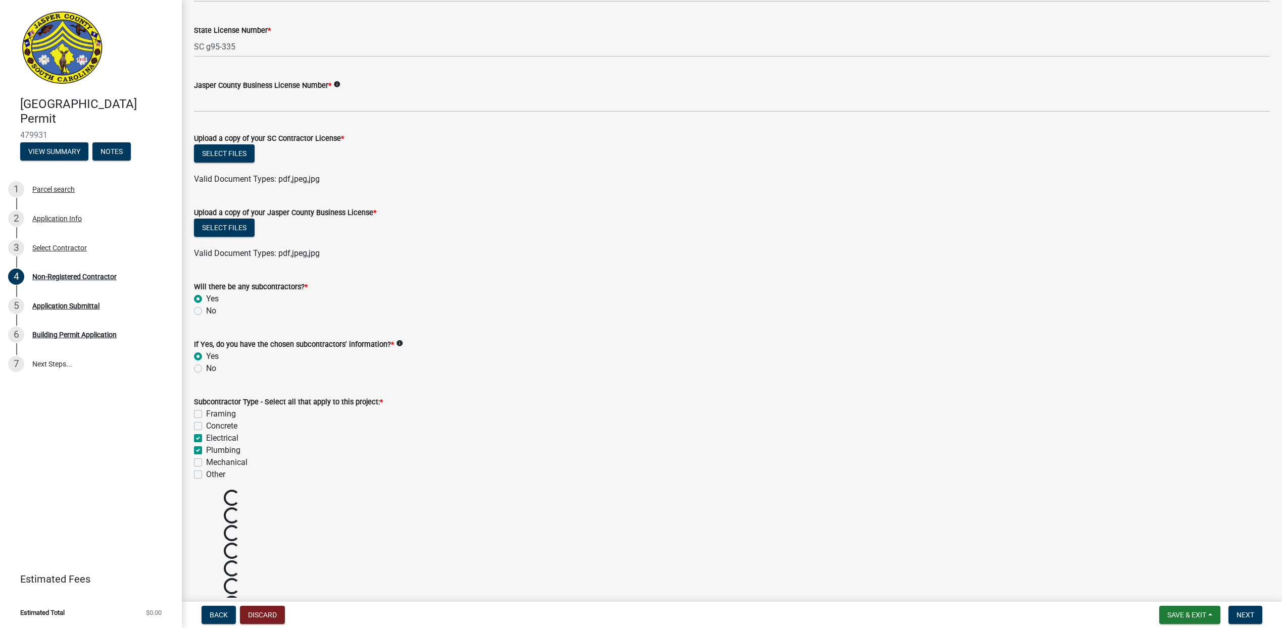
checkbox input "true"
checkbox input "false"
click at [206, 462] on label "Mechanical" at bounding box center [226, 463] width 41 height 12
click at [206, 462] on input "Mechanical" at bounding box center [209, 460] width 7 height 7
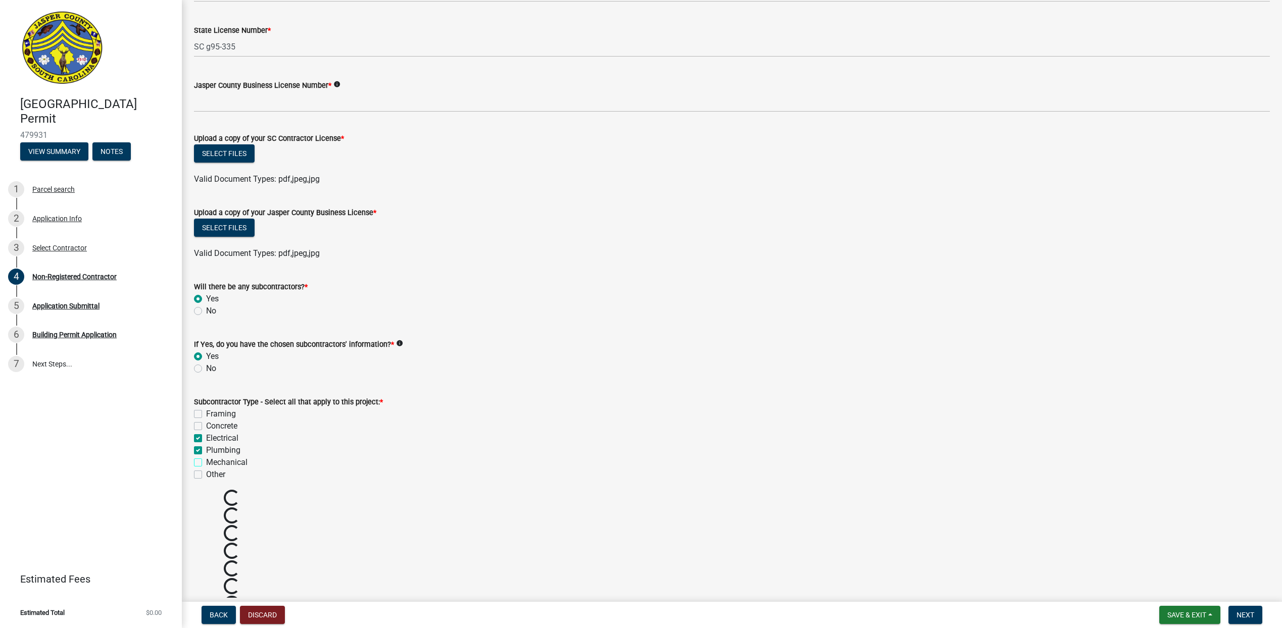
checkbox input "true"
checkbox input "false"
checkbox input "true"
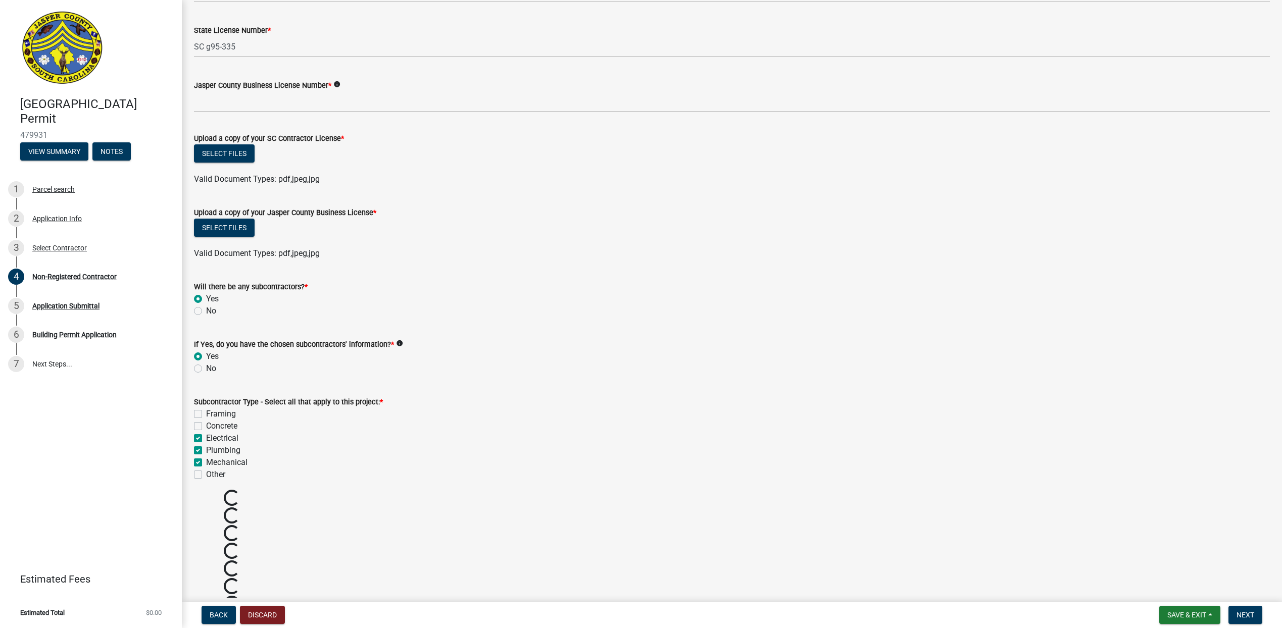
checkbox input "true"
checkbox input "false"
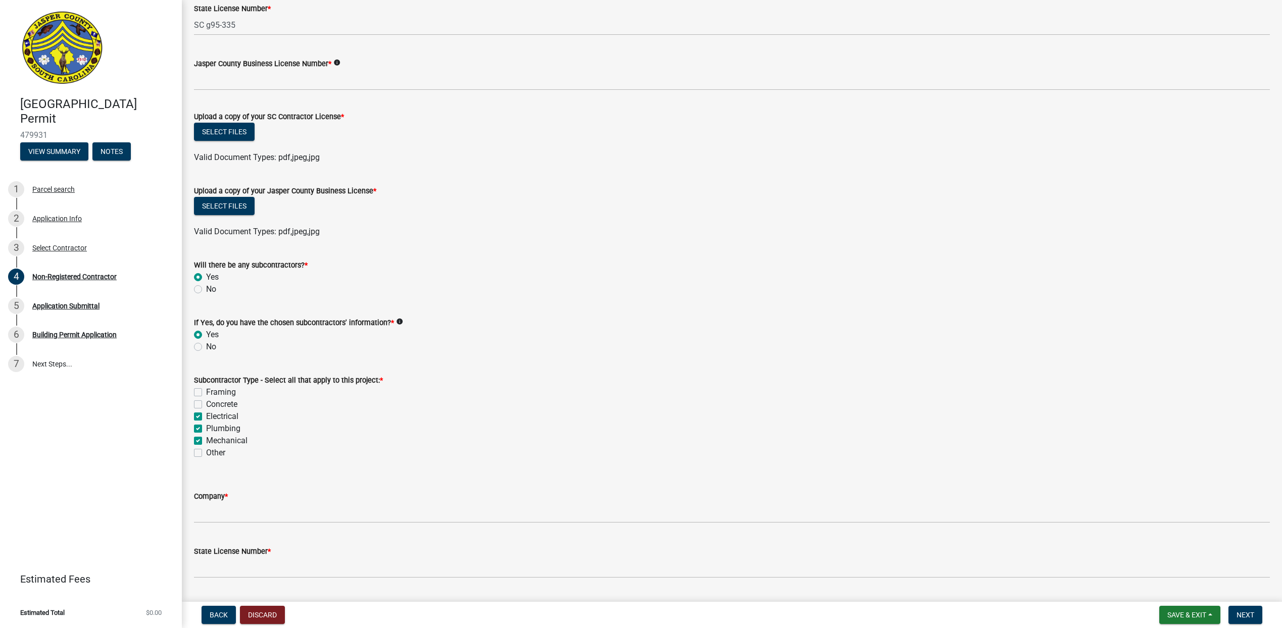
scroll to position [421, 0]
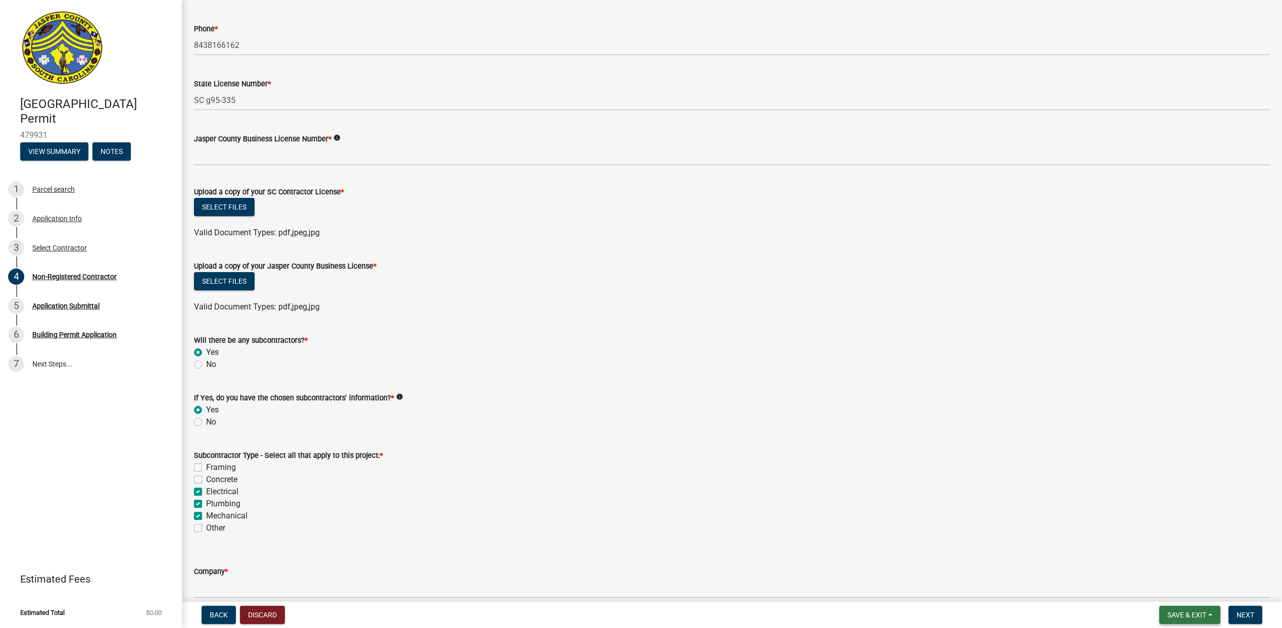
click at [1184, 614] on span "Save & Exit" at bounding box center [1186, 615] width 39 height 8
click at [1169, 588] on button "Save & Exit" at bounding box center [1180, 589] width 81 height 24
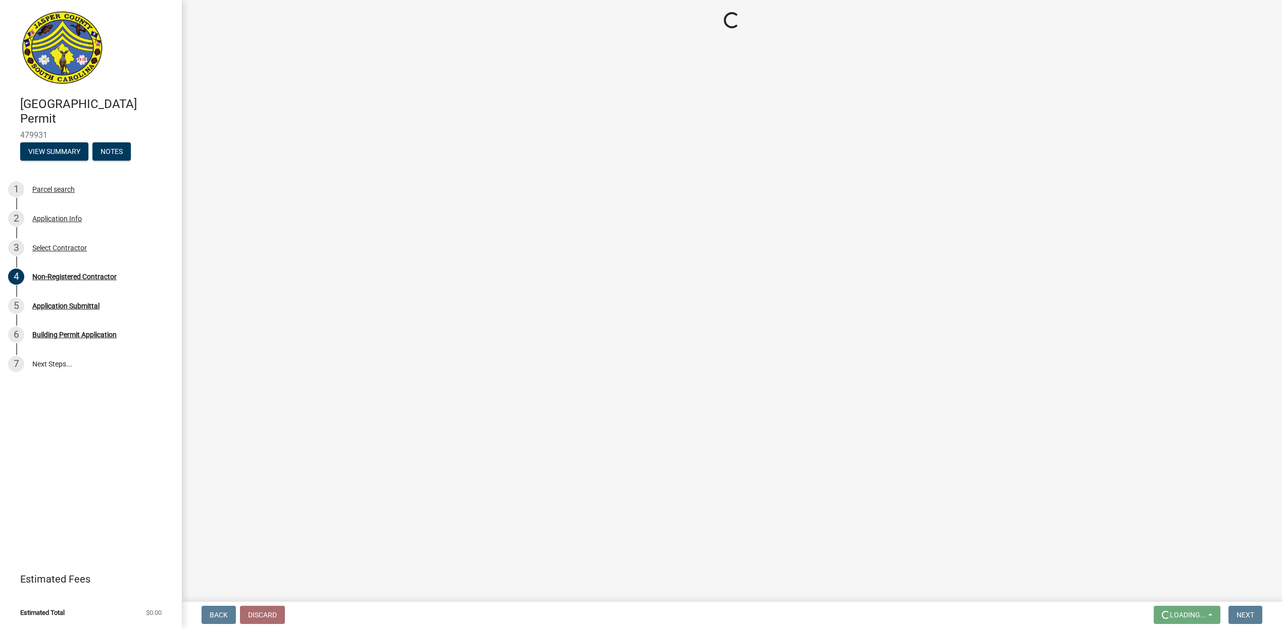
scroll to position [0, 0]
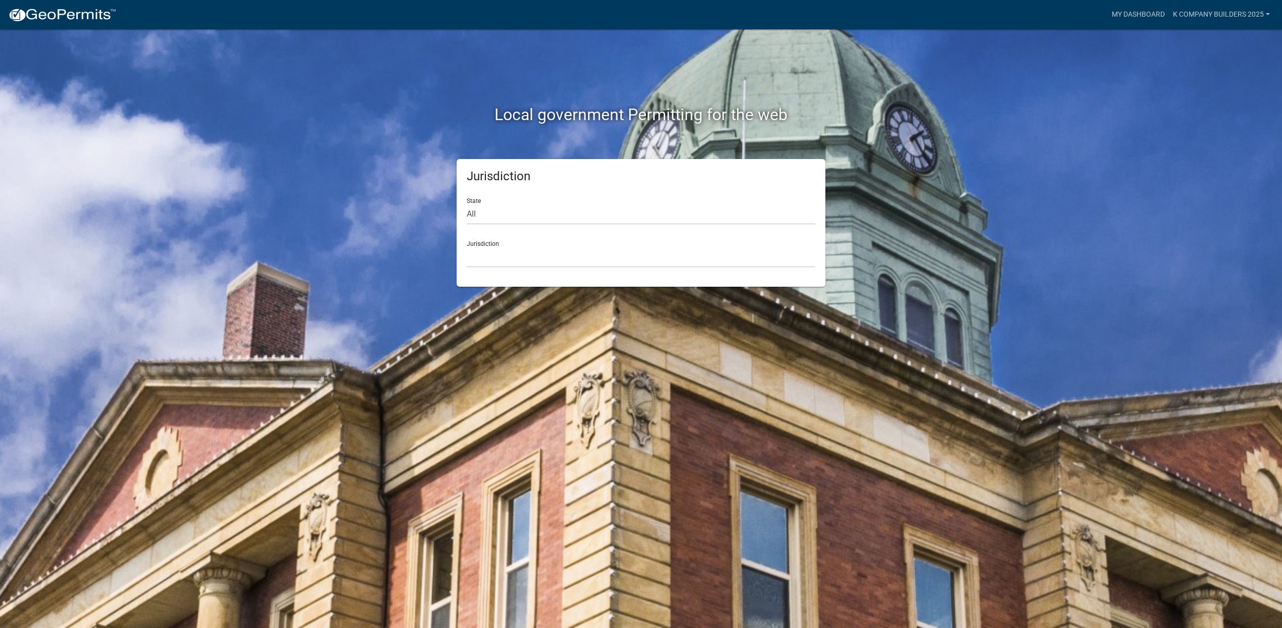
click at [1038, 294] on div "Local government Permitting for the web Jurisdiction State All Colorado Georgia…" at bounding box center [641, 314] width 1282 height 628
